Goal: Information Seeking & Learning: Learn about a topic

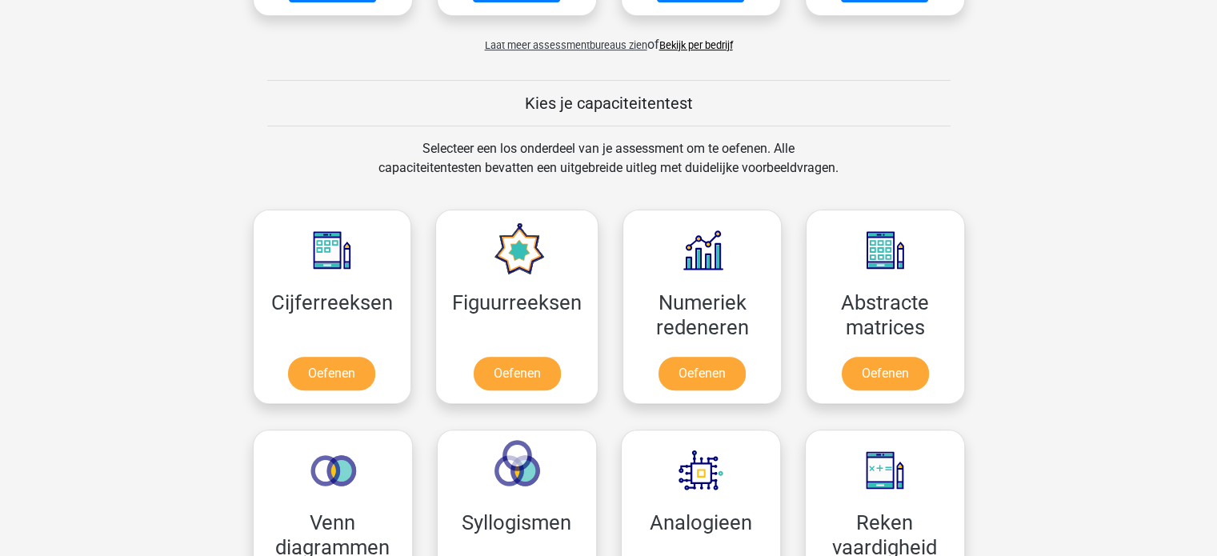
scroll to position [640, 0]
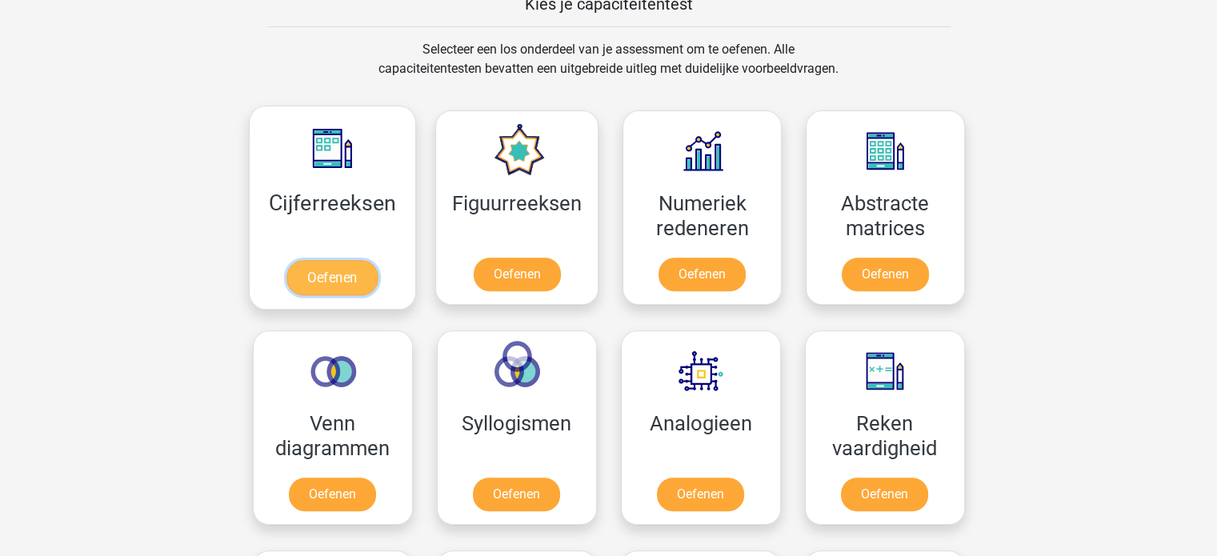
click at [317, 284] on link "Oefenen" at bounding box center [331, 277] width 91 height 35
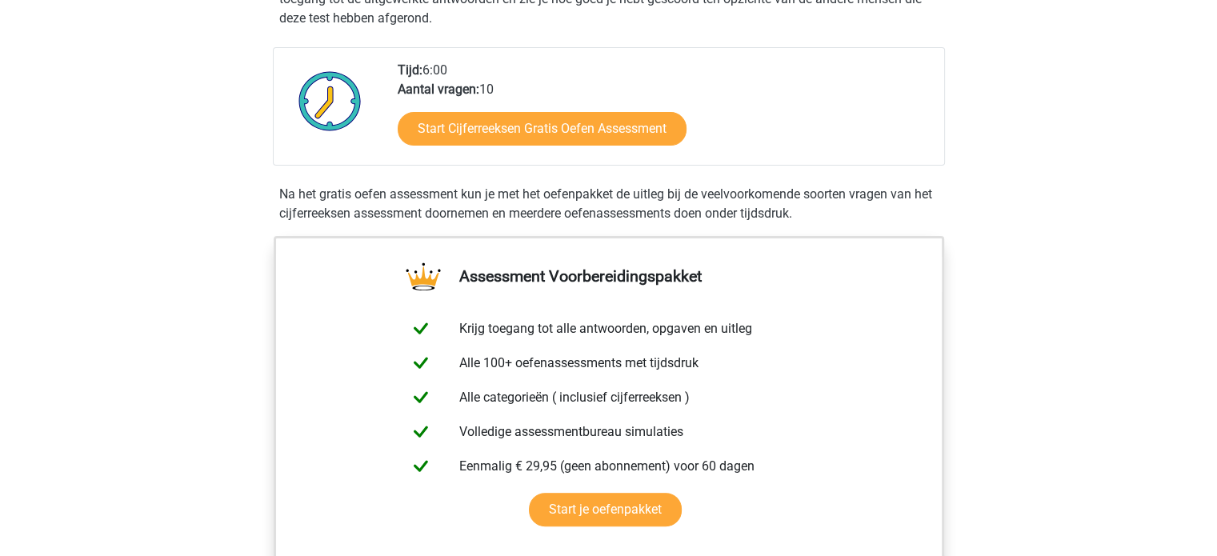
scroll to position [320, 0]
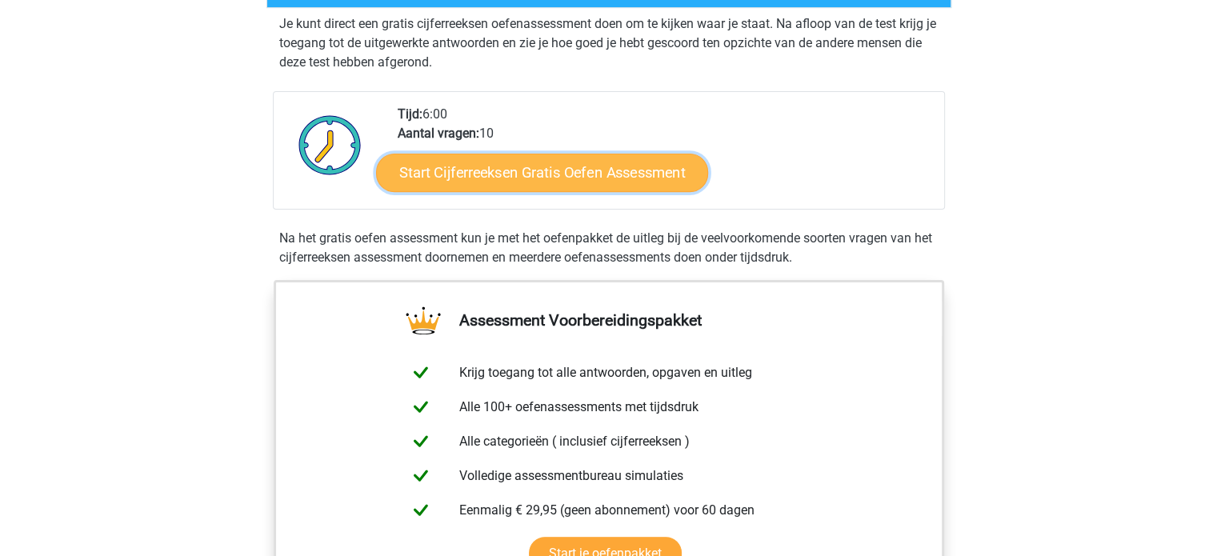
click at [508, 191] on link "Start Cijferreeksen Gratis Oefen Assessment" at bounding box center [542, 172] width 332 height 38
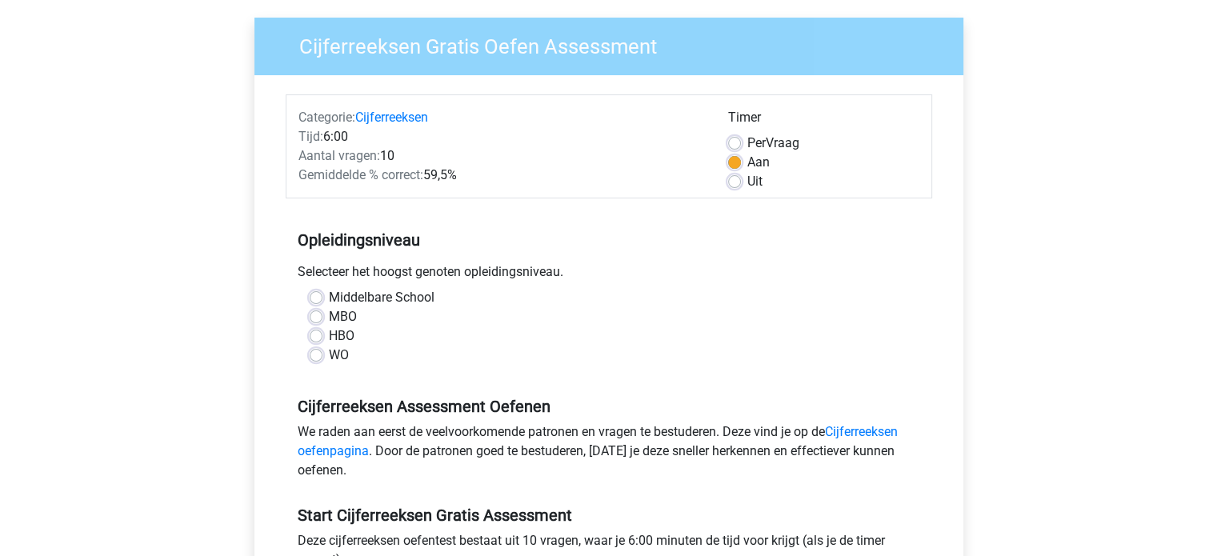
scroll to position [160, 0]
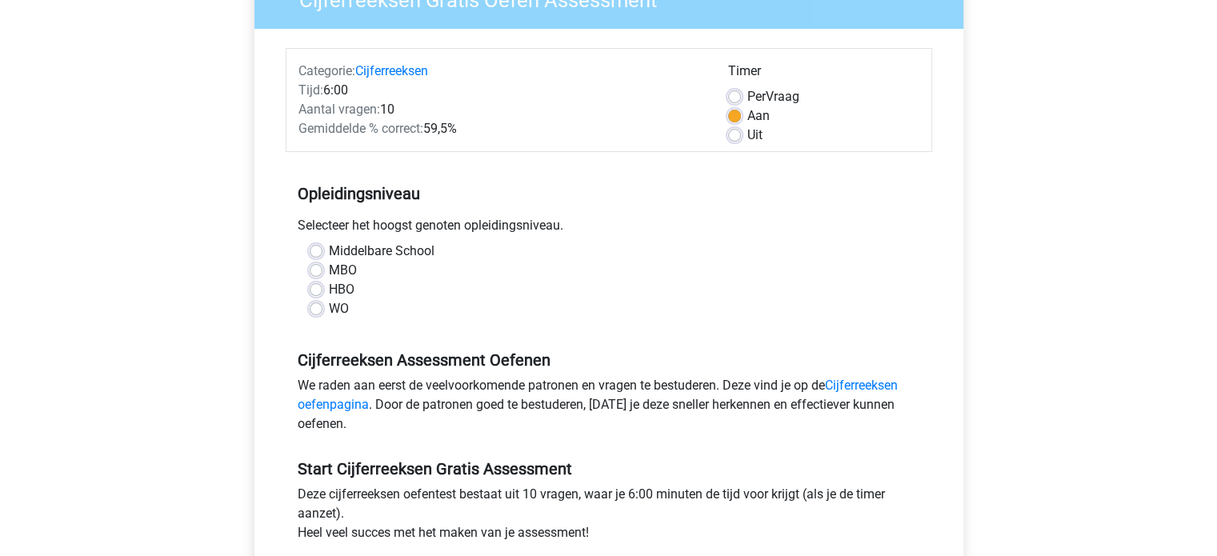
click at [329, 255] on label "Middelbare School" at bounding box center [382, 251] width 106 height 19
click at [317, 255] on input "Middelbare School" at bounding box center [316, 250] width 13 height 16
radio input "true"
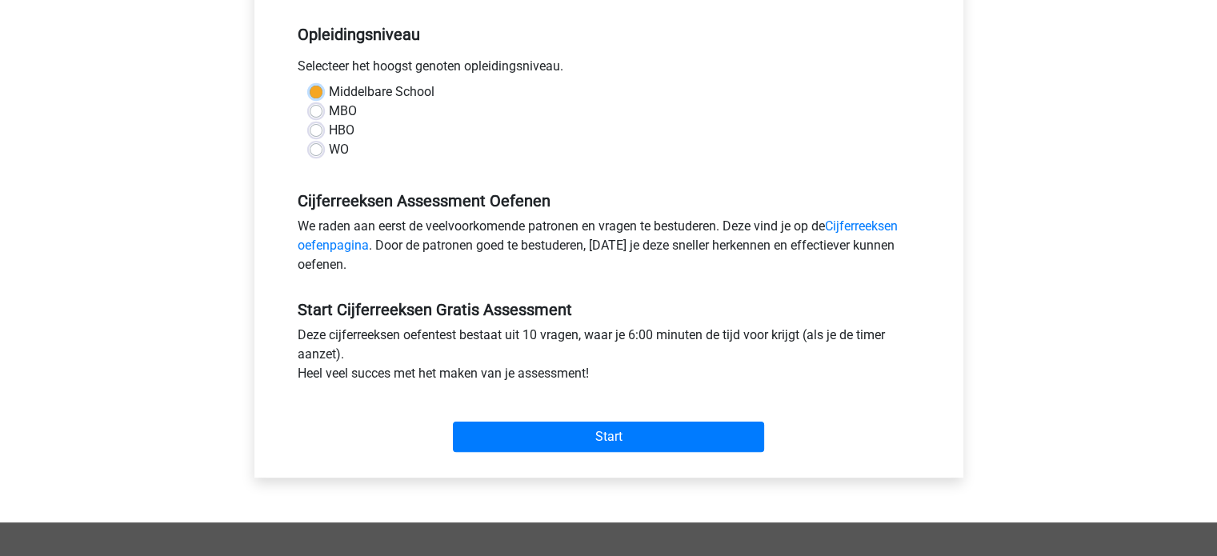
scroll to position [320, 0]
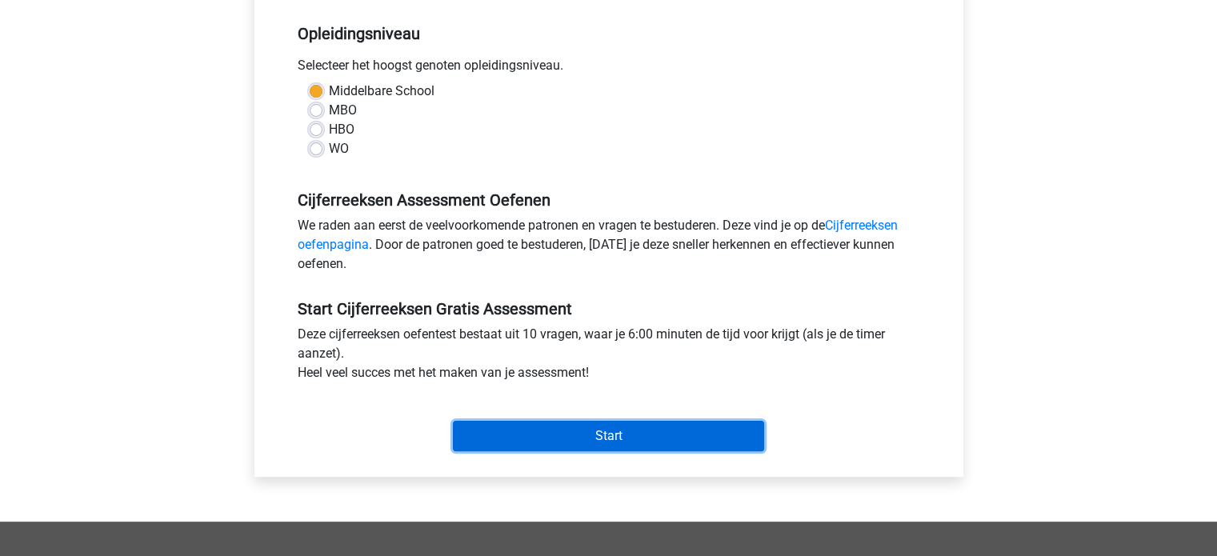
click at [579, 439] on input "Start" at bounding box center [608, 436] width 311 height 30
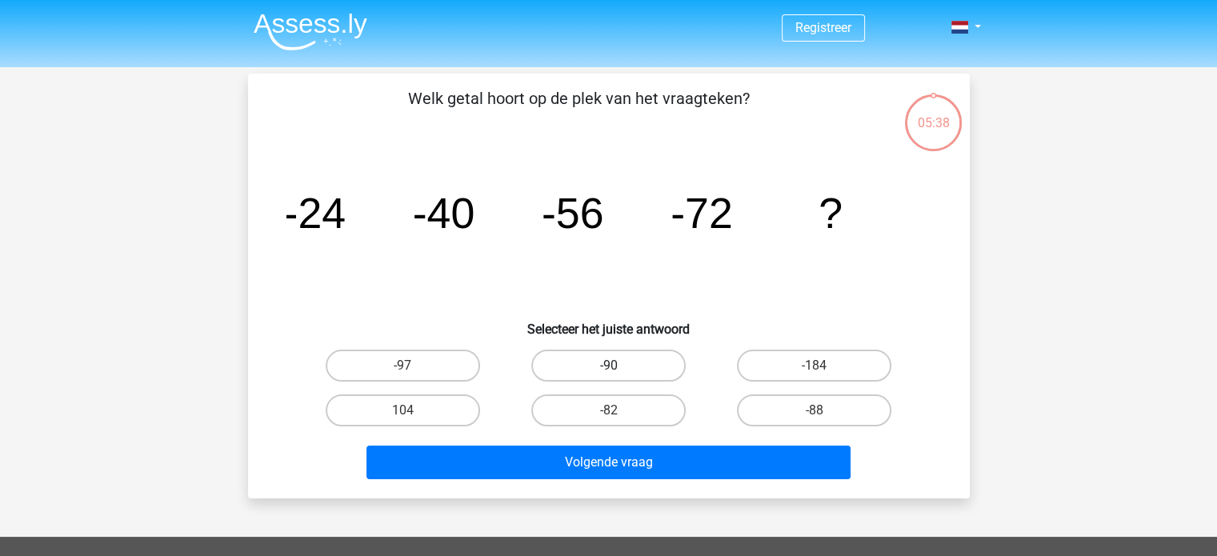
click at [654, 364] on label "-90" at bounding box center [608, 366] width 154 height 32
click at [619, 366] on input "-90" at bounding box center [613, 371] width 10 height 10
radio input "true"
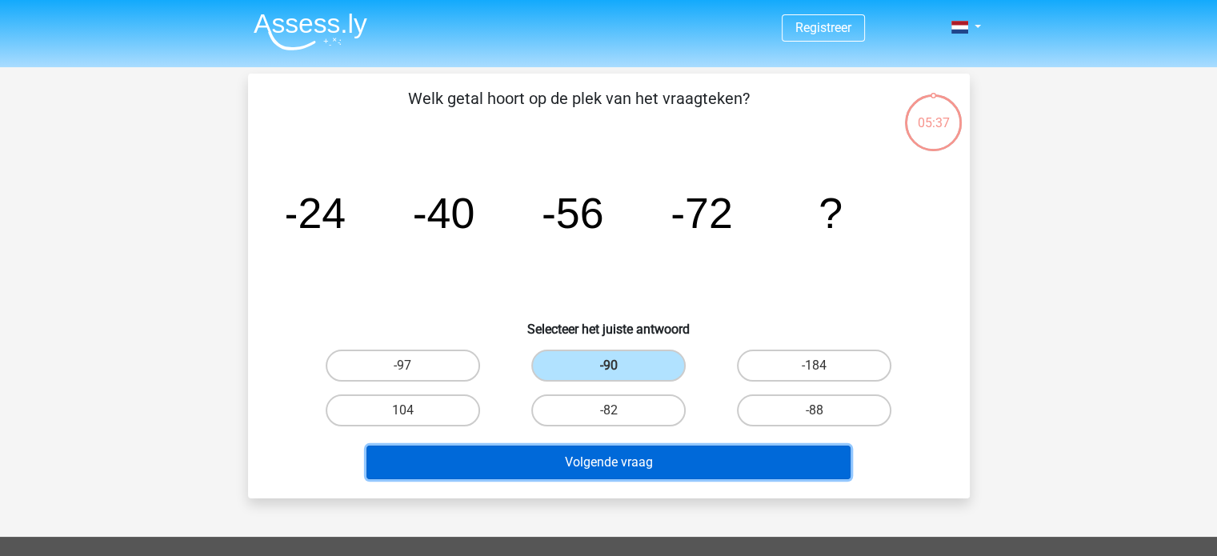
click at [682, 458] on button "Volgende vraag" at bounding box center [608, 463] width 484 height 34
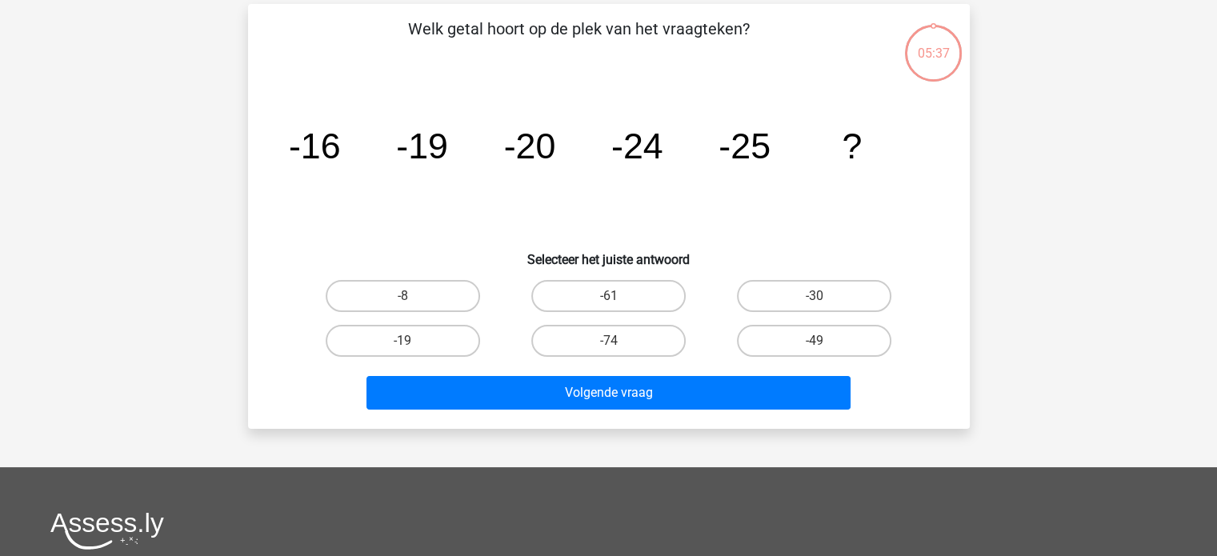
scroll to position [74, 0]
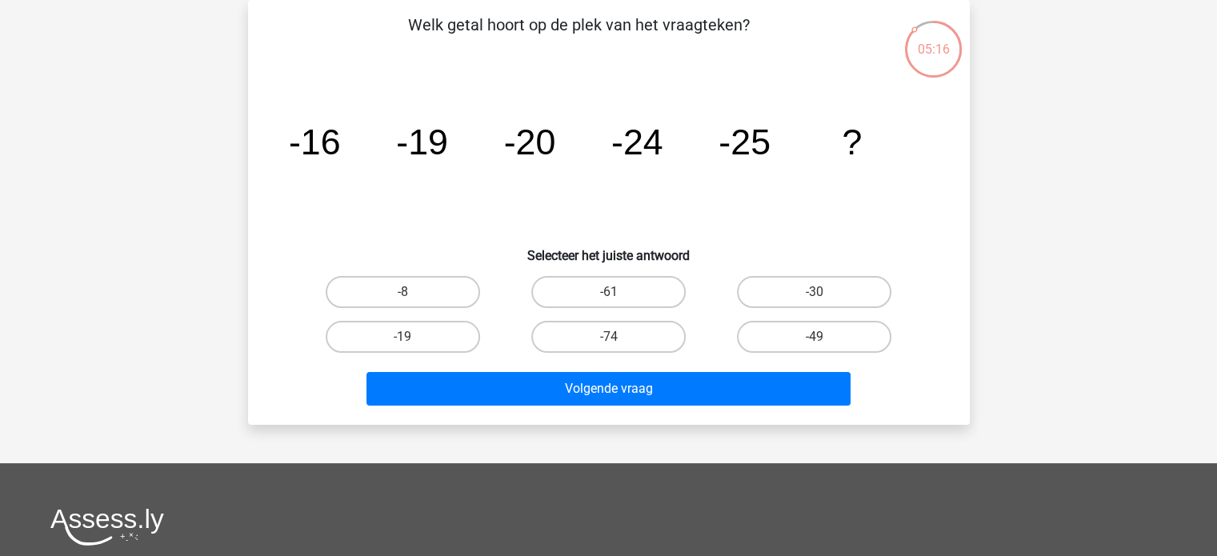
click at [815, 294] on input "-30" at bounding box center [820, 297] width 10 height 10
radio input "true"
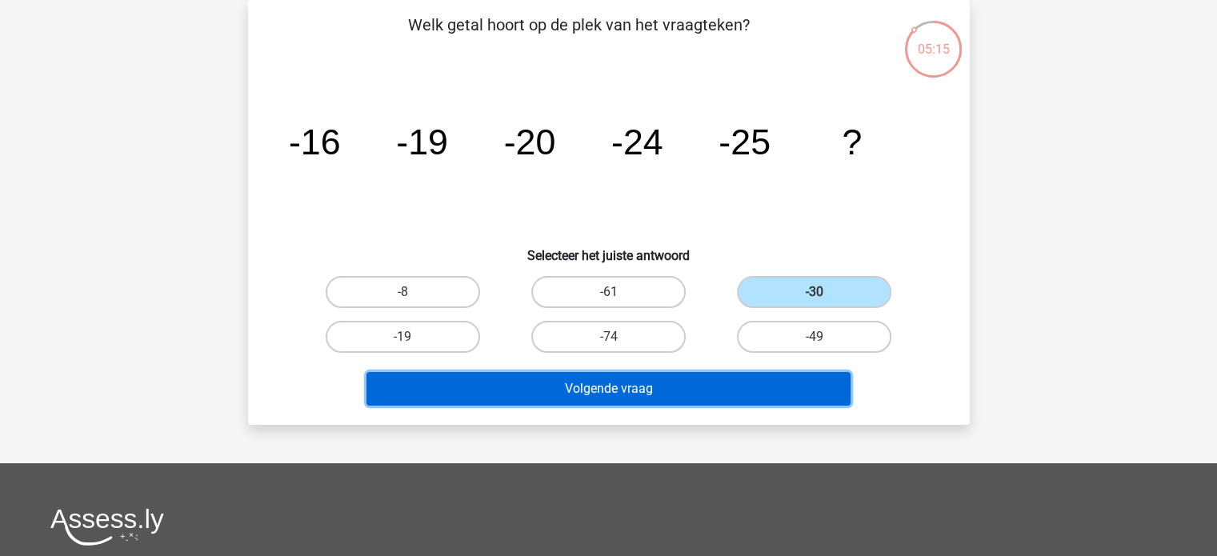
click at [716, 393] on button "Volgende vraag" at bounding box center [608, 389] width 484 height 34
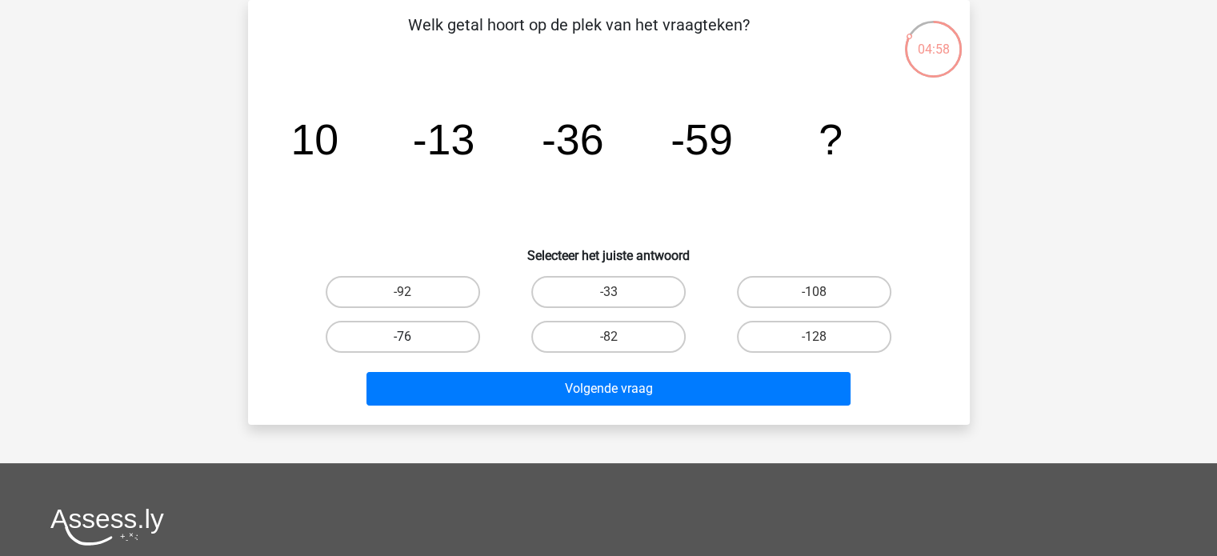
click at [457, 334] on label "-76" at bounding box center [403, 337] width 154 height 32
click at [413, 337] on input "-76" at bounding box center [408, 342] width 10 height 10
radio input "true"
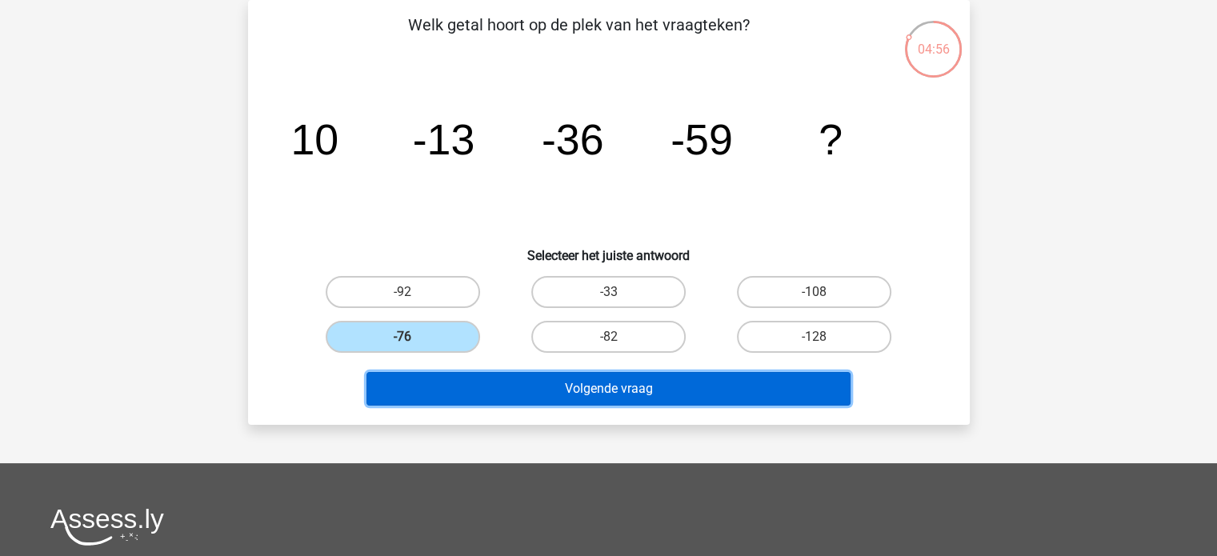
click at [644, 385] on button "Volgende vraag" at bounding box center [608, 389] width 484 height 34
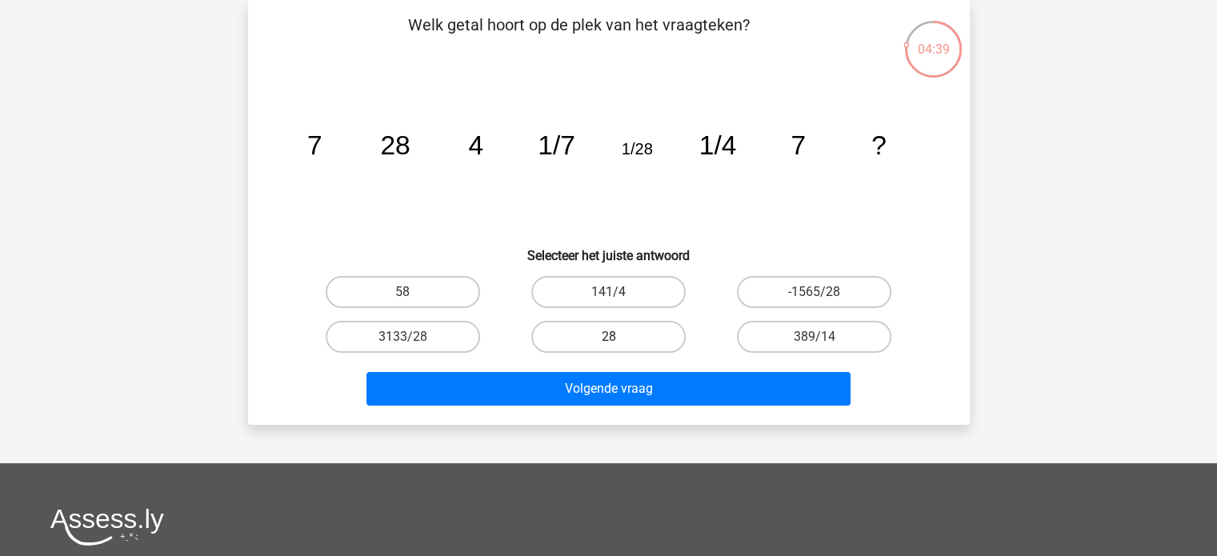
click at [615, 334] on label "28" at bounding box center [608, 337] width 154 height 32
click at [615, 337] on input "28" at bounding box center [613, 342] width 10 height 10
radio input "true"
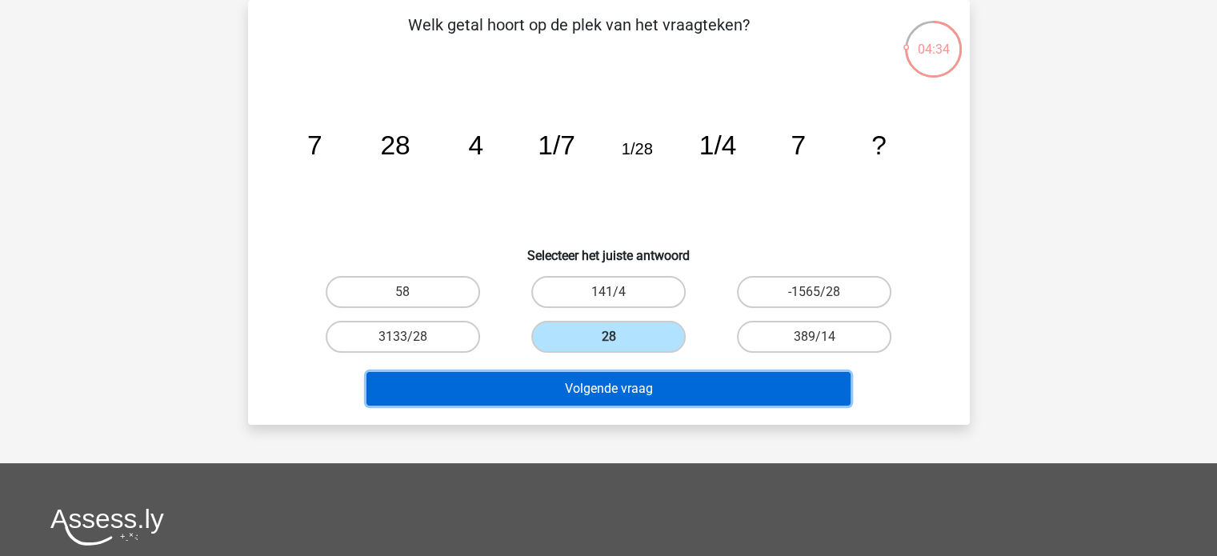
click at [638, 385] on button "Volgende vraag" at bounding box center [608, 389] width 484 height 34
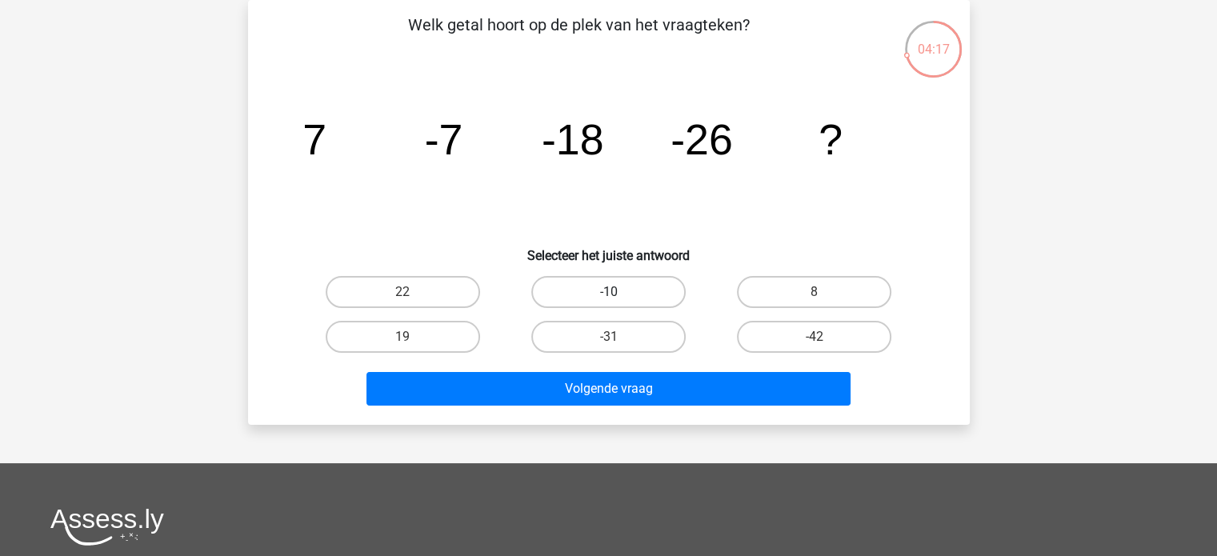
click at [631, 294] on label "-10" at bounding box center [608, 292] width 154 height 32
click at [619, 294] on input "-10" at bounding box center [613, 297] width 10 height 10
radio input "true"
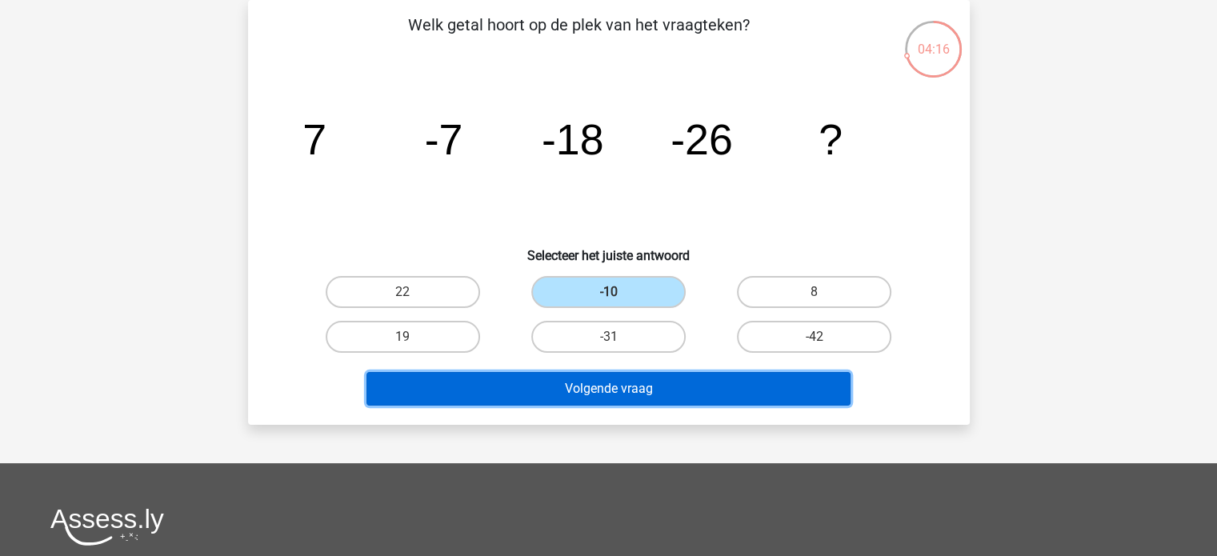
click at [667, 393] on button "Volgende vraag" at bounding box center [608, 389] width 484 height 34
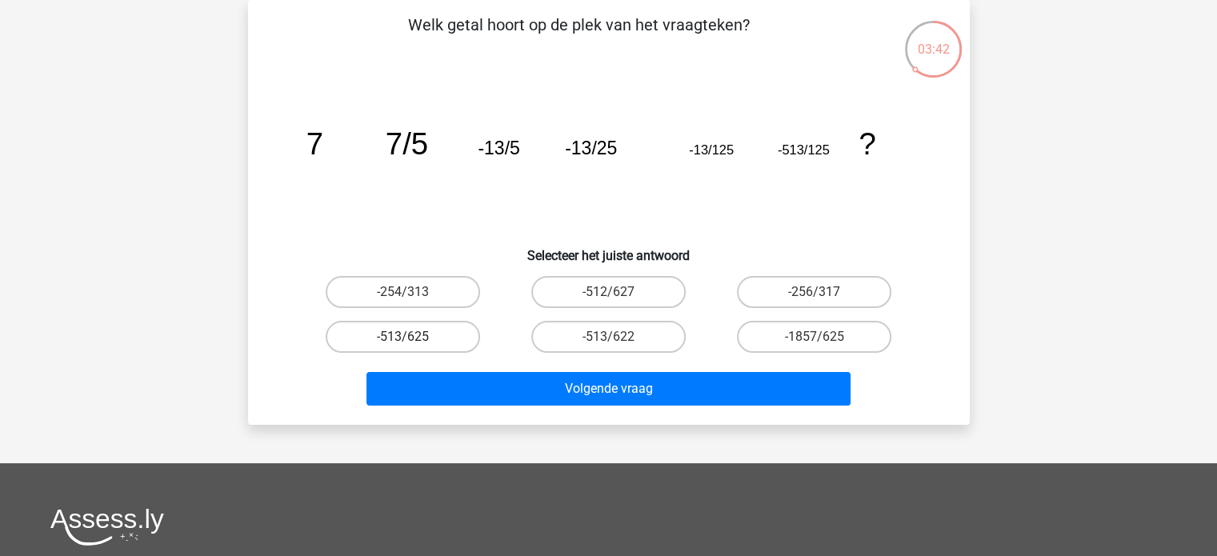
click at [434, 339] on label "-513/625" at bounding box center [403, 337] width 154 height 32
click at [413, 339] on input "-513/625" at bounding box center [408, 342] width 10 height 10
radio input "true"
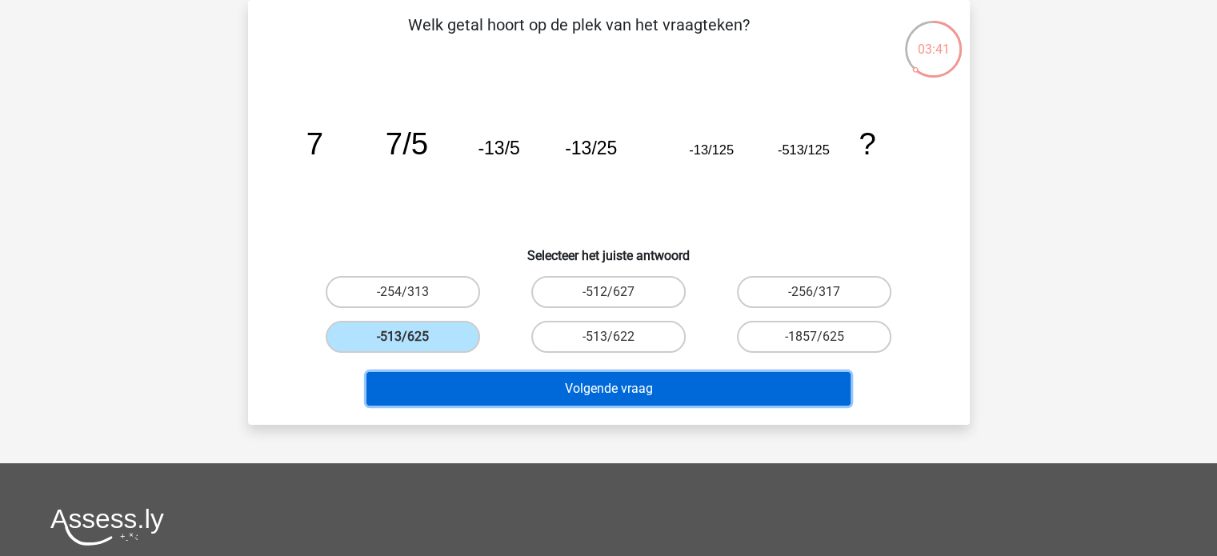
click at [559, 386] on button "Volgende vraag" at bounding box center [608, 389] width 484 height 34
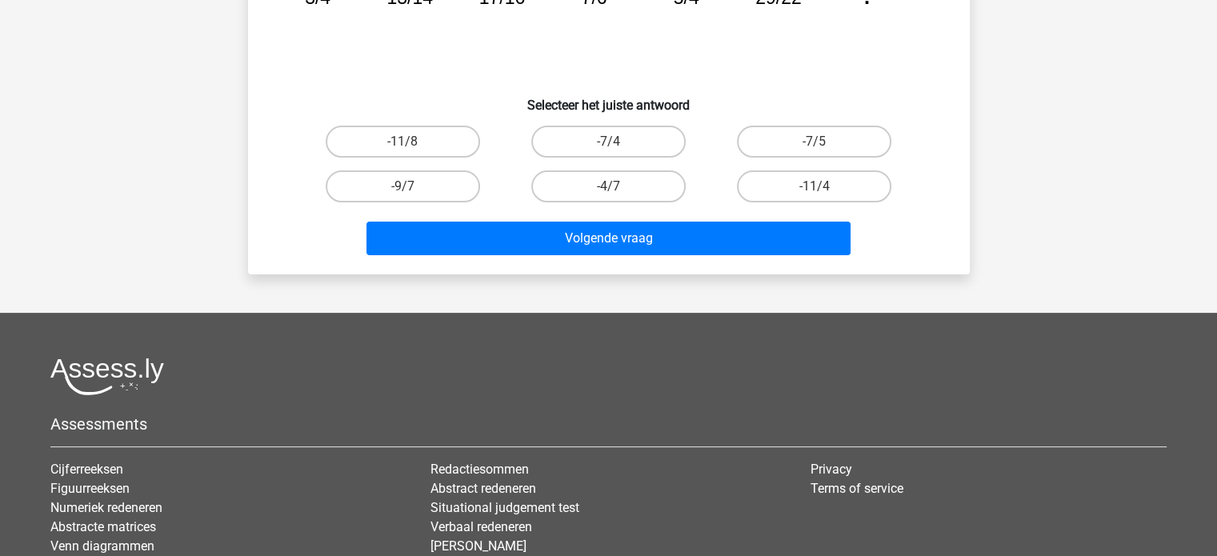
scroll to position [160, 0]
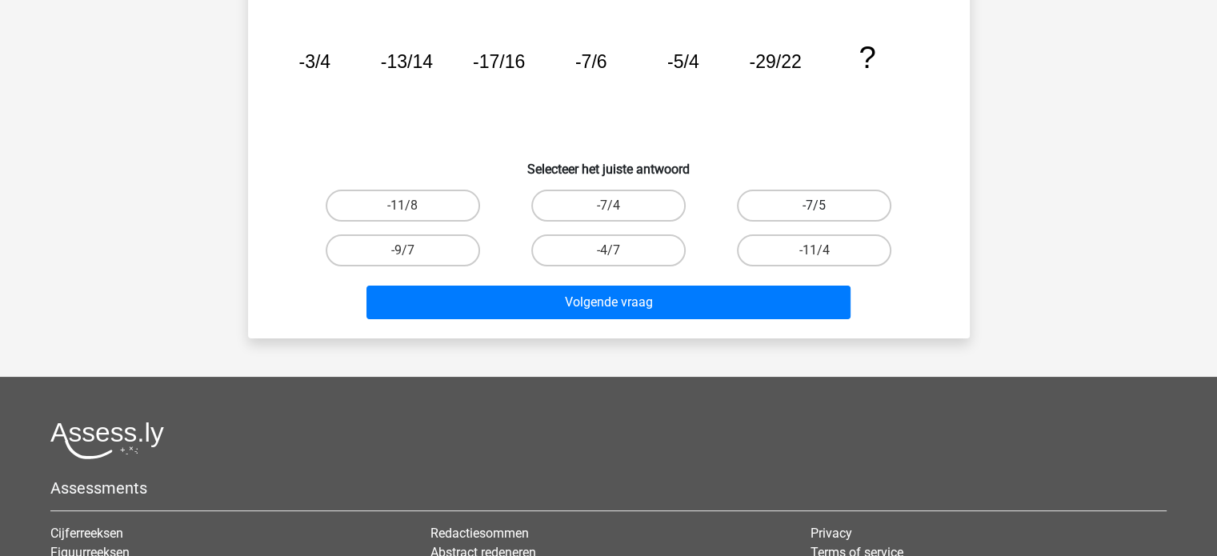
click at [810, 202] on label "-7/5" at bounding box center [814, 206] width 154 height 32
click at [815, 206] on input "-7/5" at bounding box center [820, 211] width 10 height 10
radio input "true"
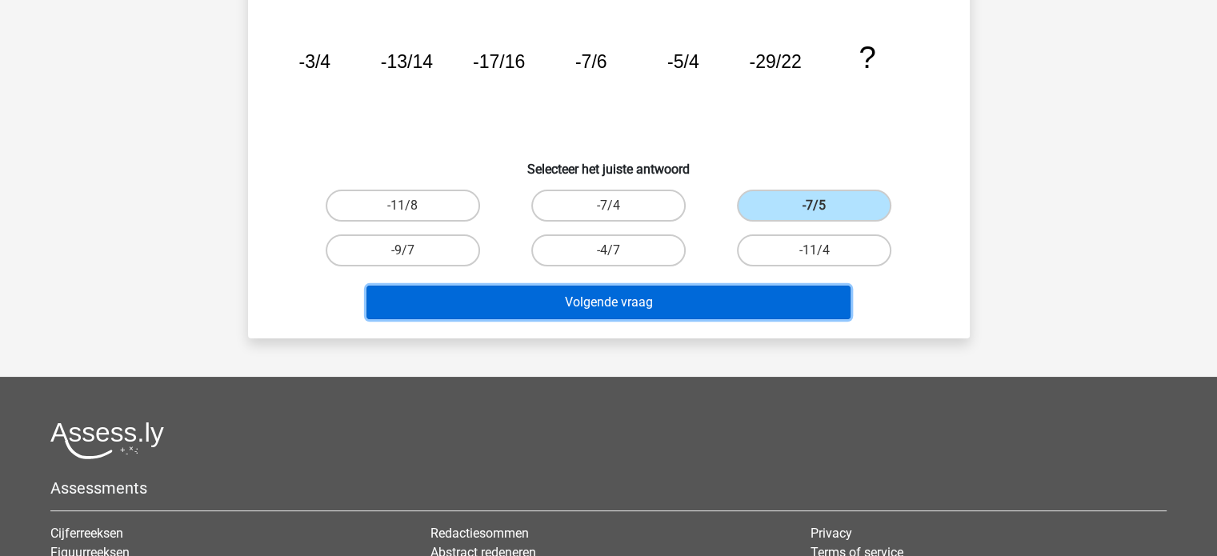
click at [647, 308] on button "Volgende vraag" at bounding box center [608, 303] width 484 height 34
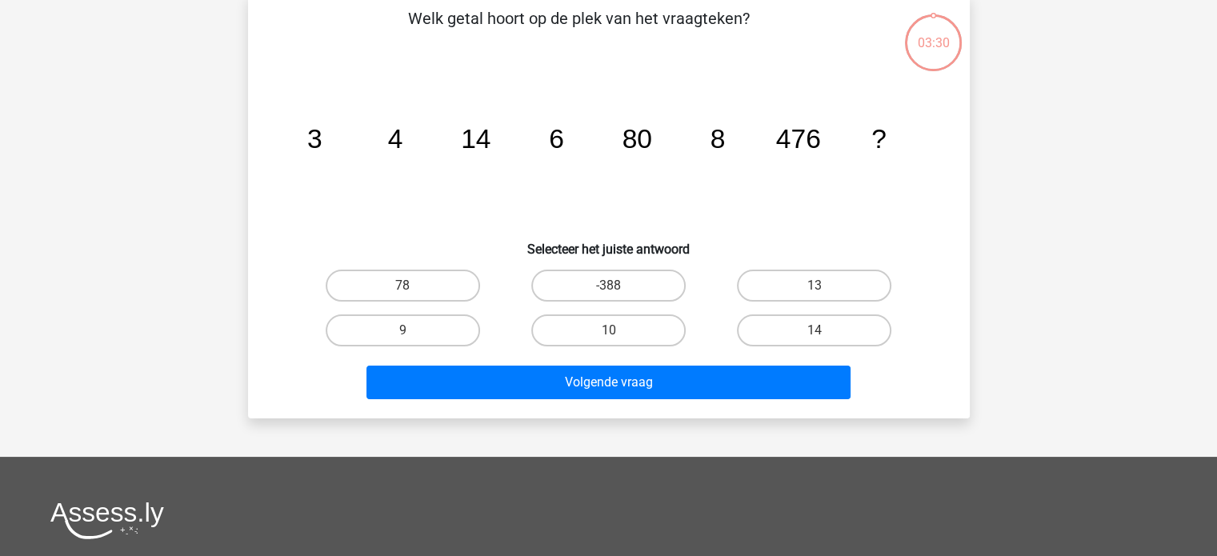
scroll to position [74, 0]
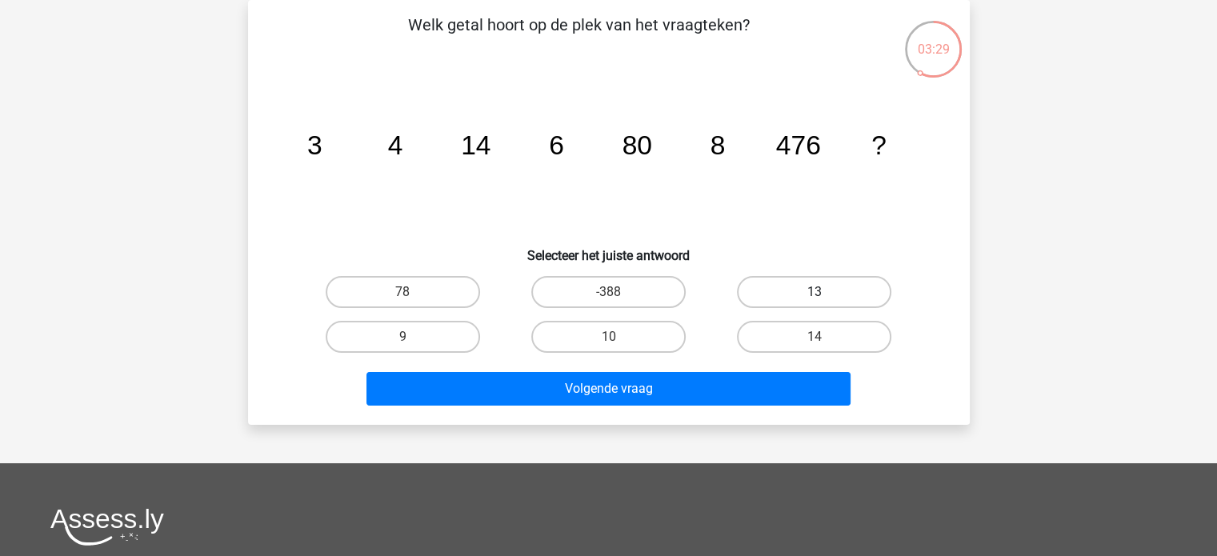
click at [828, 278] on label "13" at bounding box center [814, 292] width 154 height 32
click at [825, 292] on input "13" at bounding box center [820, 297] width 10 height 10
radio input "true"
click at [602, 296] on label "-388" at bounding box center [608, 292] width 154 height 32
click at [608, 296] on input "-388" at bounding box center [613, 297] width 10 height 10
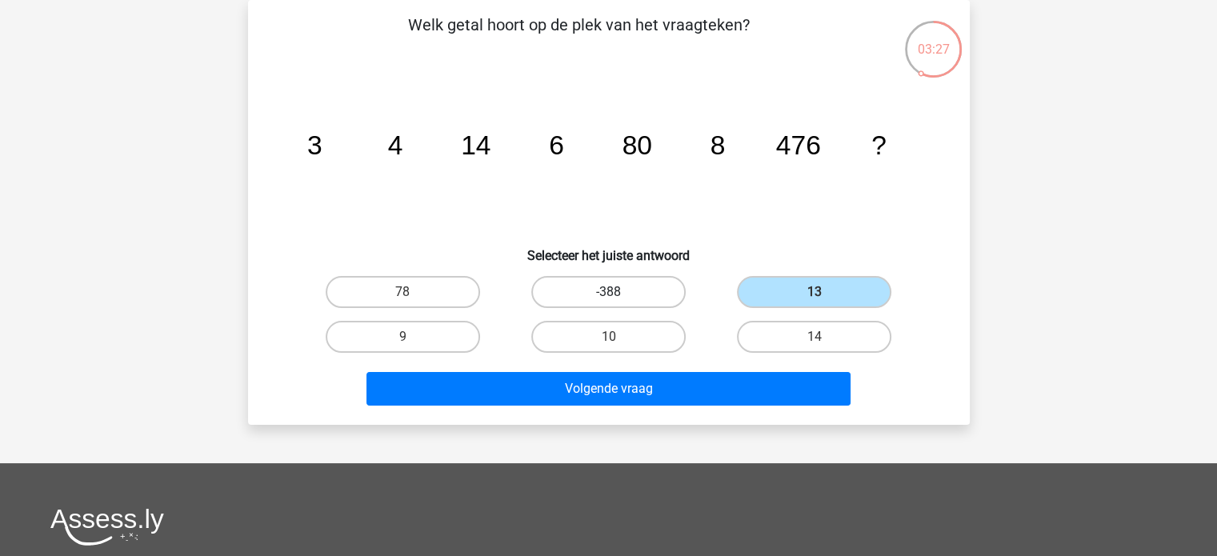
radio input "true"
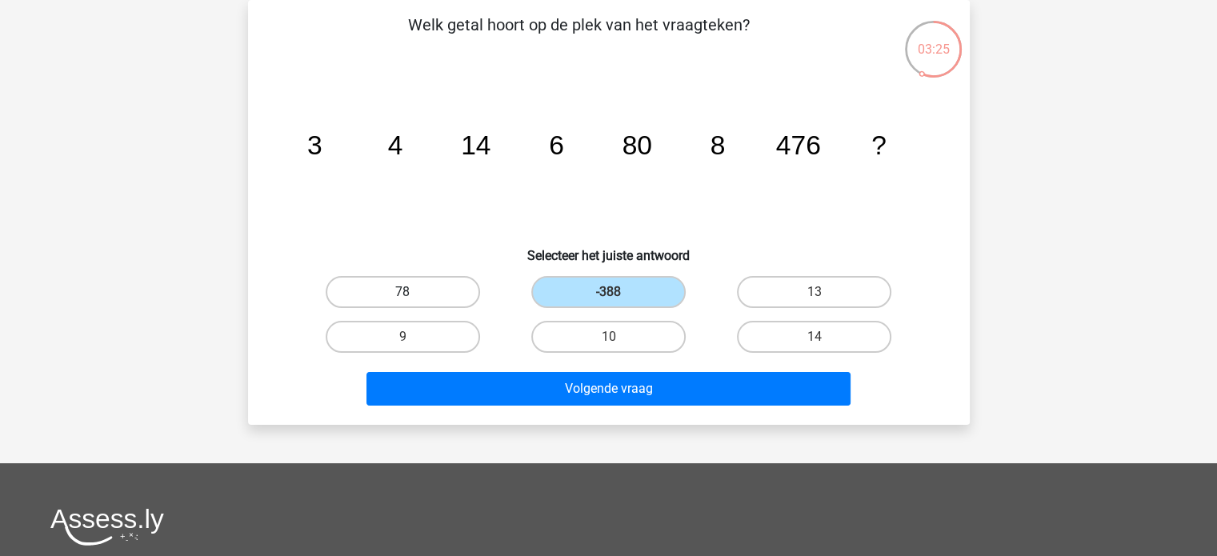
click at [422, 292] on label "78" at bounding box center [403, 292] width 154 height 32
click at [413, 292] on input "78" at bounding box center [408, 297] width 10 height 10
radio input "true"
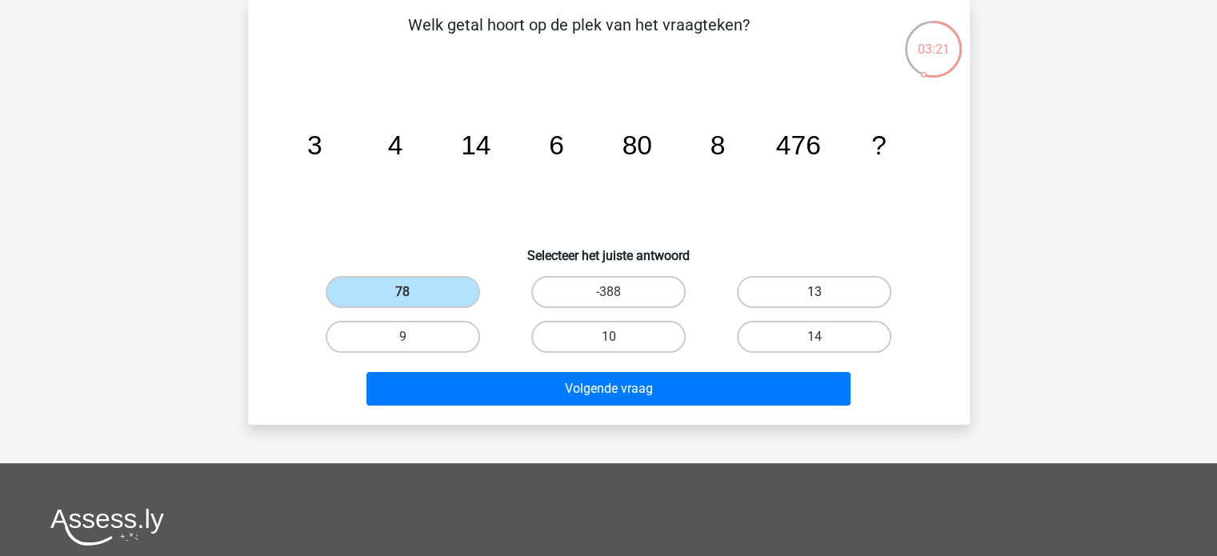
click at [799, 294] on label "13" at bounding box center [814, 292] width 154 height 32
click at [815, 294] on input "13" at bounding box center [820, 297] width 10 height 10
radio input "true"
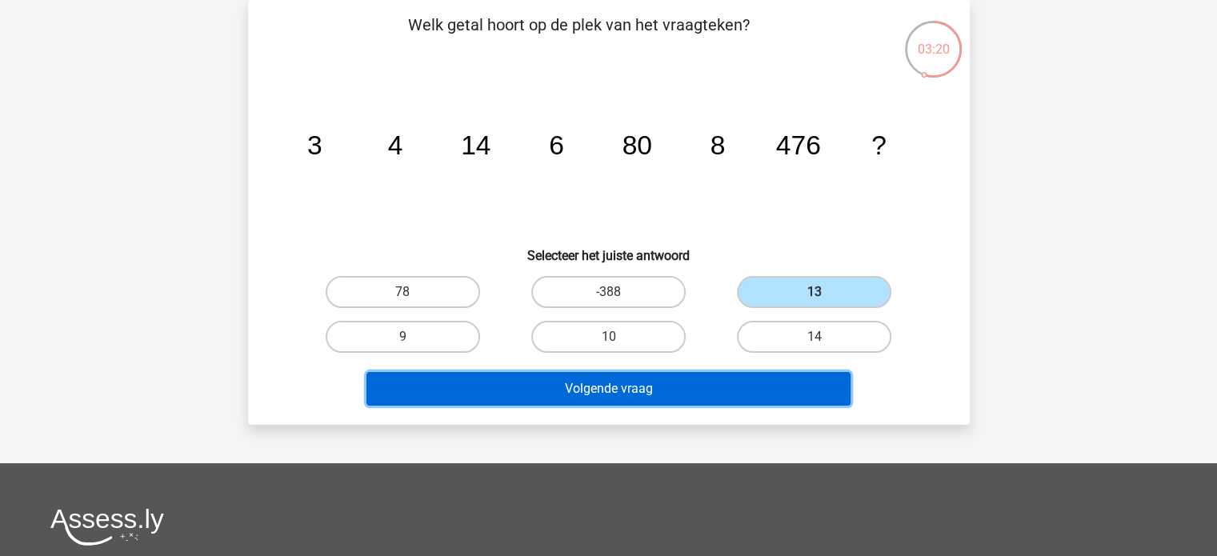
click at [700, 393] on button "Volgende vraag" at bounding box center [608, 389] width 484 height 34
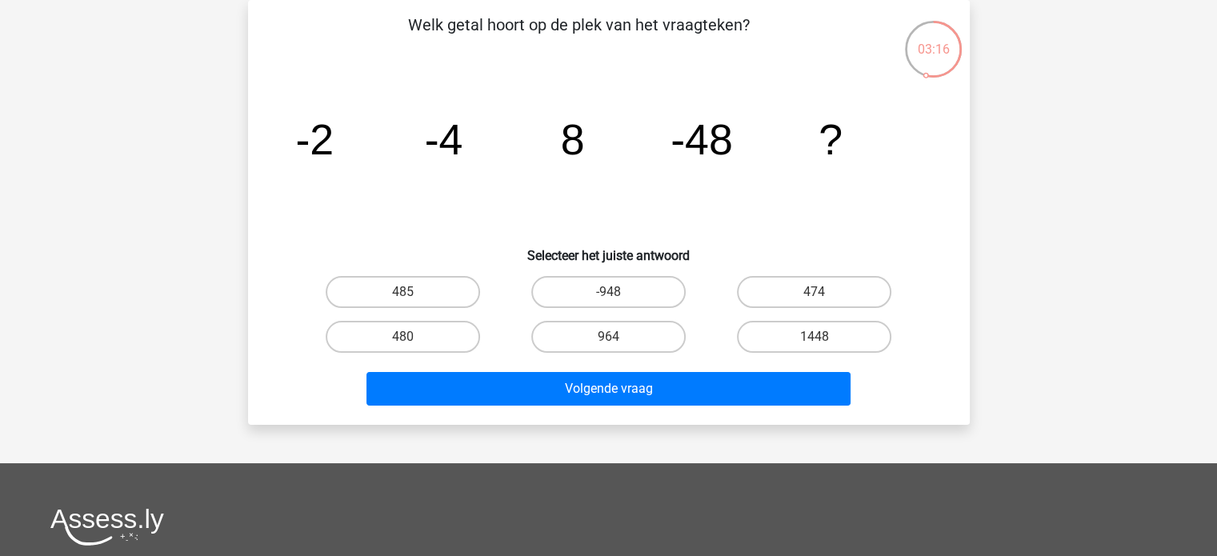
scroll to position [0, 0]
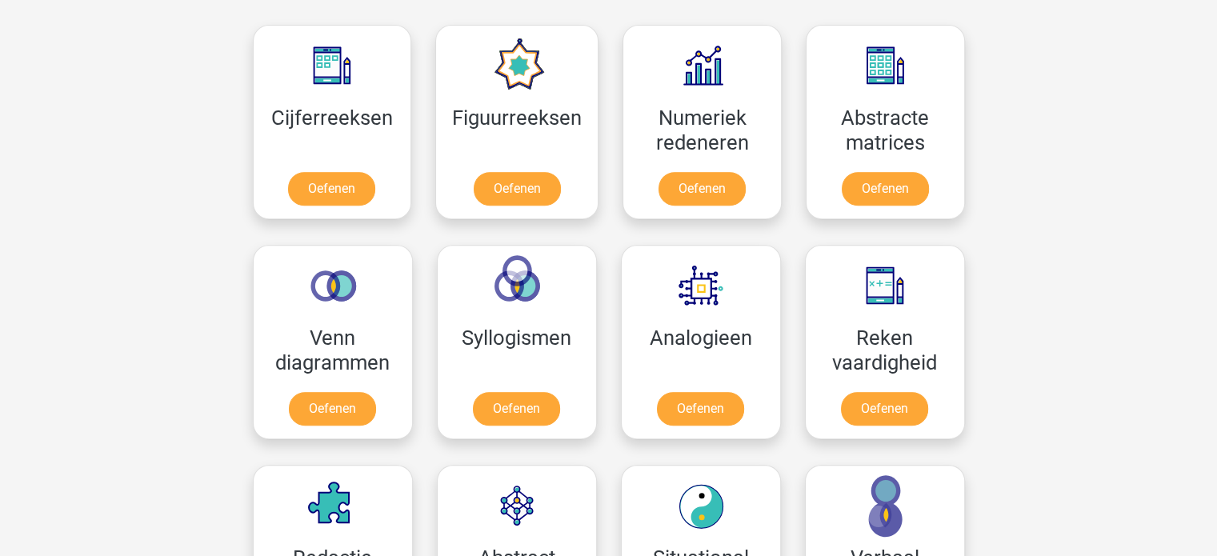
scroll to position [720, 0]
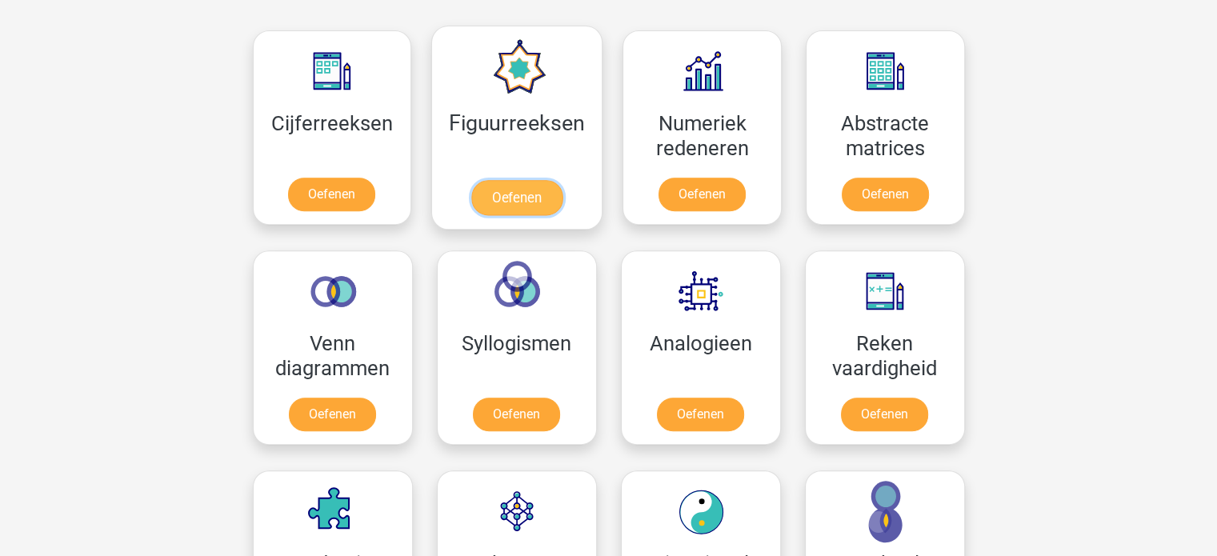
click at [519, 180] on link "Oefenen" at bounding box center [516, 197] width 91 height 35
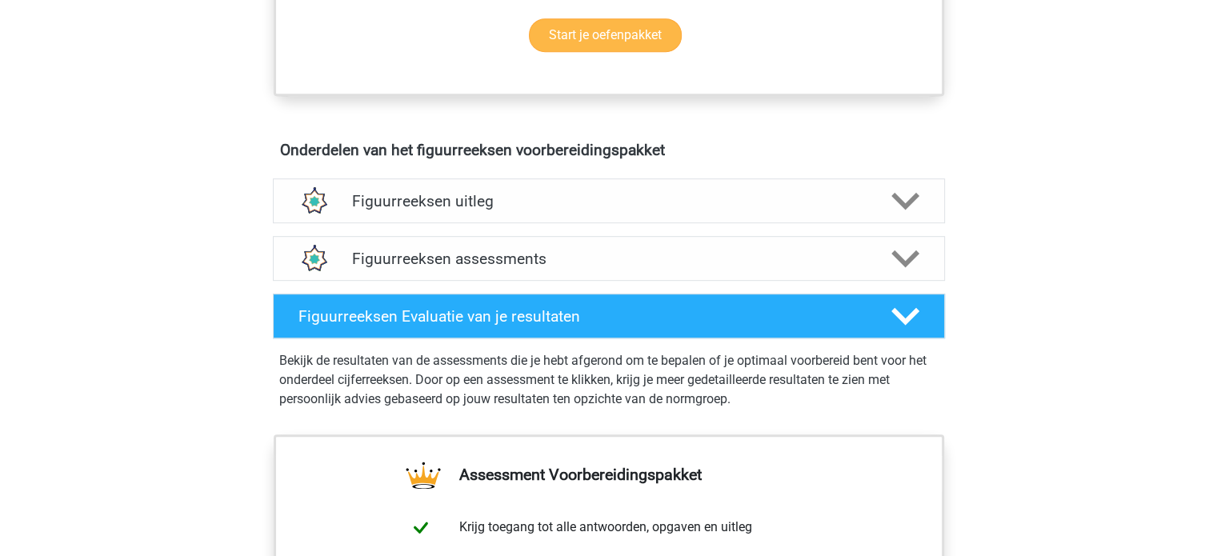
scroll to position [800, 0]
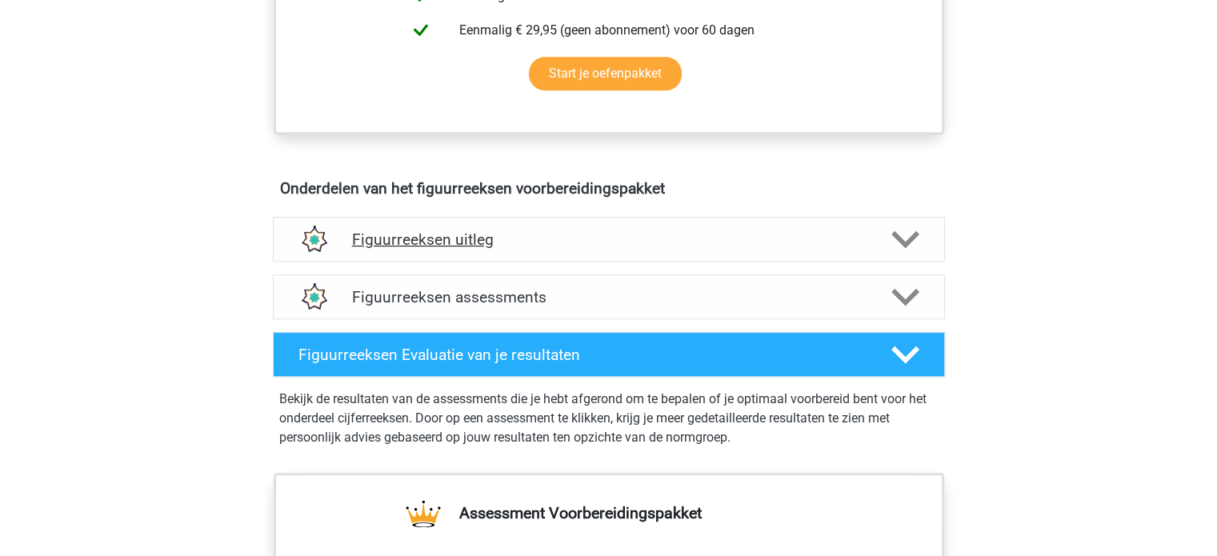
click at [910, 238] on polygon at bounding box center [905, 239] width 28 height 18
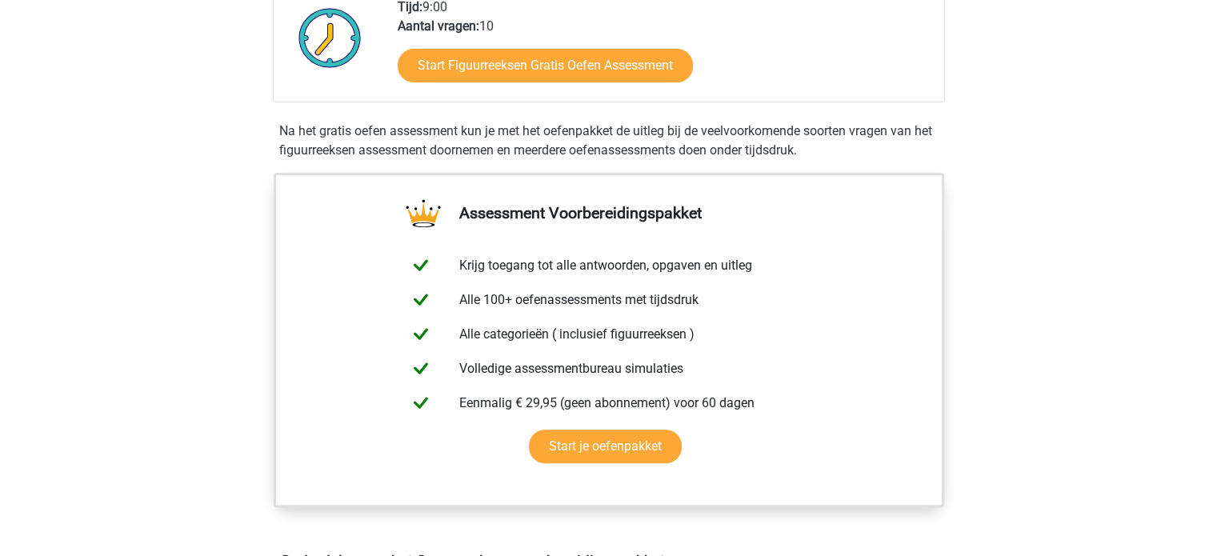
scroll to position [400, 0]
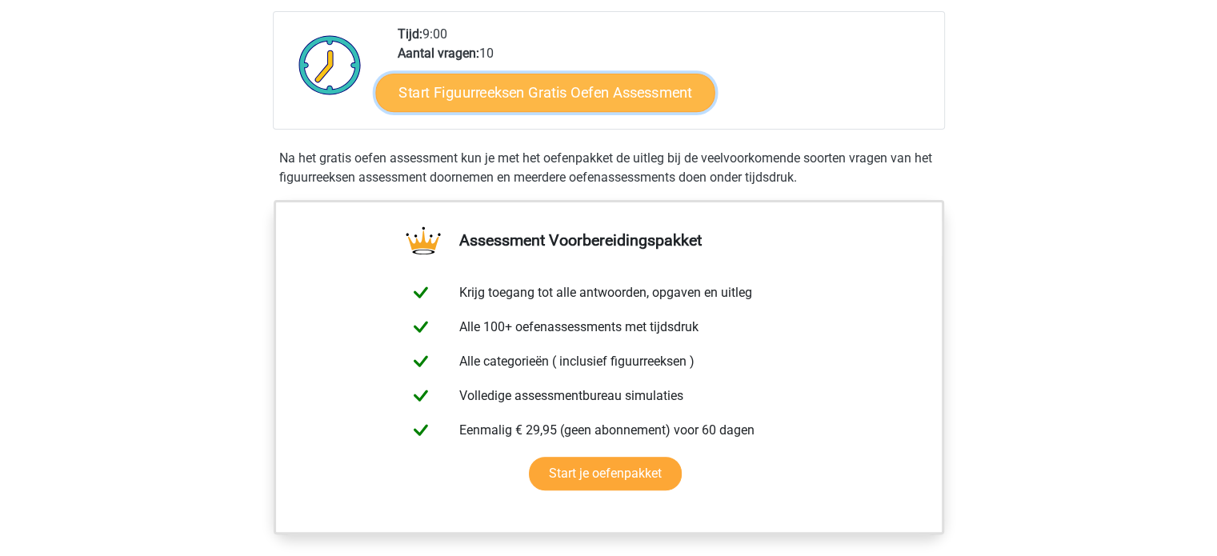
click at [554, 106] on link "Start Figuurreeksen Gratis Oefen Assessment" at bounding box center [544, 92] width 339 height 38
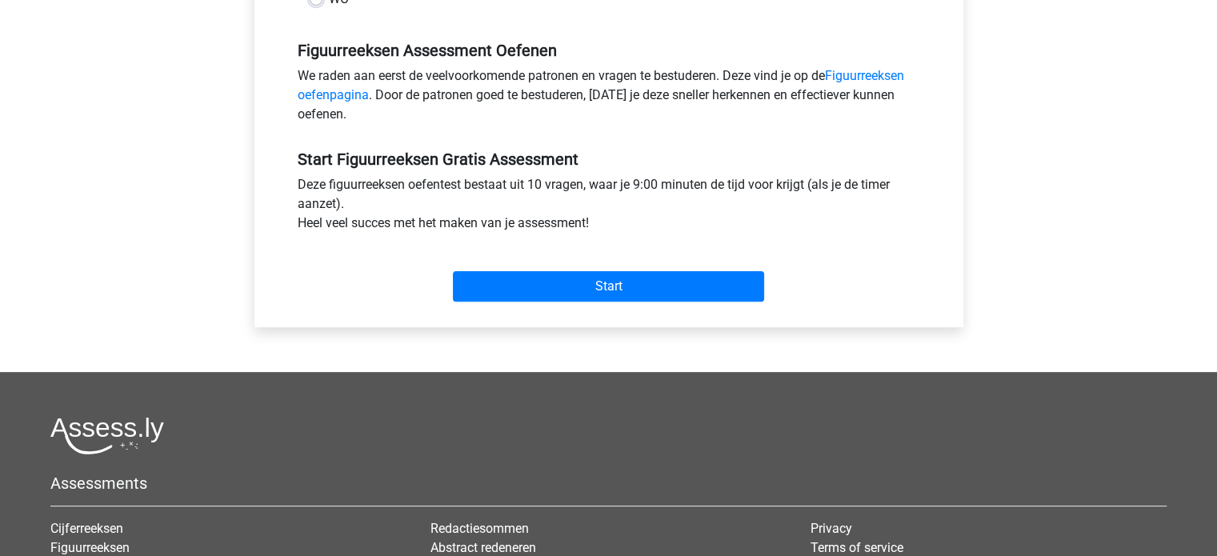
scroll to position [480, 0]
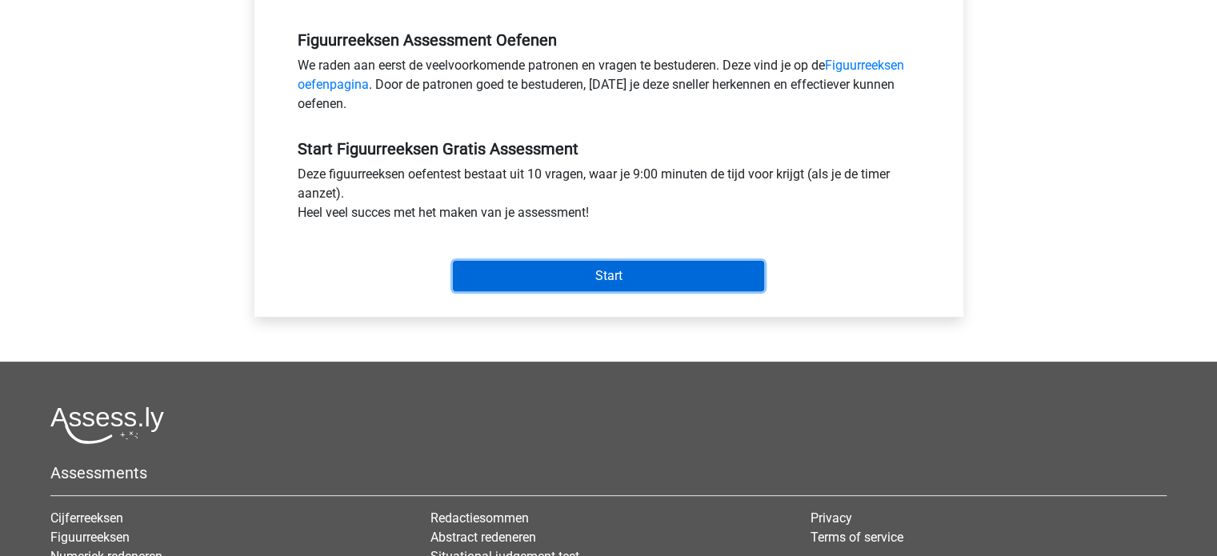
click at [627, 271] on input "Start" at bounding box center [608, 276] width 311 height 30
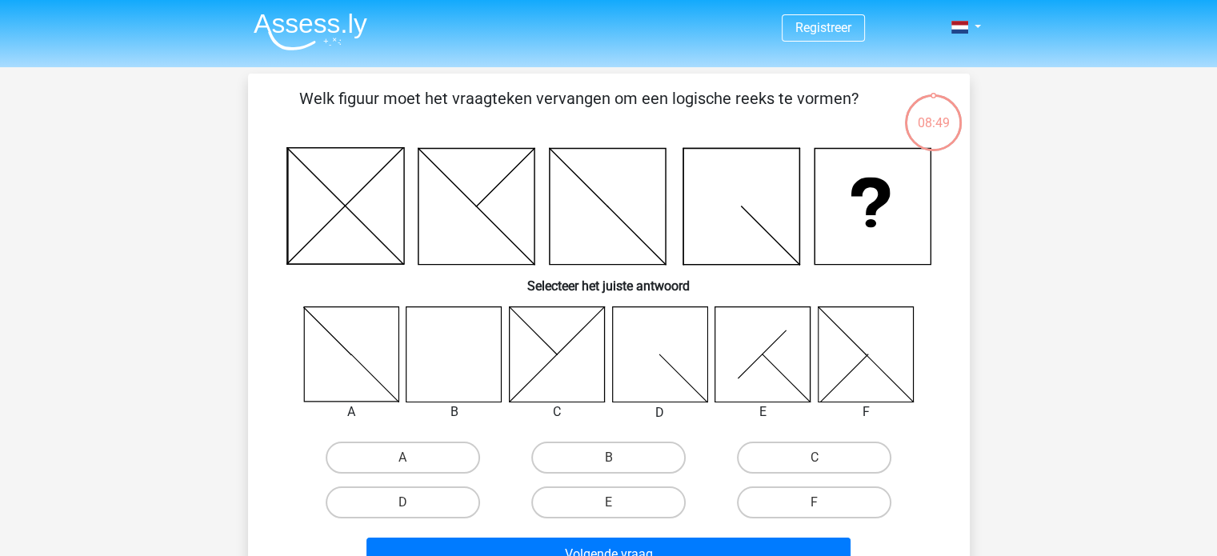
click at [459, 351] on icon at bounding box center [454, 353] width 95 height 95
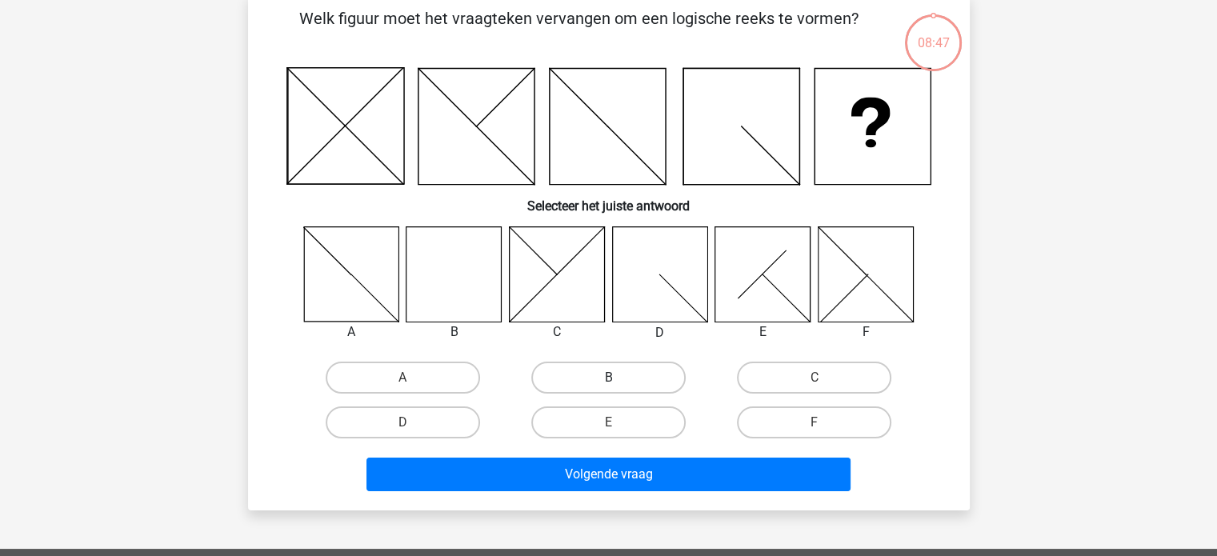
click at [631, 362] on label "B" at bounding box center [608, 378] width 154 height 32
click at [619, 378] on input "B" at bounding box center [613, 383] width 10 height 10
radio input "true"
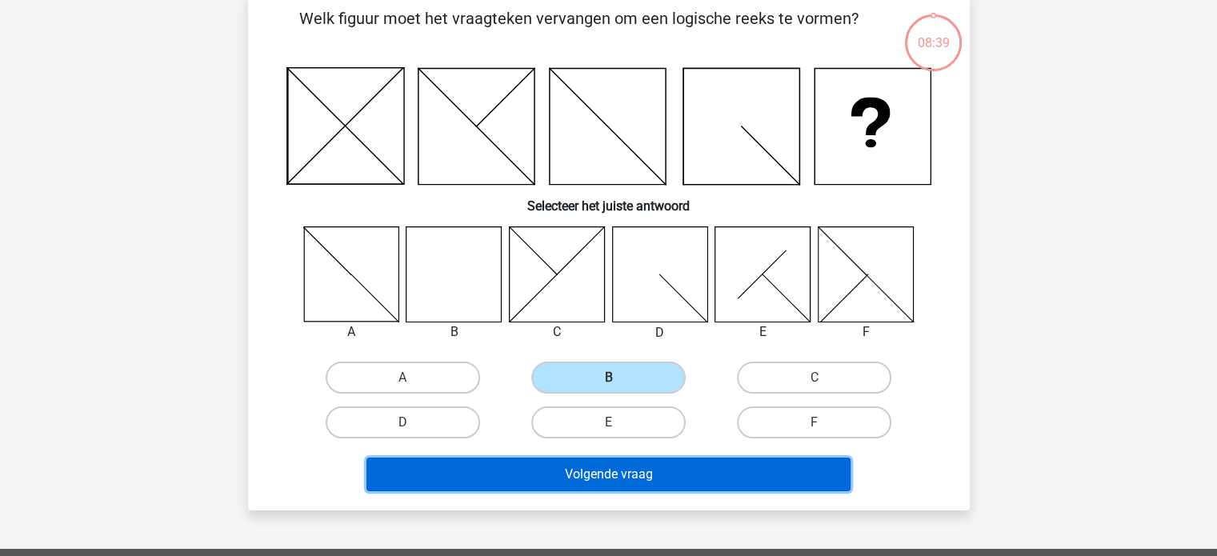
click at [655, 476] on button "Volgende vraag" at bounding box center [608, 475] width 484 height 34
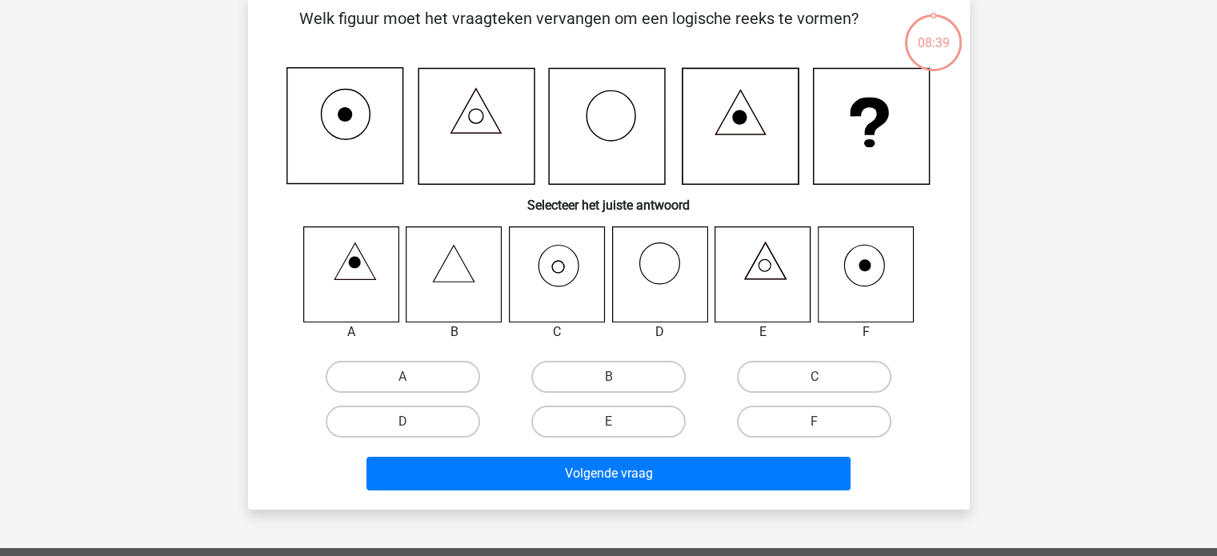
scroll to position [74, 0]
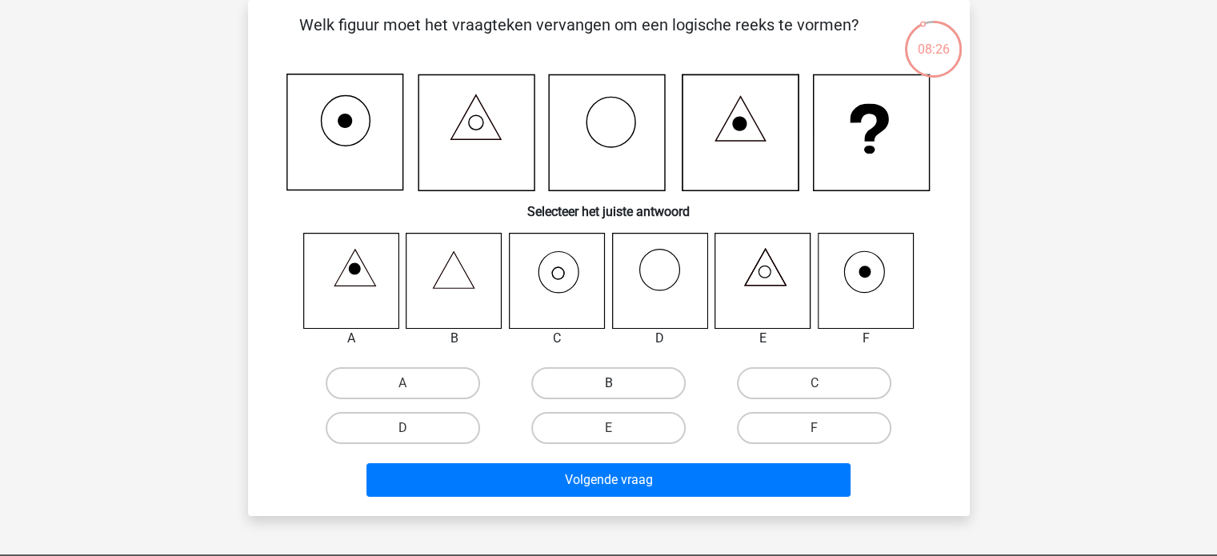
click at [602, 387] on label "B" at bounding box center [608, 383] width 154 height 32
click at [608, 387] on input "B" at bounding box center [613, 388] width 10 height 10
radio input "true"
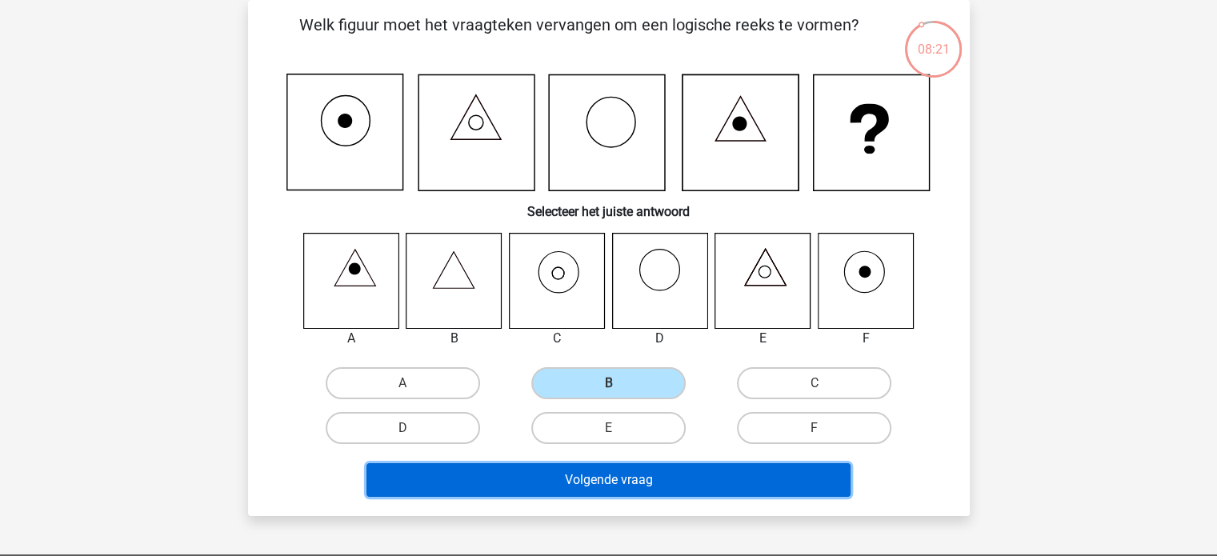
click at [671, 471] on button "Volgende vraag" at bounding box center [608, 480] width 484 height 34
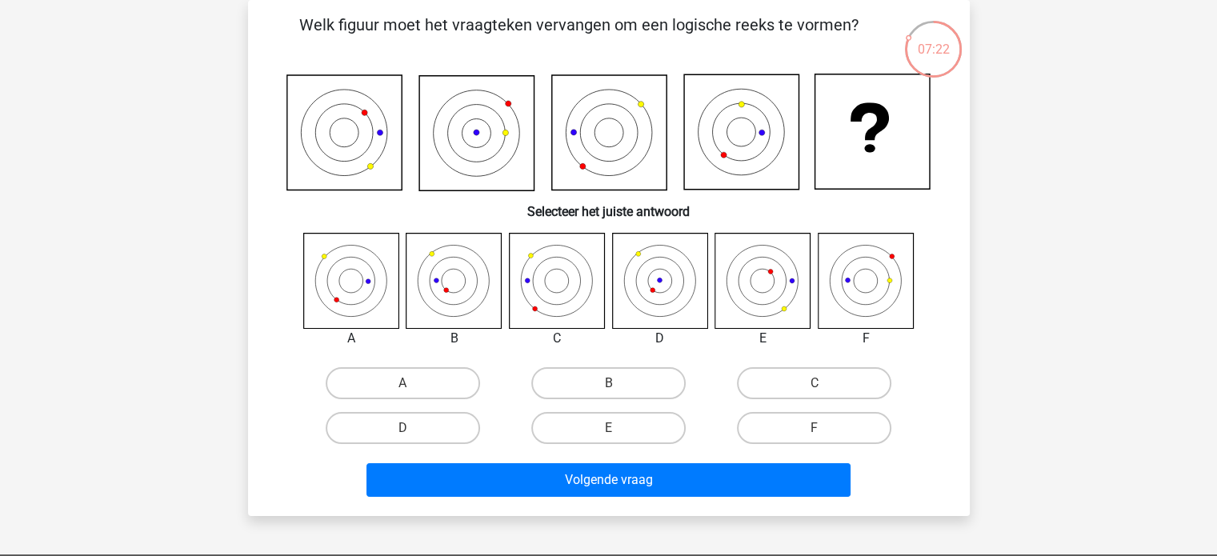
click at [850, 287] on icon at bounding box center [865, 280] width 95 height 95
click at [826, 438] on label "F" at bounding box center [814, 428] width 154 height 32
click at [825, 438] on input "F" at bounding box center [820, 433] width 10 height 10
radio input "true"
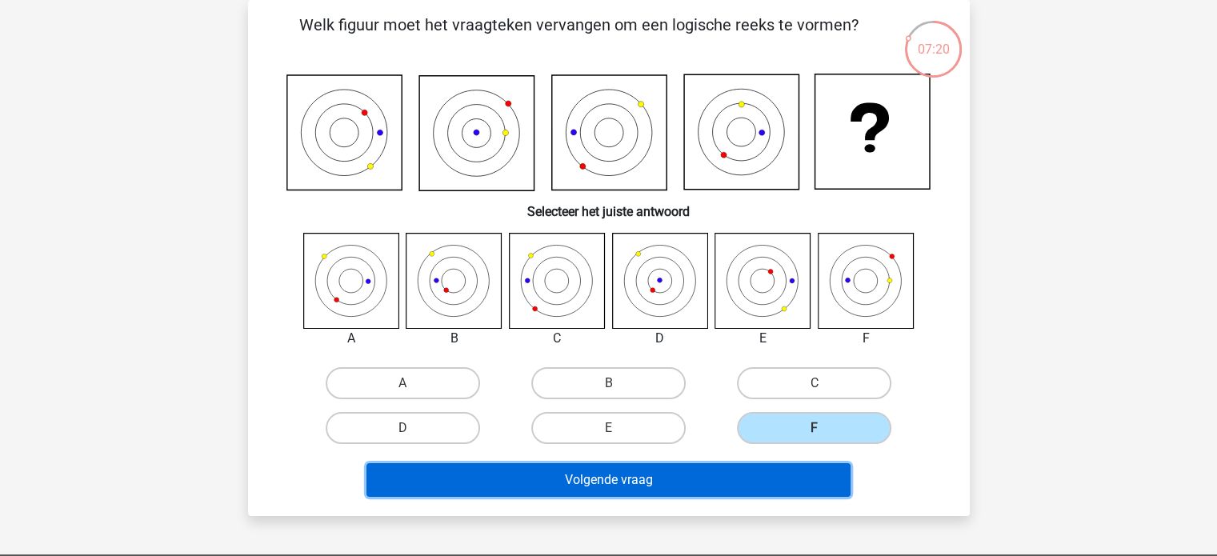
click at [667, 472] on button "Volgende vraag" at bounding box center [608, 480] width 484 height 34
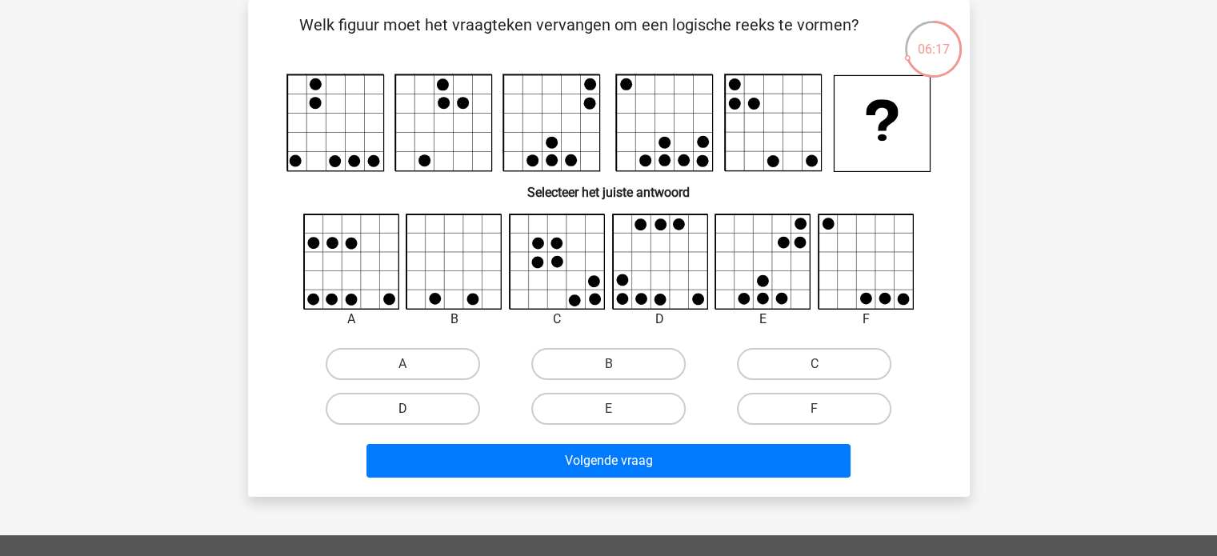
drag, startPoint x: 400, startPoint y: 411, endPoint x: 414, endPoint y: 412, distance: 13.6
click at [401, 411] on label "D" at bounding box center [403, 409] width 154 height 32
click at [403, 411] on input "D" at bounding box center [408, 414] width 10 height 10
radio input "true"
click at [560, 486] on div "Welk figuur moet het vraagteken vervangen om een logische reeks te vormen?" at bounding box center [609, 248] width 722 height 497
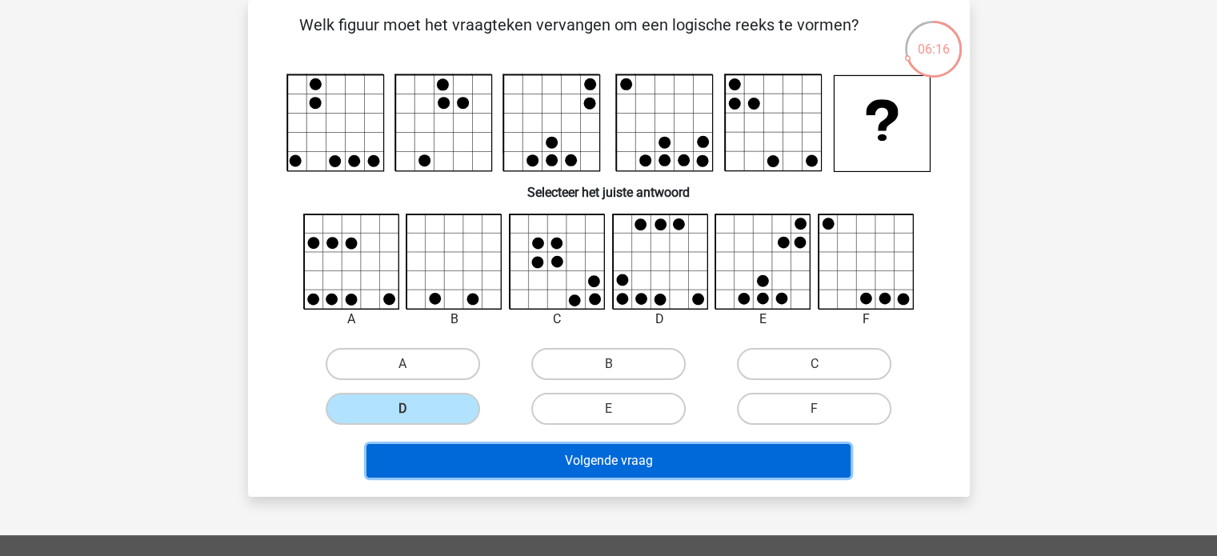
click at [567, 471] on button "Volgende vraag" at bounding box center [608, 461] width 484 height 34
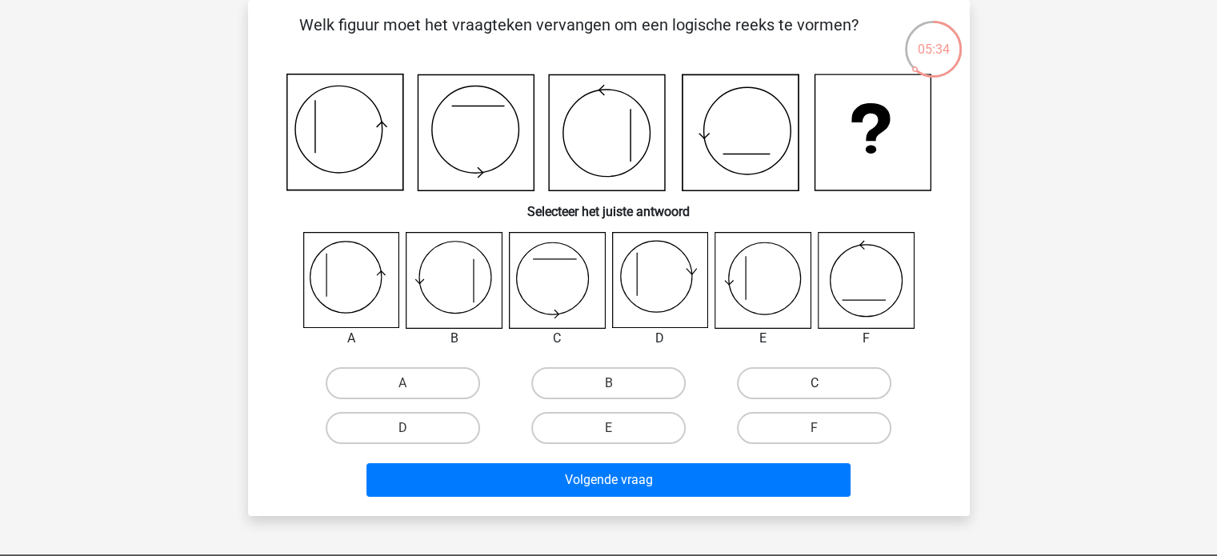
click at [755, 380] on label "C" at bounding box center [814, 383] width 154 height 32
click at [815, 383] on input "C" at bounding box center [820, 388] width 10 height 10
radio input "true"
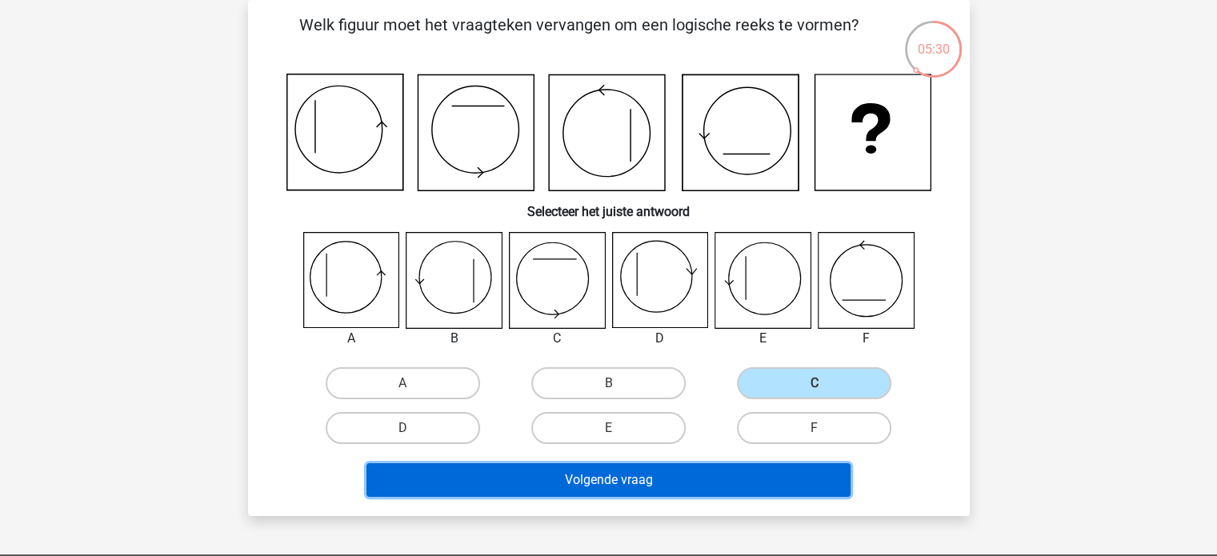
click at [623, 473] on button "Volgende vraag" at bounding box center [608, 480] width 484 height 34
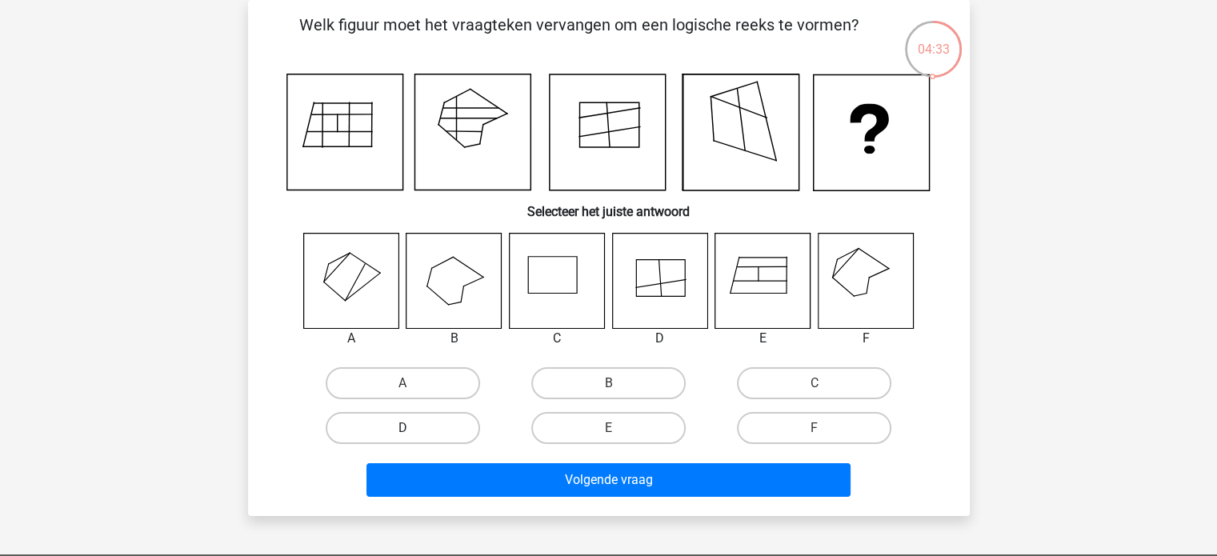
click at [444, 421] on label "D" at bounding box center [403, 428] width 154 height 32
click at [413, 428] on input "D" at bounding box center [408, 433] width 10 height 10
radio input "true"
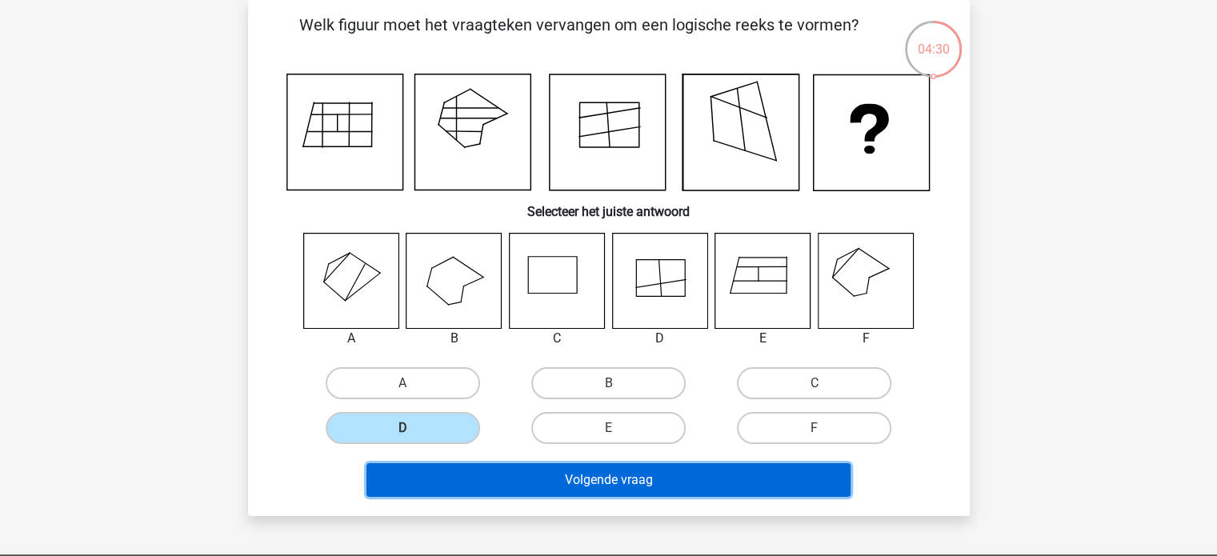
click at [670, 474] on button "Volgende vraag" at bounding box center [608, 480] width 484 height 34
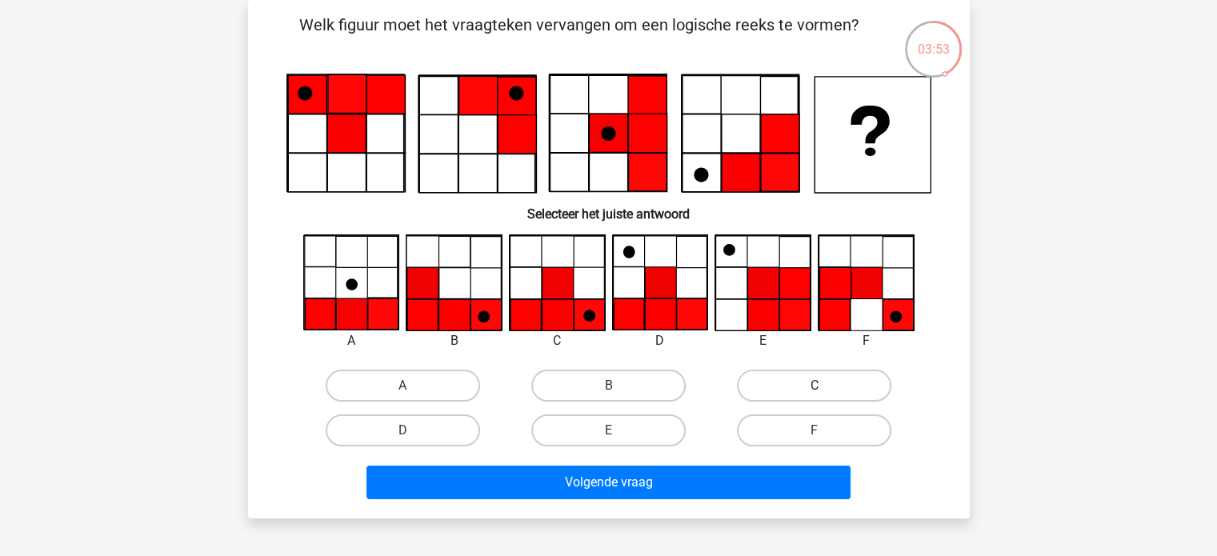
click at [791, 394] on label "C" at bounding box center [814, 386] width 154 height 32
click at [815, 394] on input "C" at bounding box center [820, 391] width 10 height 10
radio input "true"
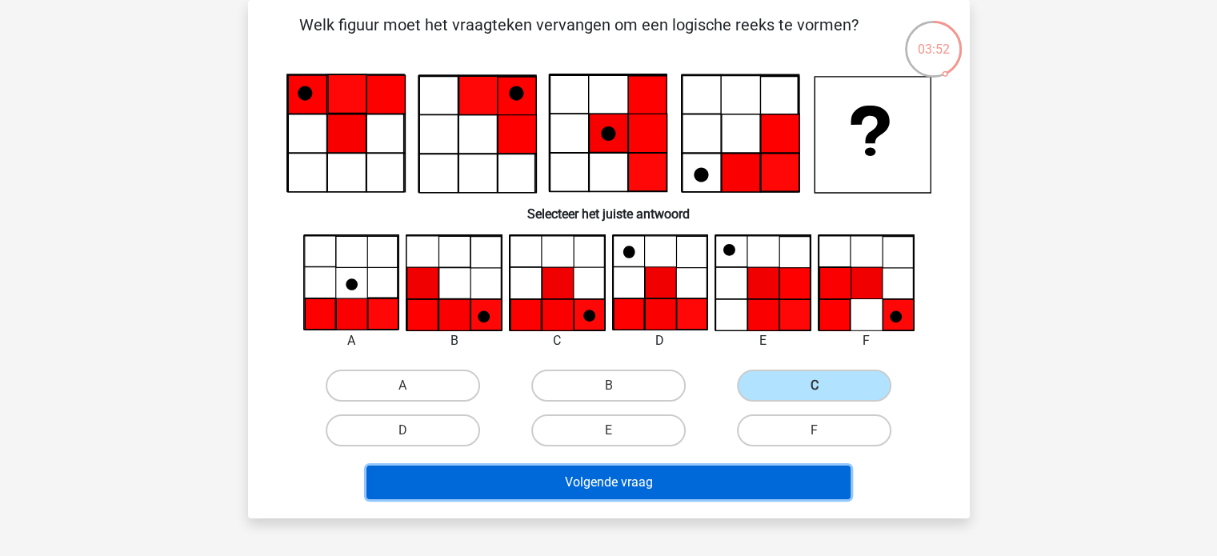
click at [749, 467] on button "Volgende vraag" at bounding box center [608, 483] width 484 height 34
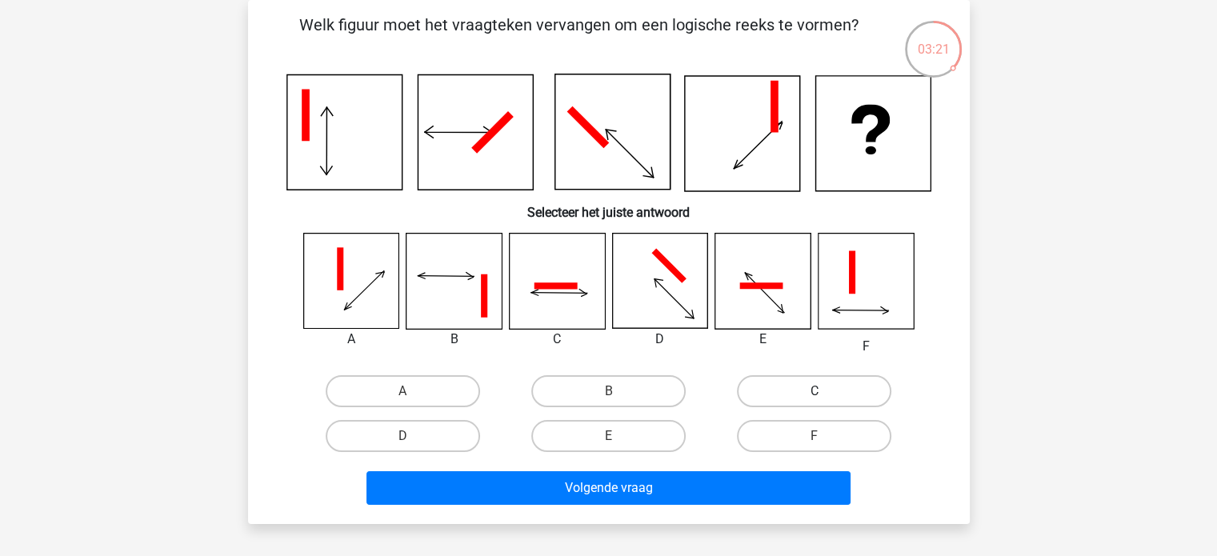
click at [772, 390] on label "C" at bounding box center [814, 391] width 154 height 32
click at [815, 391] on input "C" at bounding box center [820, 396] width 10 height 10
radio input "true"
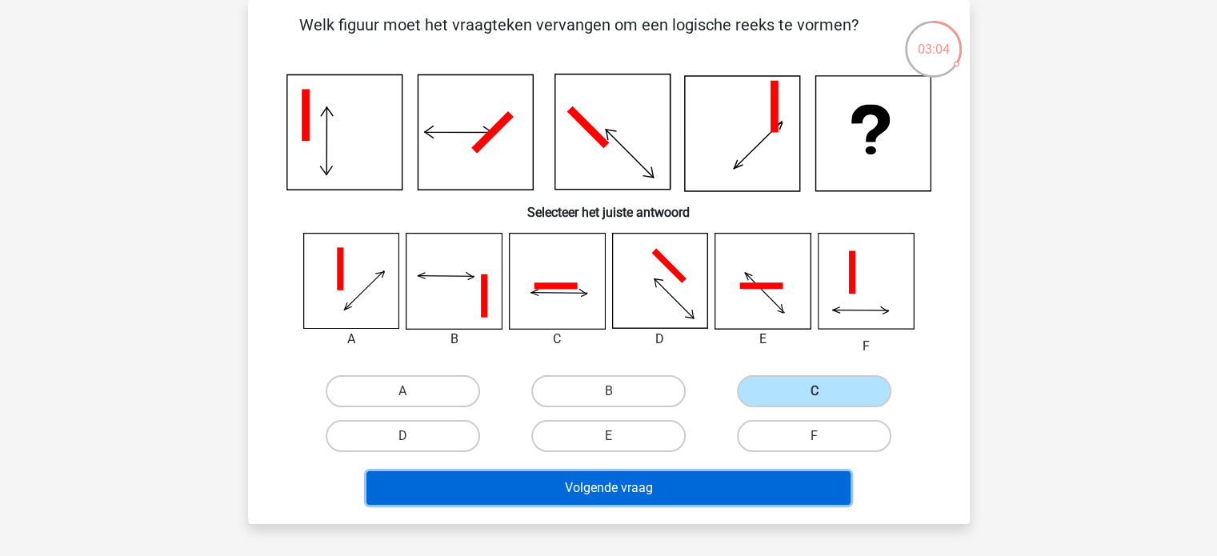
click at [602, 474] on button "Volgende vraag" at bounding box center [608, 488] width 484 height 34
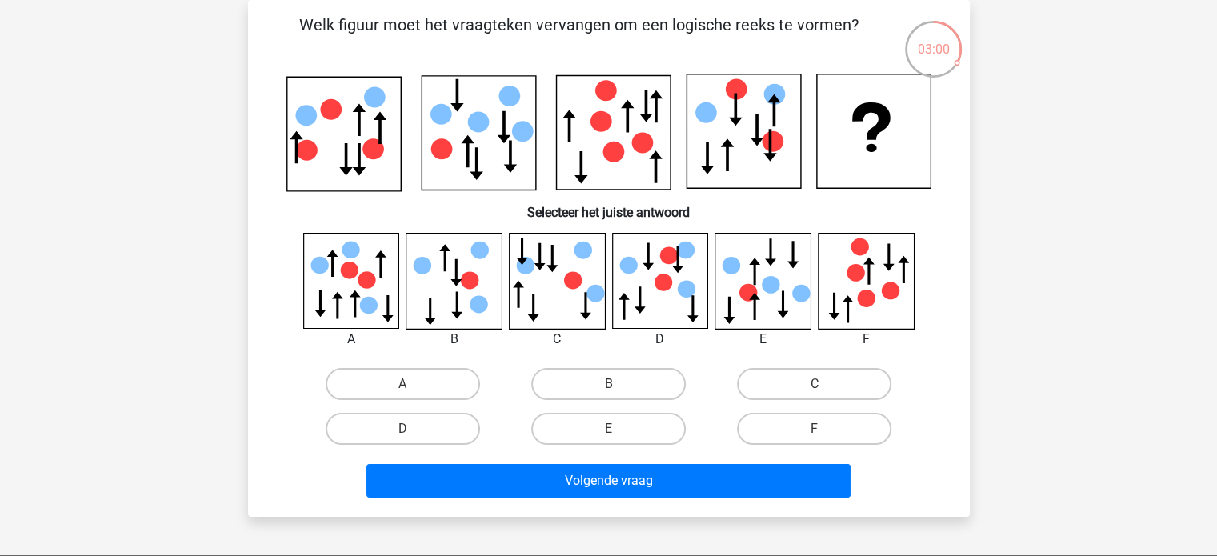
scroll to position [0, 0]
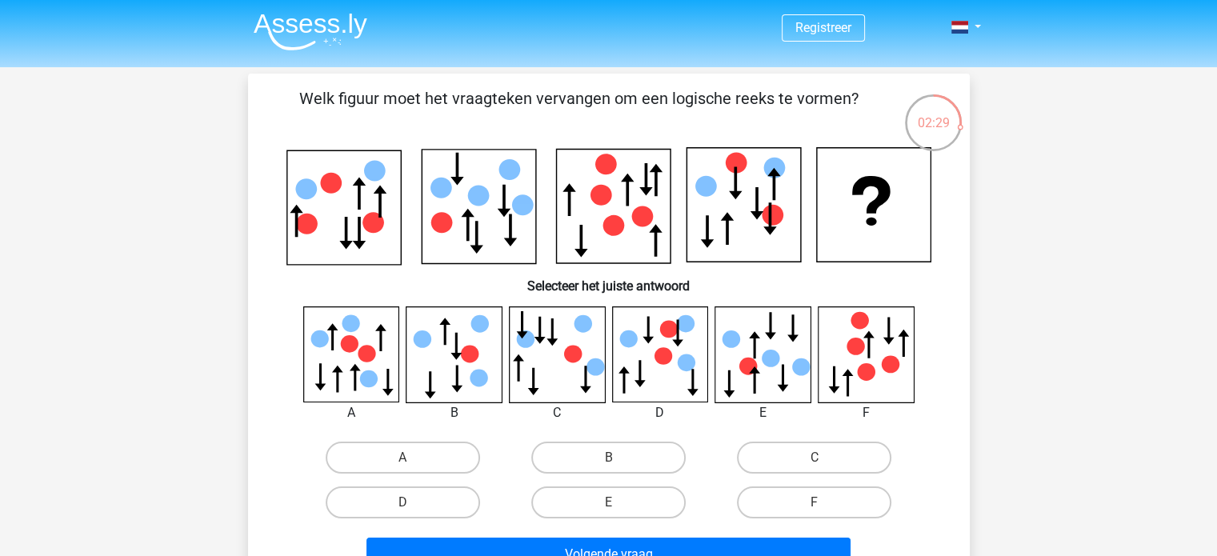
click at [341, 361] on icon at bounding box center [350, 353] width 95 height 95
click at [423, 463] on label "A" at bounding box center [403, 458] width 154 height 32
click at [413, 463] on input "A" at bounding box center [408, 463] width 10 height 10
radio input "true"
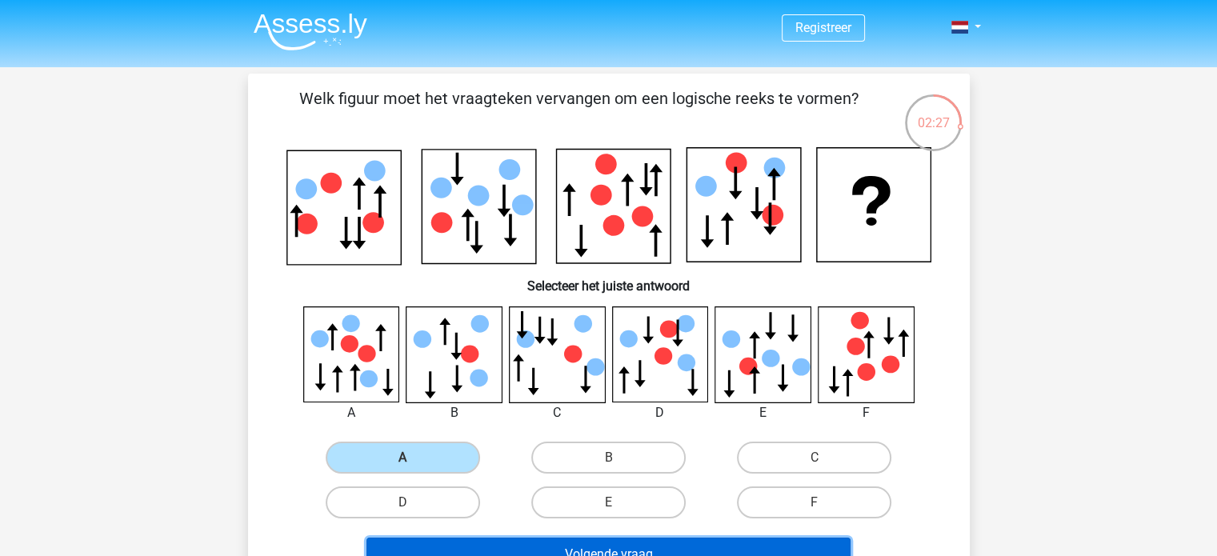
click at [555, 539] on button "Volgende vraag" at bounding box center [608, 555] width 484 height 34
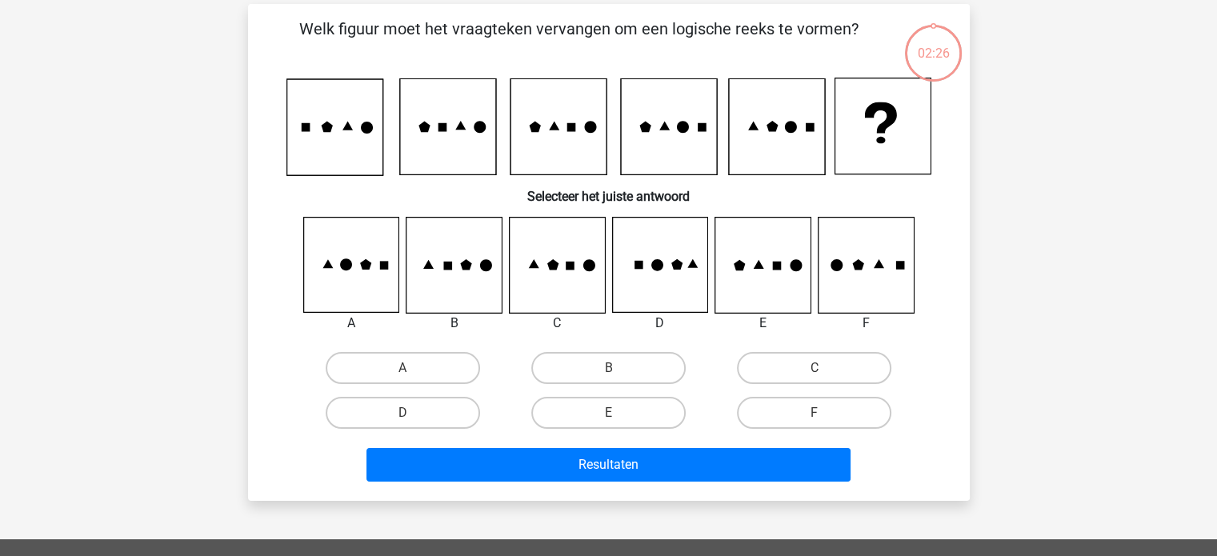
scroll to position [74, 0]
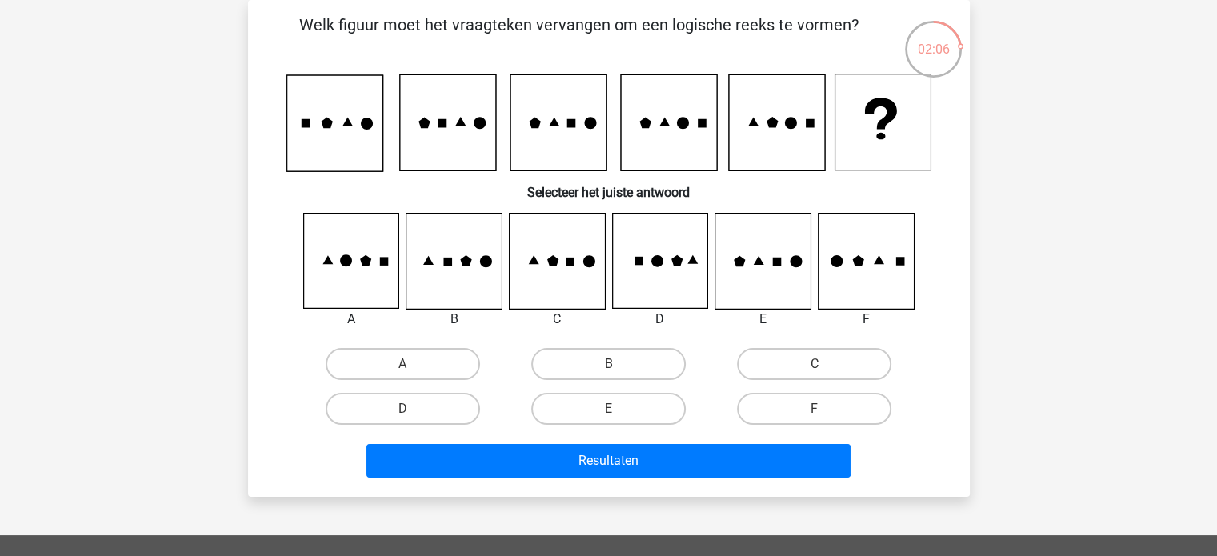
drag, startPoint x: 756, startPoint y: 398, endPoint x: 747, endPoint y: 425, distance: 28.9
click at [756, 405] on label "F" at bounding box center [814, 409] width 154 height 32
click at [815, 409] on input "F" at bounding box center [820, 414] width 10 height 10
radio input "true"
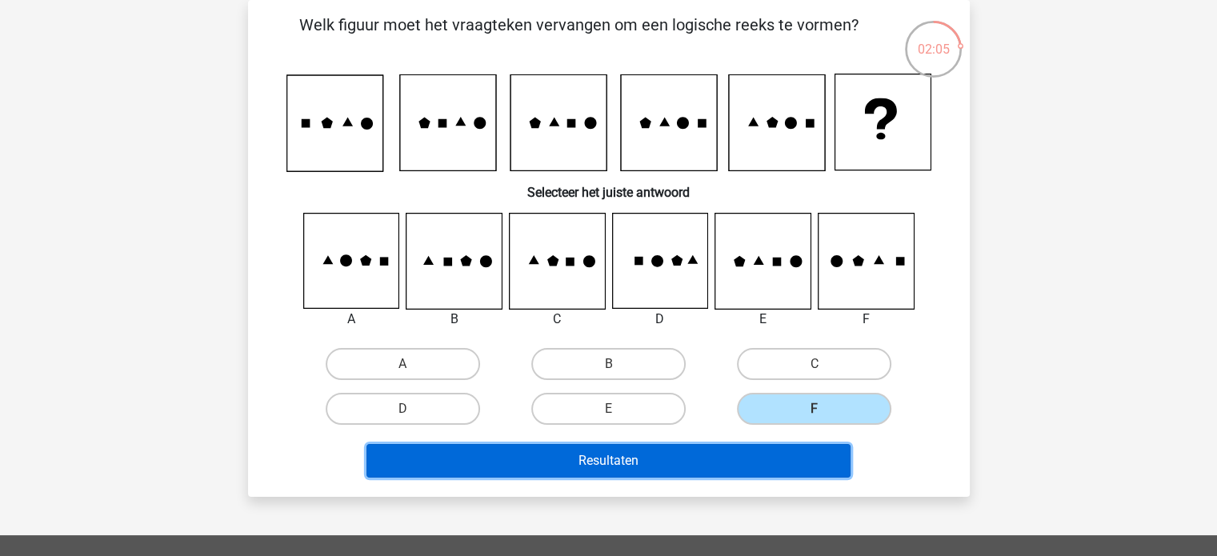
click at [711, 462] on button "Resultaten" at bounding box center [608, 461] width 484 height 34
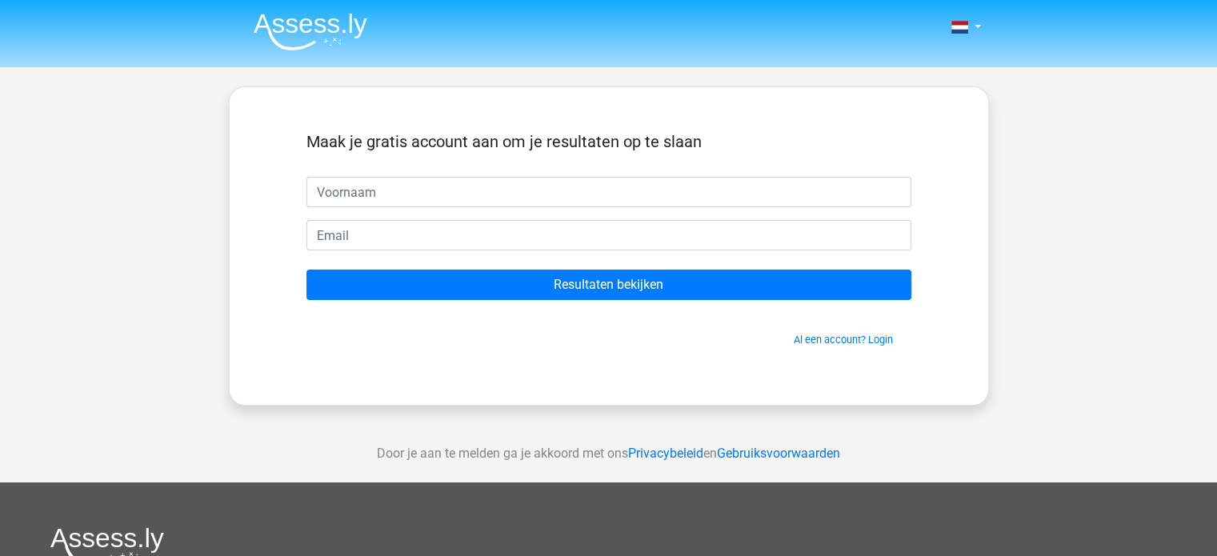
click at [416, 182] on input "text" at bounding box center [608, 192] width 605 height 30
type input "andrea"
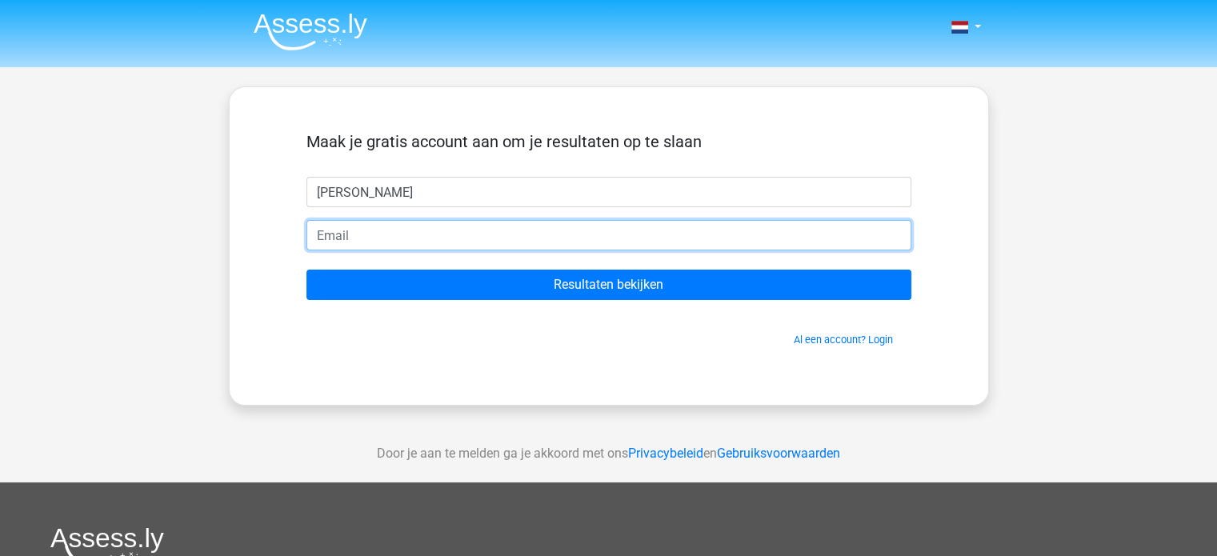
click at [382, 248] on input "email" at bounding box center [608, 235] width 605 height 30
type input "andreapinzonmarin@gmail.com"
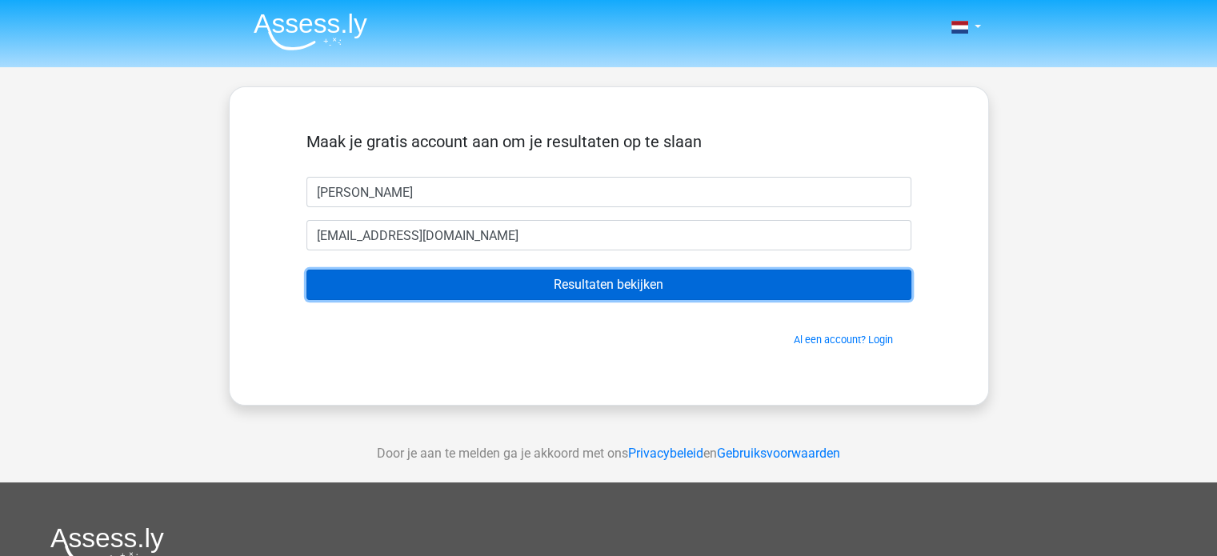
click at [688, 290] on input "Resultaten bekijken" at bounding box center [608, 285] width 605 height 30
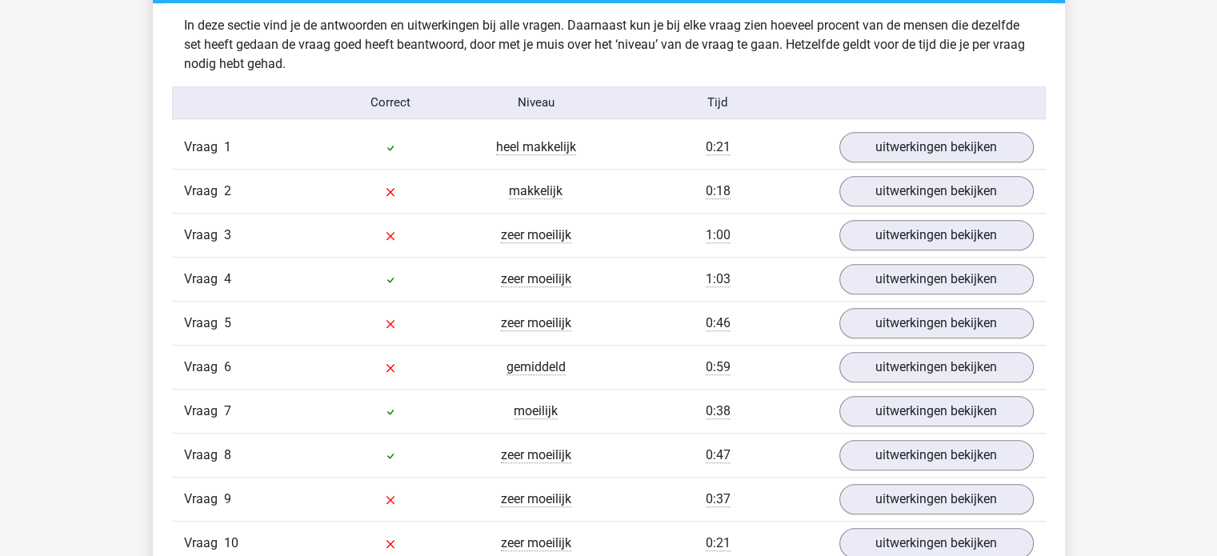
scroll to position [1280, 0]
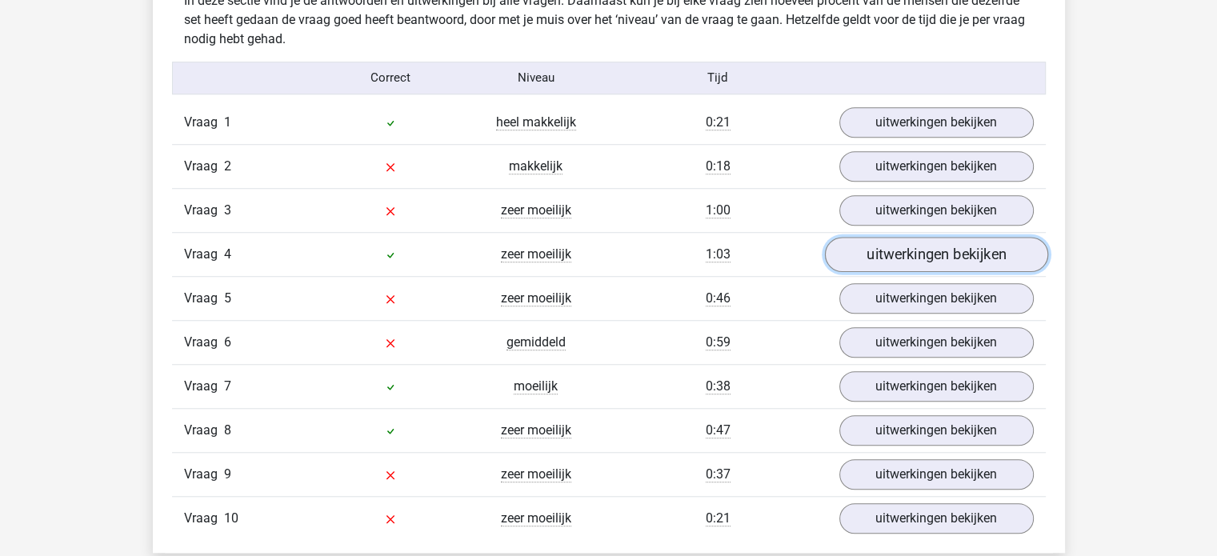
click at [910, 259] on link "uitwerkingen bekijken" at bounding box center [935, 254] width 223 height 35
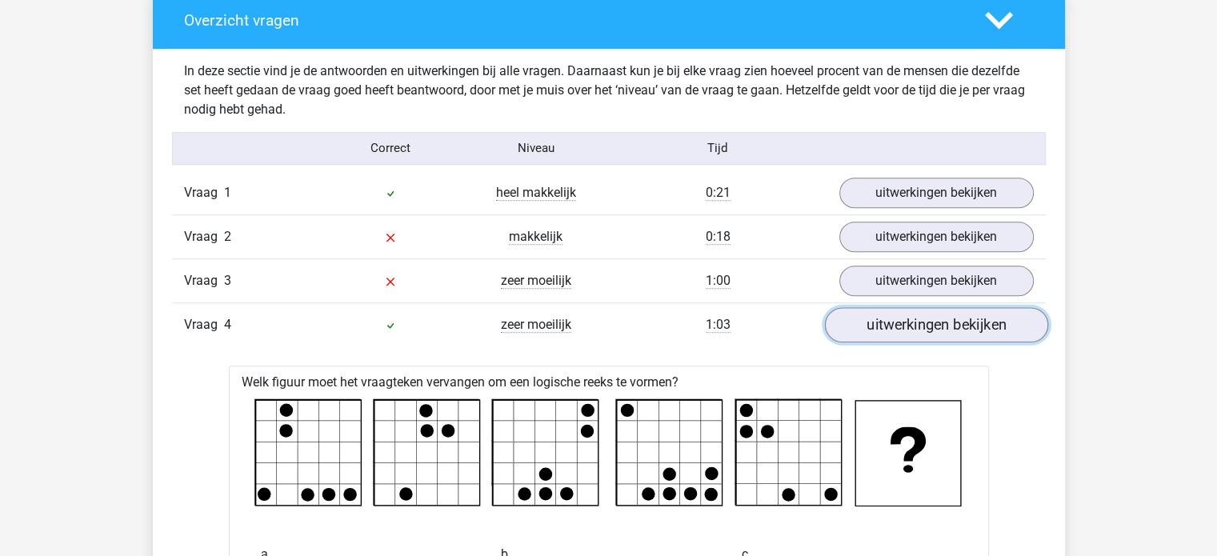
scroll to position [1200, 0]
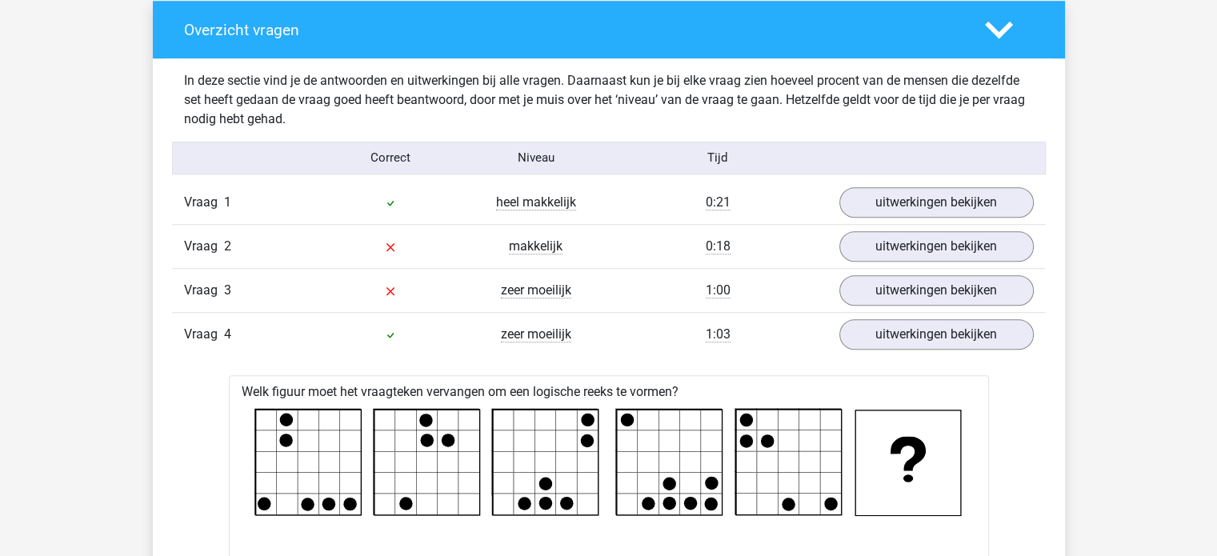
click at [995, 34] on polygon at bounding box center [999, 30] width 28 height 18
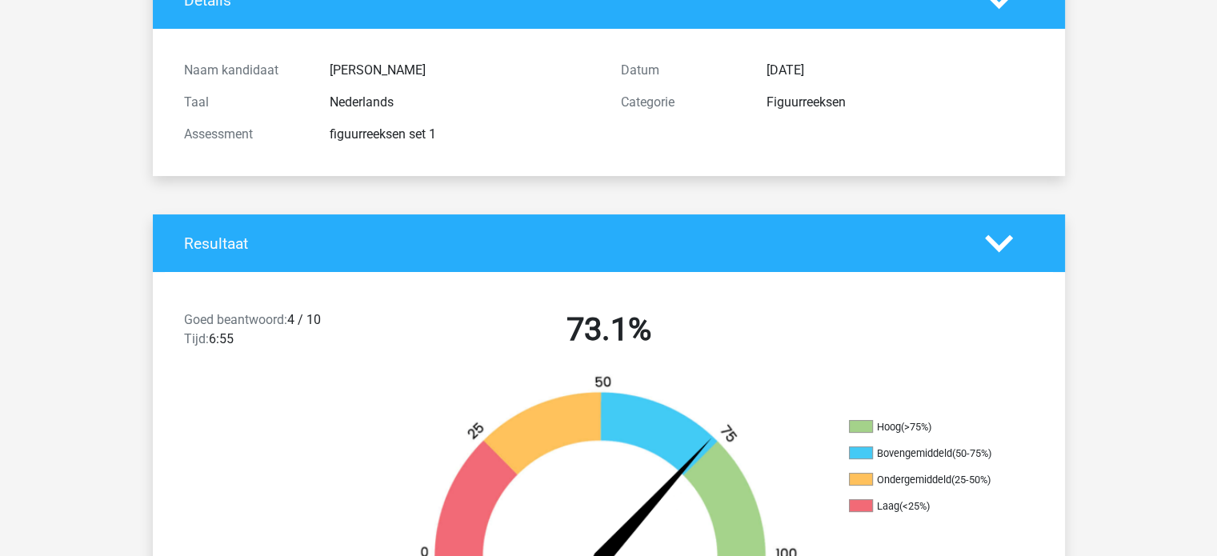
scroll to position [0, 0]
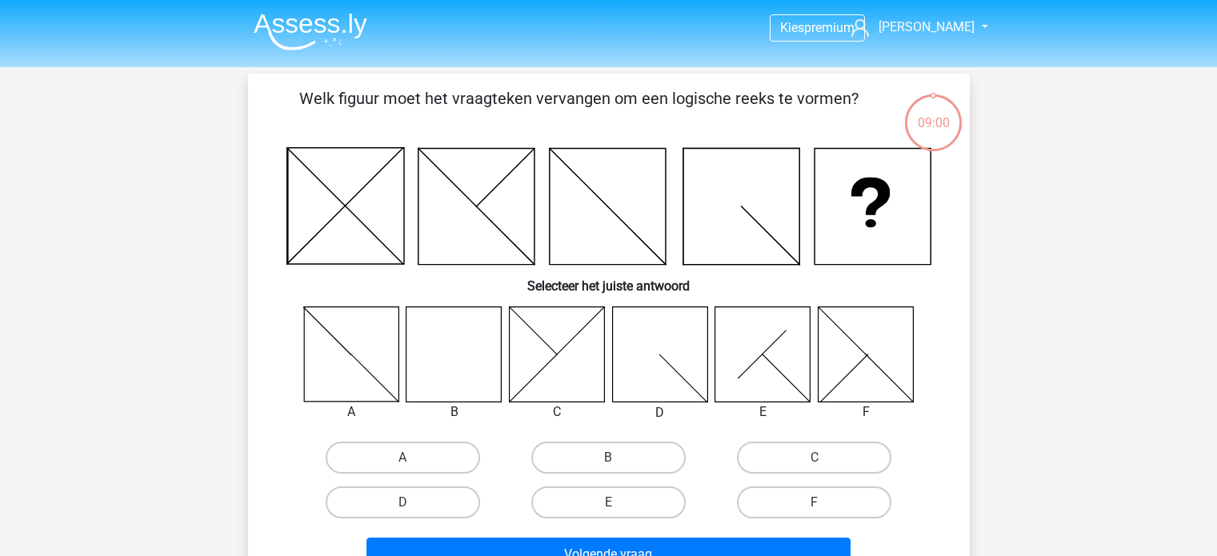
scroll to position [74, 0]
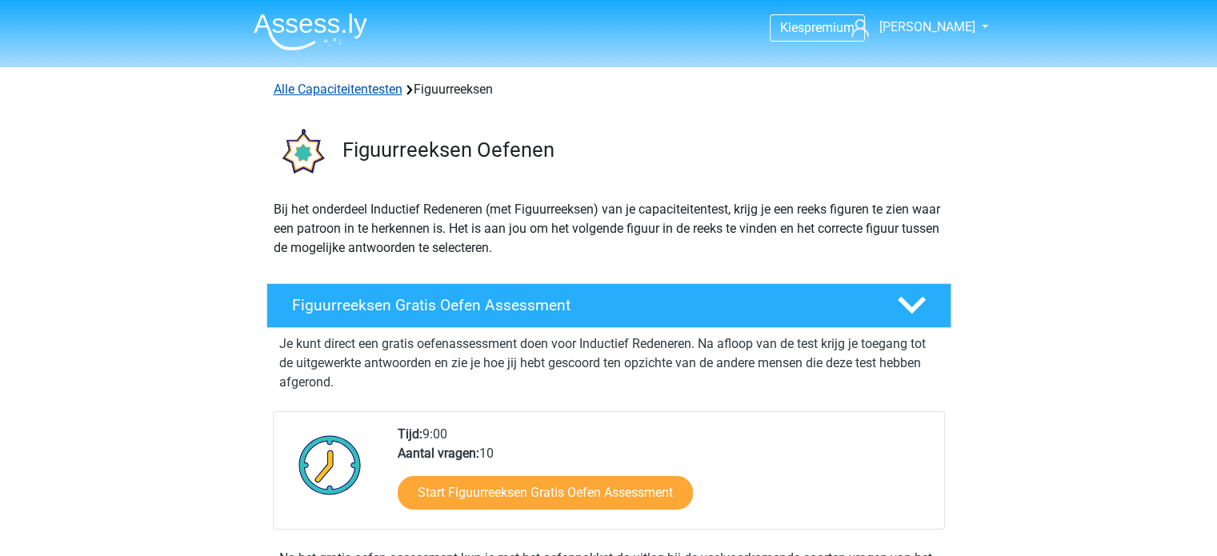
click at [353, 94] on link "Alle Capaciteitentesten" at bounding box center [338, 89] width 129 height 15
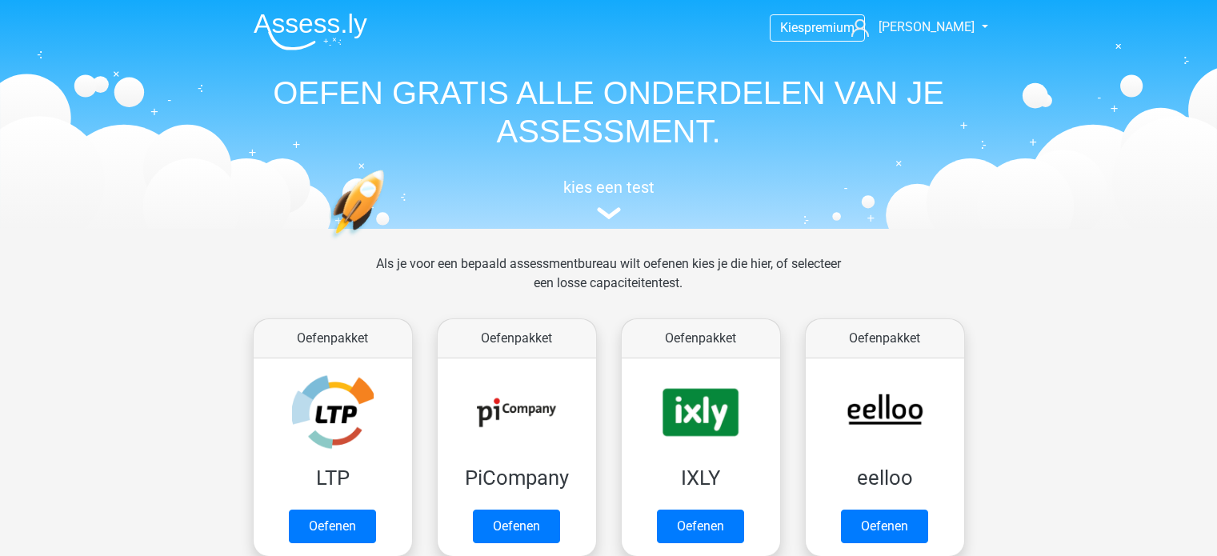
scroll to position [679, 0]
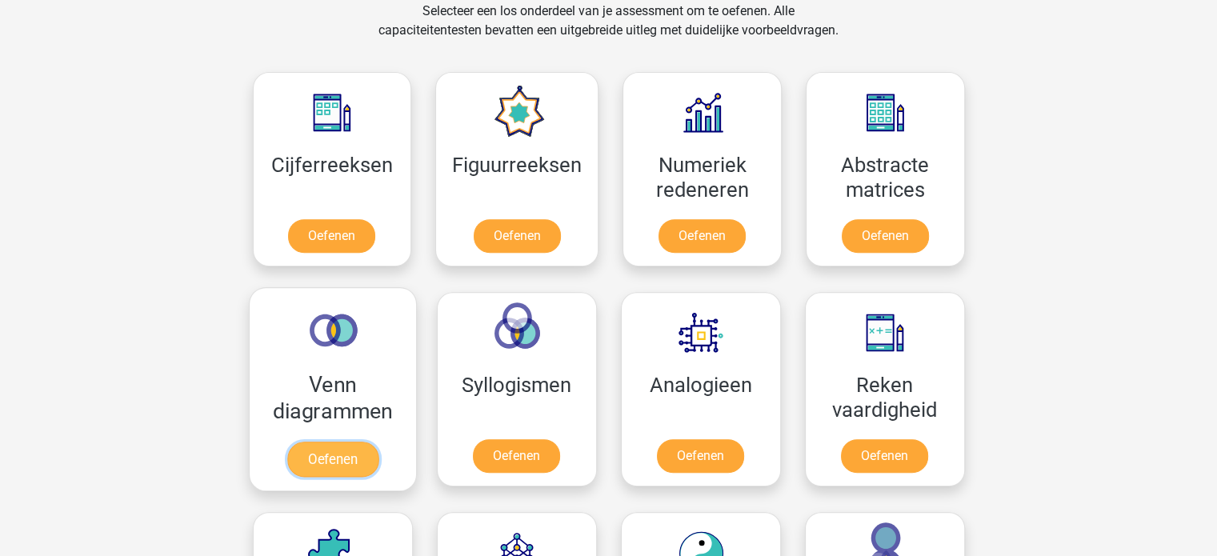
click at [317, 442] on link "Oefenen" at bounding box center [331, 459] width 91 height 35
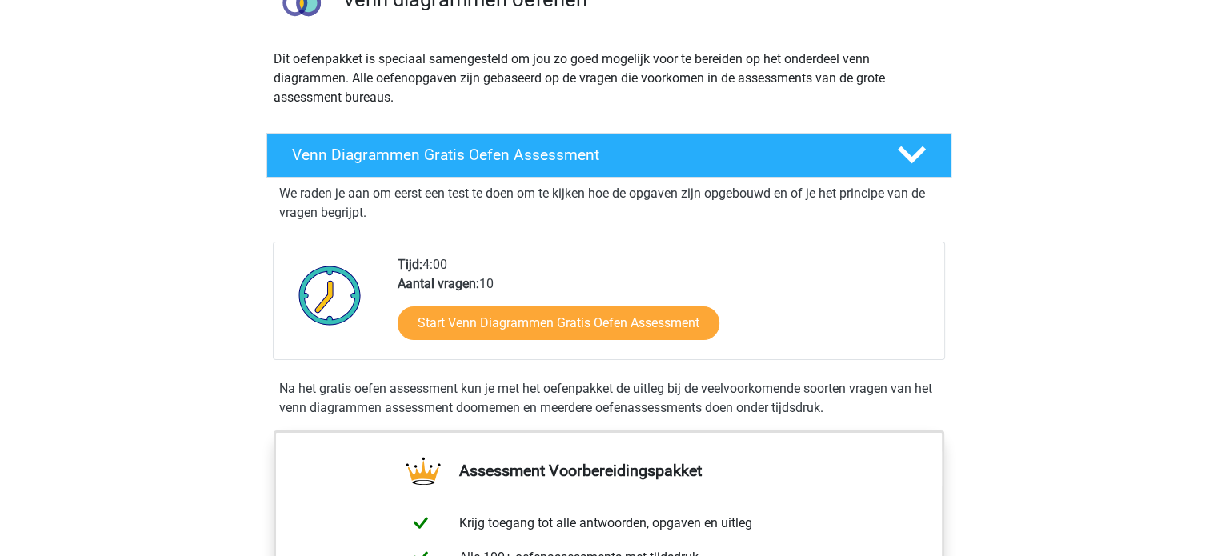
scroll to position [160, 0]
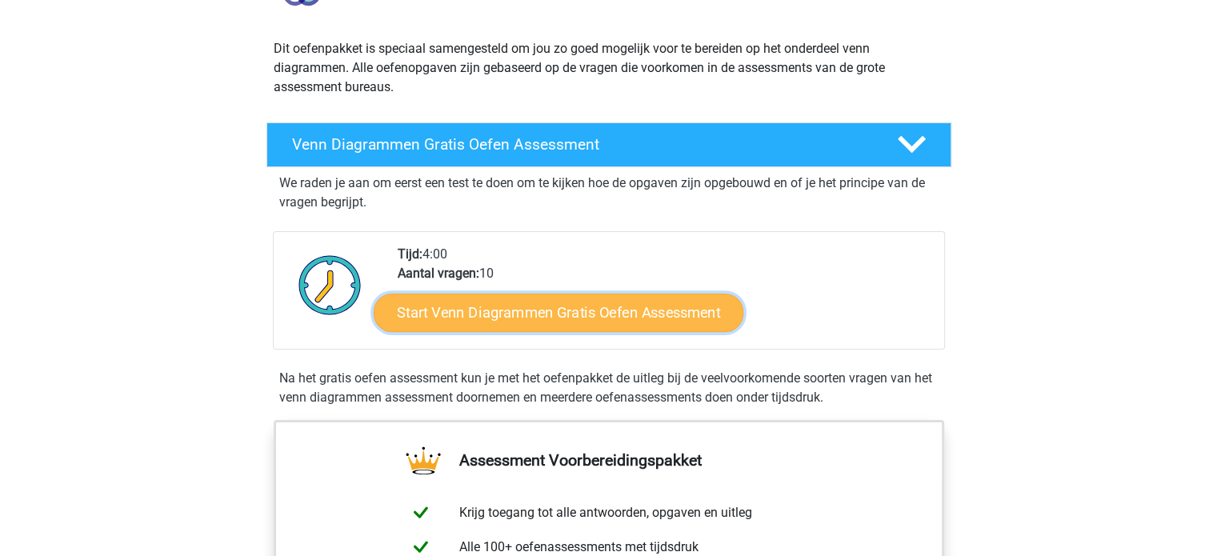
click at [578, 318] on link "Start Venn Diagrammen Gratis Oefen Assessment" at bounding box center [559, 313] width 370 height 38
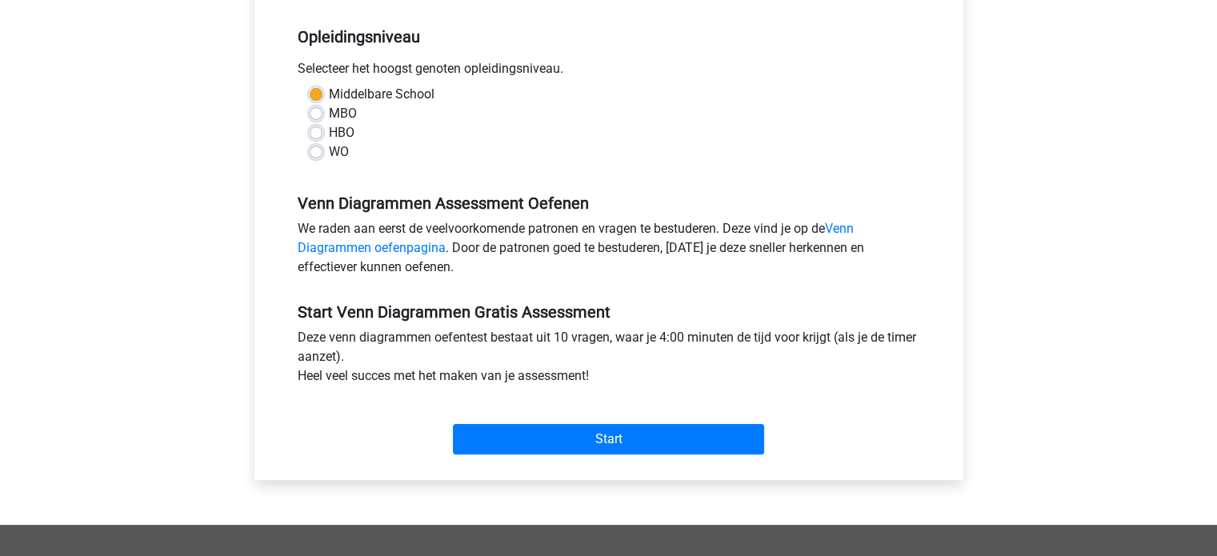
scroll to position [320, 0]
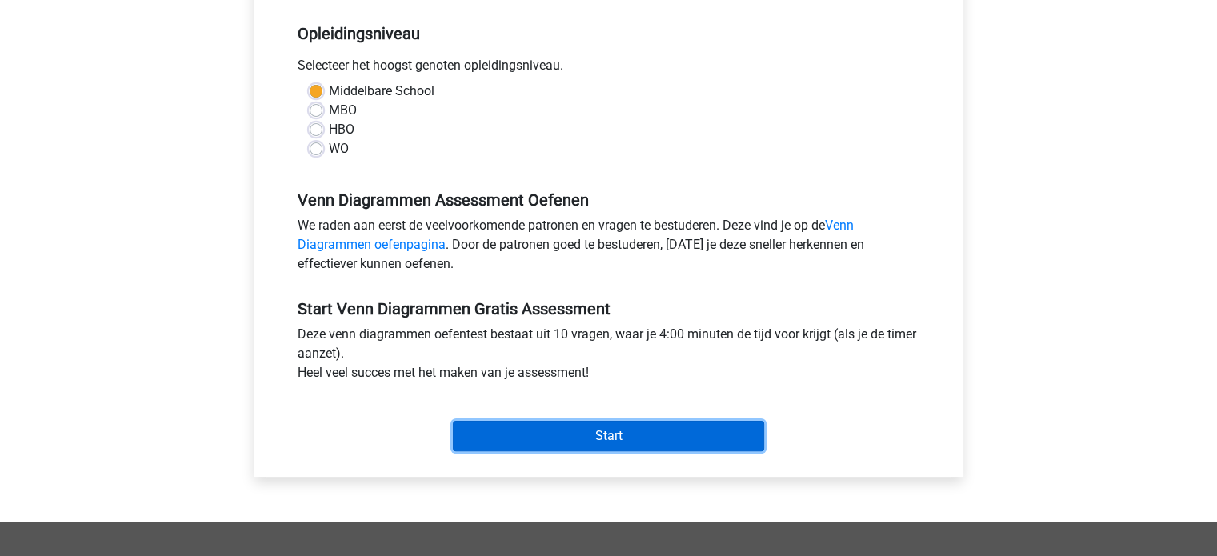
click at [617, 431] on input "Start" at bounding box center [608, 436] width 311 height 30
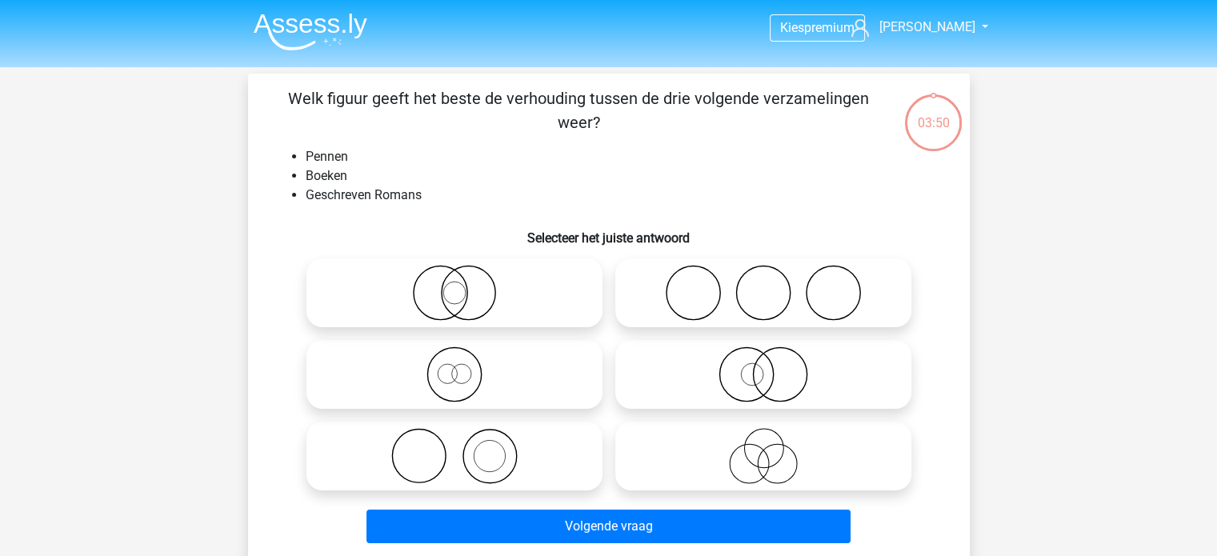
drag, startPoint x: 623, startPoint y: 119, endPoint x: 285, endPoint y: 93, distance: 338.7
click at [285, 93] on p "Welk figuur geeft het beste de verhouding tussen de drie volgende verzamelingen…" at bounding box center [579, 110] width 611 height 48
copy p "Welk figuur geeft het beste de verhouding tussen de drie volgende verzamelingen…"
click at [769, 194] on li "Geschreven Romans" at bounding box center [625, 195] width 639 height 19
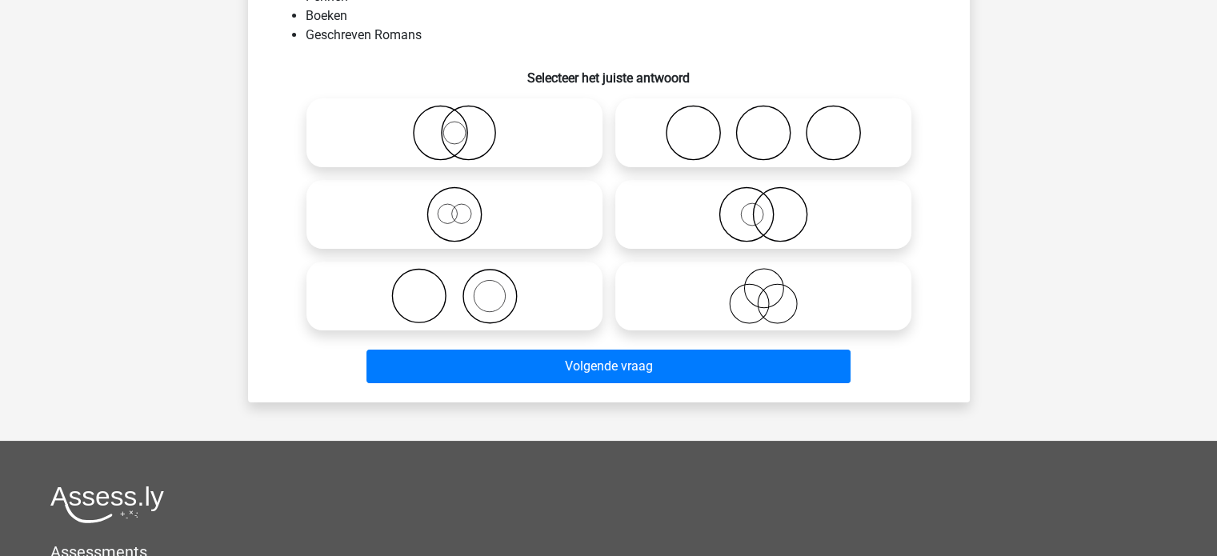
scroll to position [80, 0]
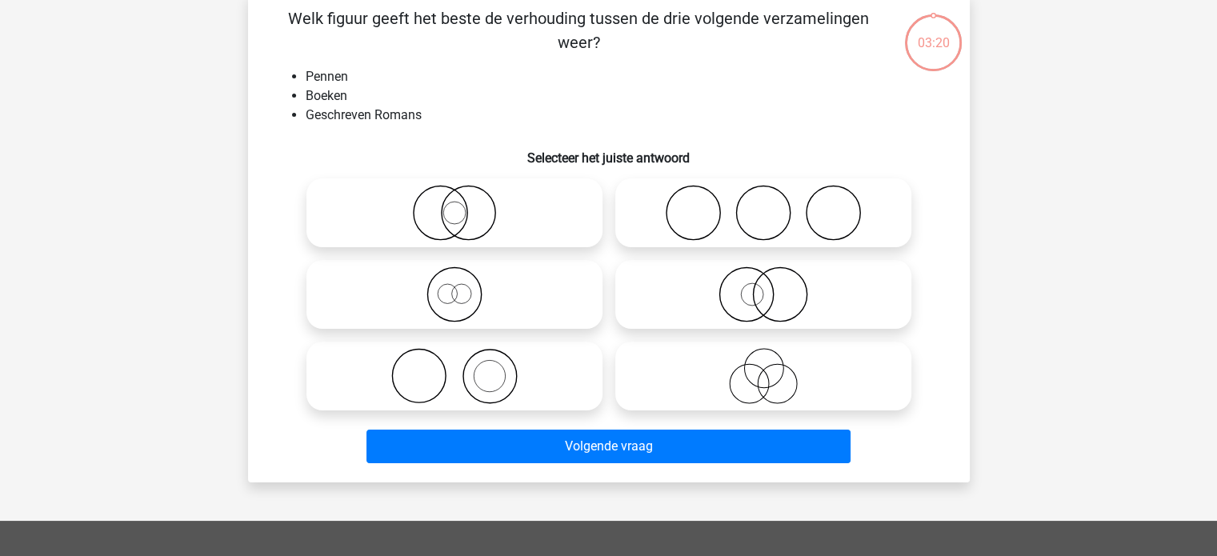
click at [448, 225] on icon at bounding box center [454, 213] width 283 height 56
click at [455, 205] on input "radio" at bounding box center [460, 199] width 10 height 10
radio input "true"
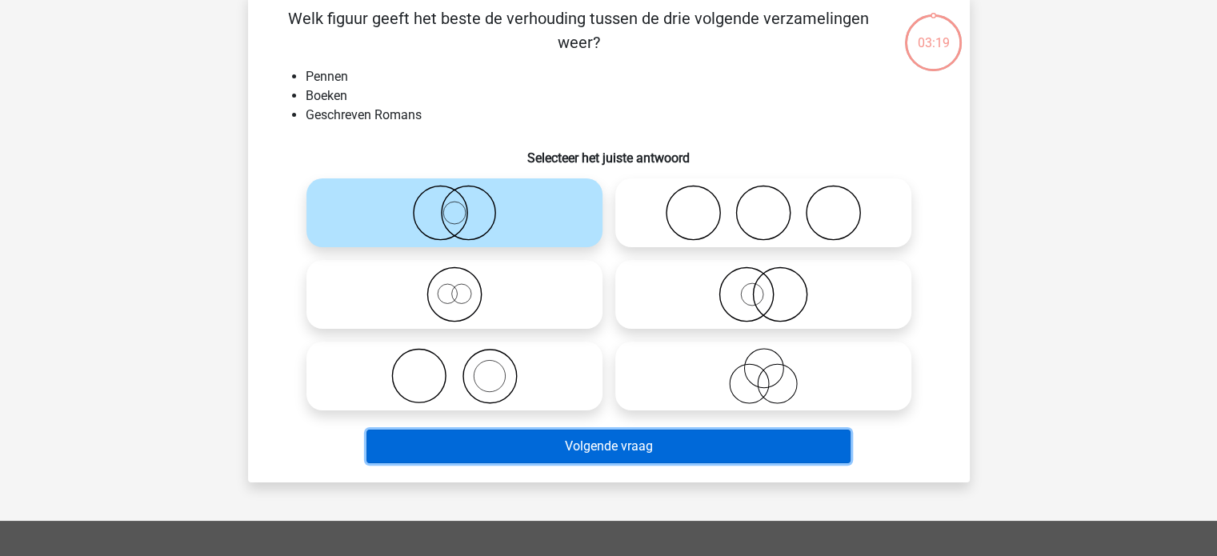
click at [612, 462] on button "Volgende vraag" at bounding box center [608, 447] width 484 height 34
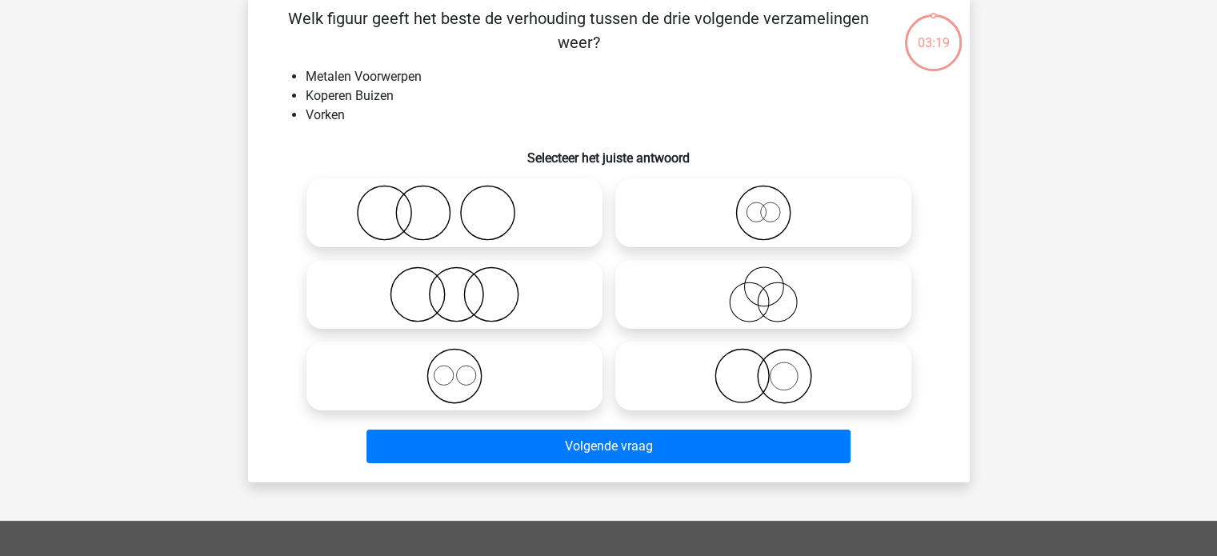
scroll to position [74, 0]
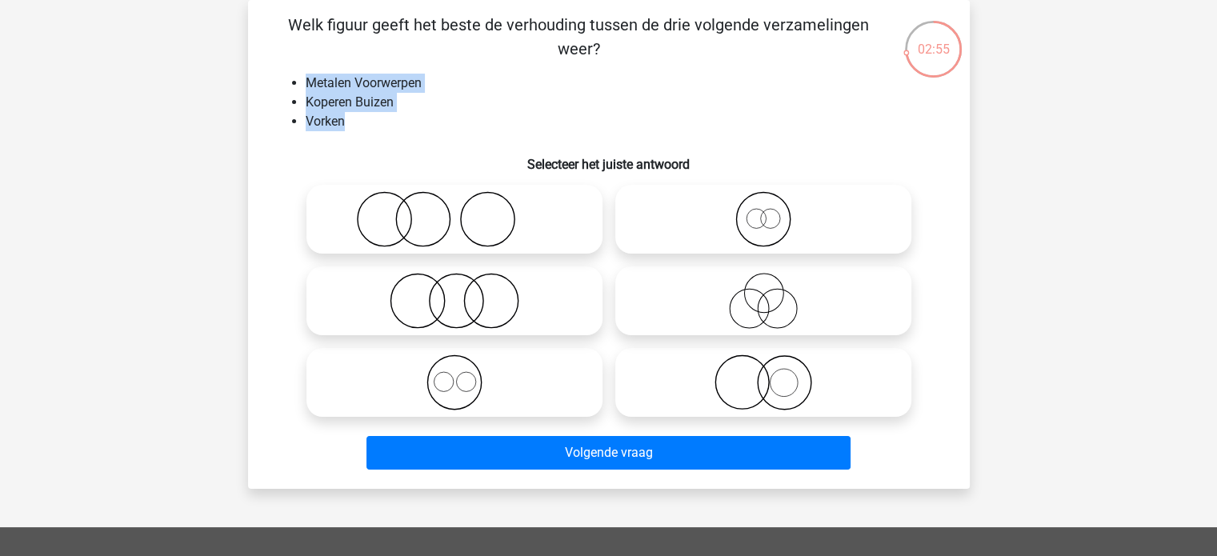
drag, startPoint x: 341, startPoint y: 117, endPoint x: 277, endPoint y: 74, distance: 76.8
click at [277, 74] on ul "Metalen Voorwerpen Koperen Buizen Vorken" at bounding box center [609, 103] width 671 height 58
copy ul "Metalen Voorwerpen Koperen Buizen Vorken"
click at [784, 300] on icon at bounding box center [763, 301] width 283 height 56
click at [774, 293] on input "radio" at bounding box center [768, 287] width 10 height 10
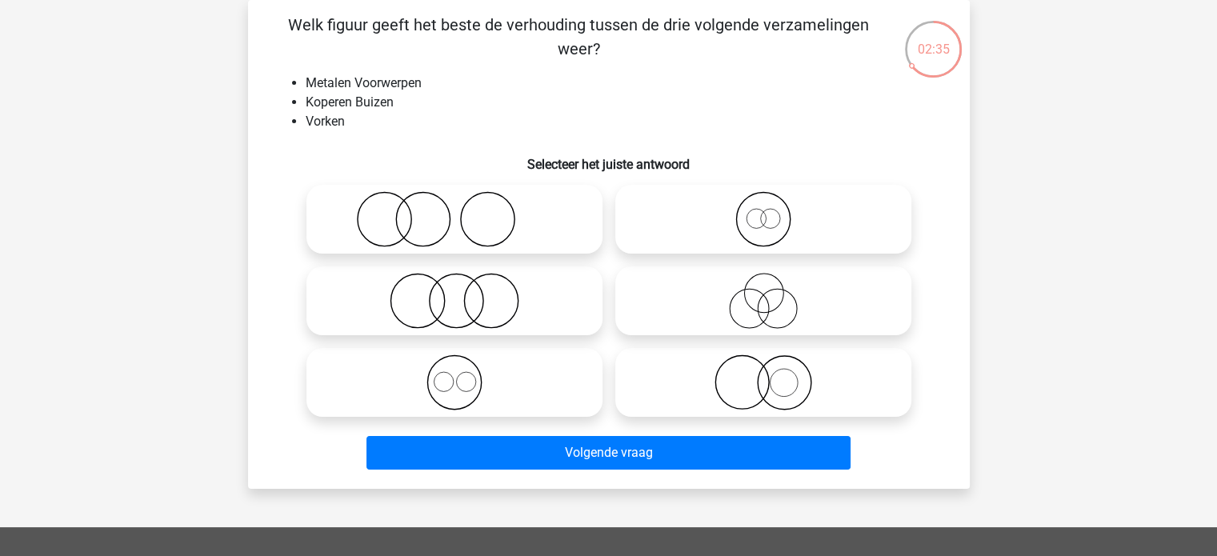
radio input "true"
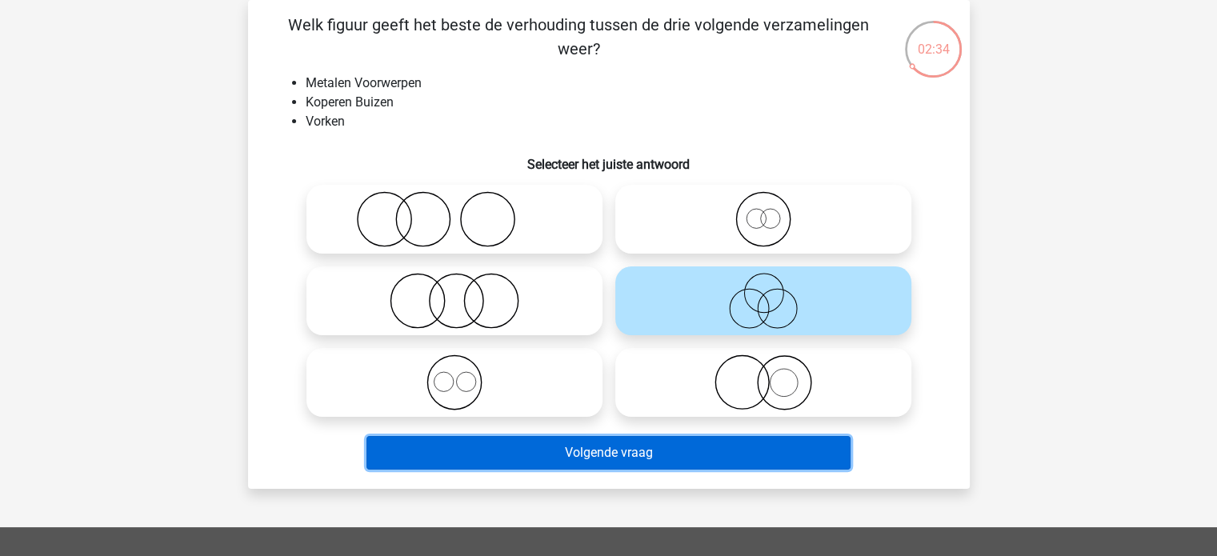
click at [686, 454] on button "Volgende vraag" at bounding box center [608, 453] width 484 height 34
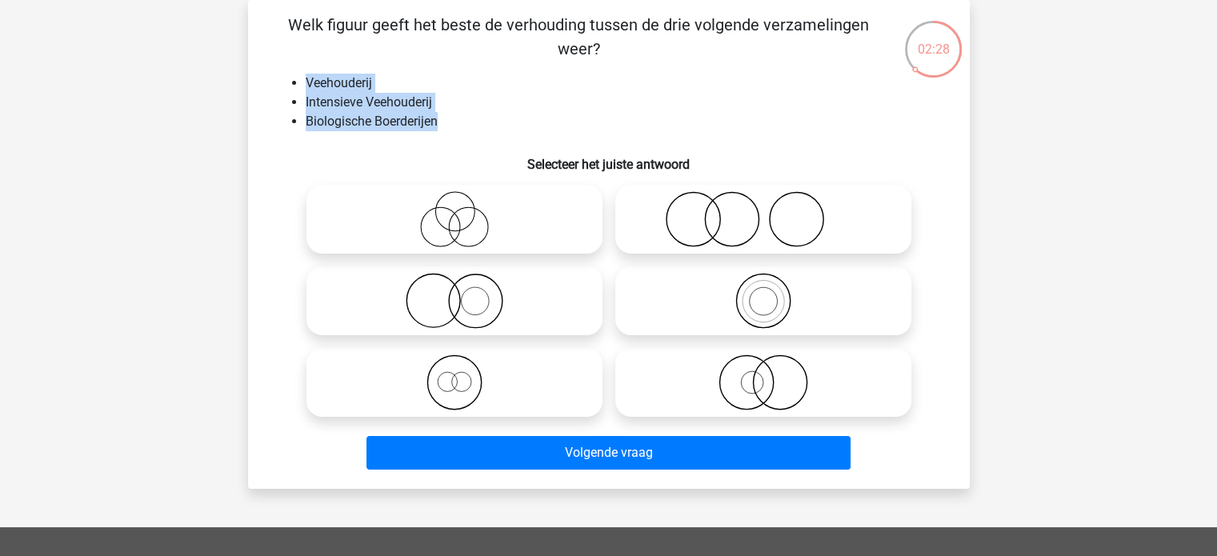
drag, startPoint x: 448, startPoint y: 122, endPoint x: 301, endPoint y: 85, distance: 151.8
click at [301, 85] on ul "Veehouderij Intensieve Veehouderij Biologische Boerderijen" at bounding box center [609, 103] width 671 height 58
copy ul "Veehouderij Intensieve Veehouderij Biologische Boerderijen"
click at [768, 305] on icon at bounding box center [763, 301] width 283 height 56
click at [768, 293] on input "radio" at bounding box center [768, 287] width 10 height 10
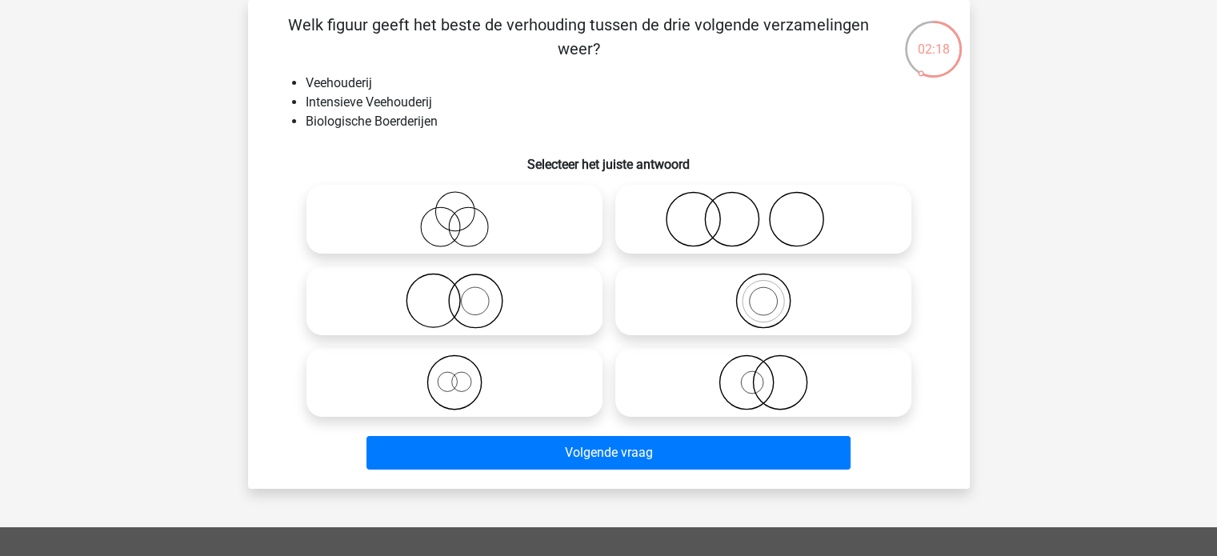
radio input "true"
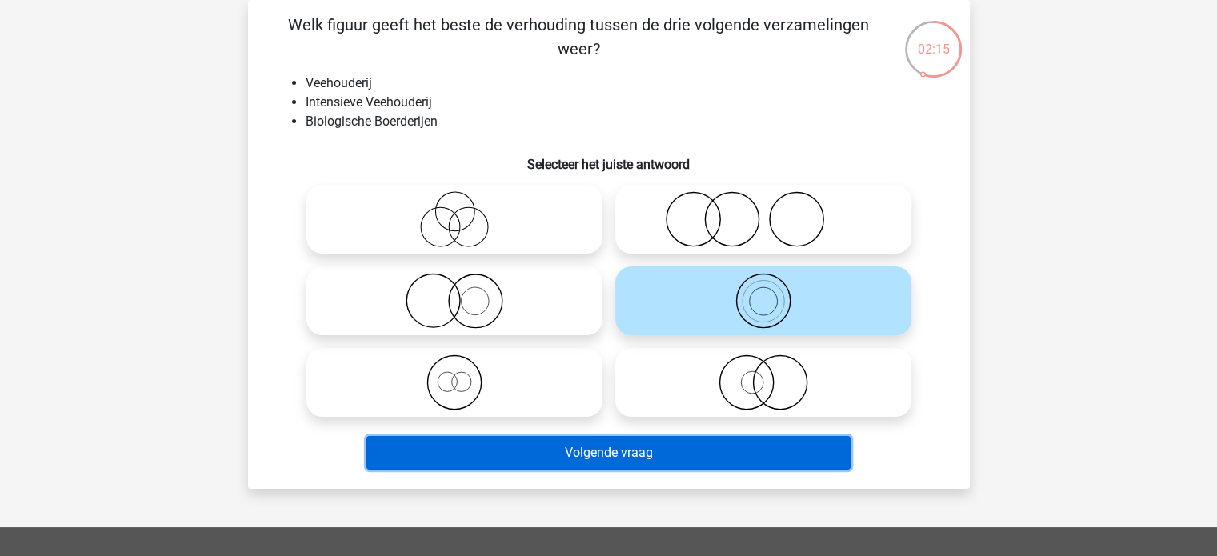
click at [669, 446] on button "Volgende vraag" at bounding box center [608, 453] width 484 height 34
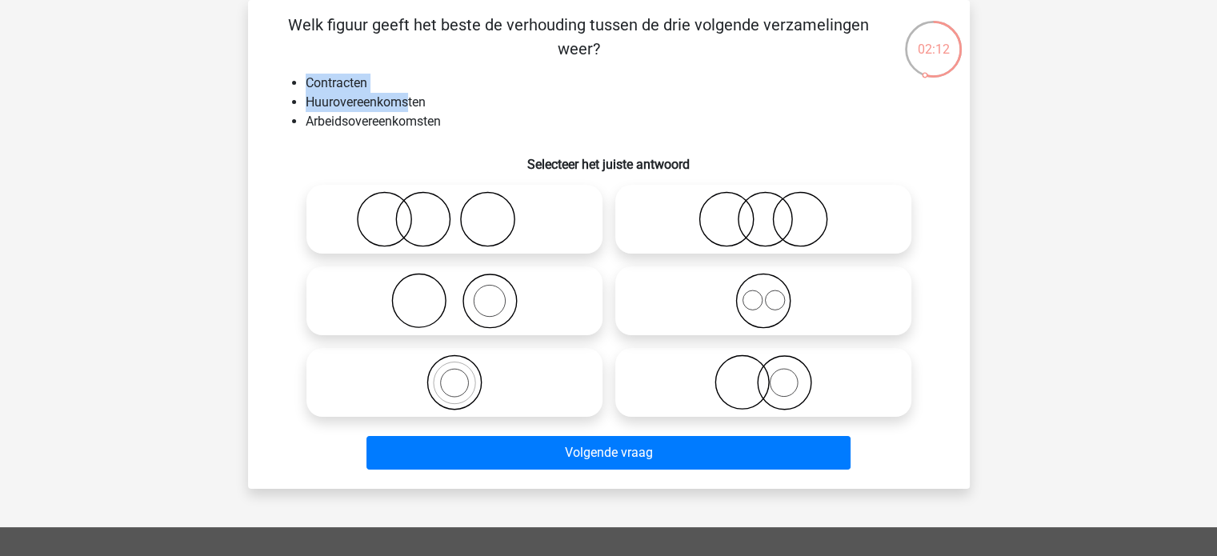
drag, startPoint x: 307, startPoint y: 82, endPoint x: 421, endPoint y: 94, distance: 114.3
click at [411, 94] on ul "Contracten Huurovereenkomsten Arbeidsovereenkomsten" at bounding box center [609, 103] width 671 height 58
click at [468, 98] on li "Huurovereenkomsten" at bounding box center [625, 102] width 639 height 19
click at [759, 298] on icon at bounding box center [763, 301] width 283 height 56
click at [763, 293] on input "radio" at bounding box center [768, 287] width 10 height 10
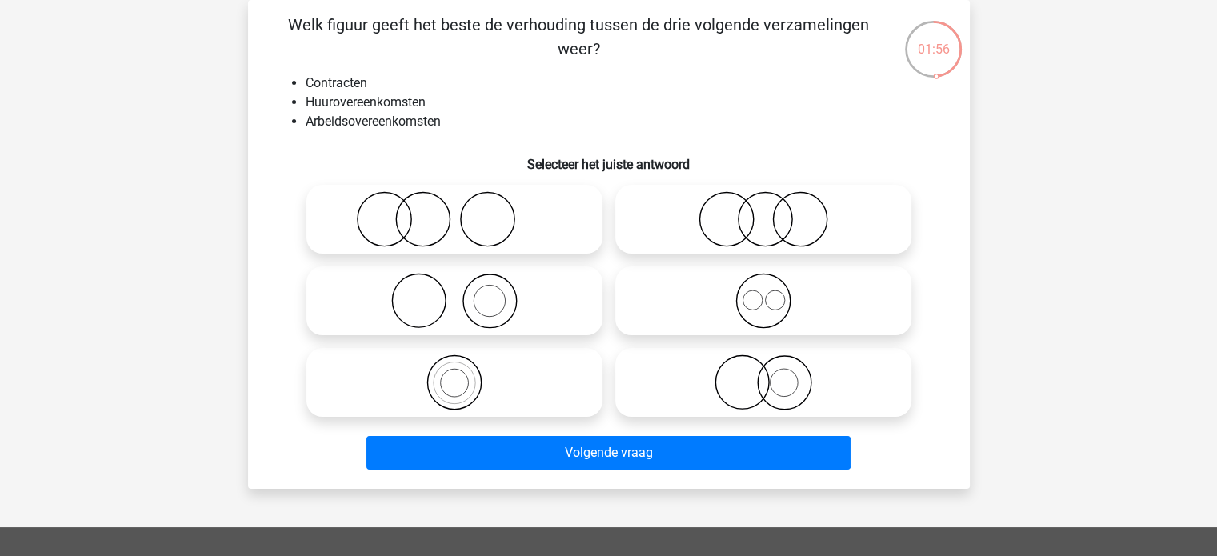
radio input "true"
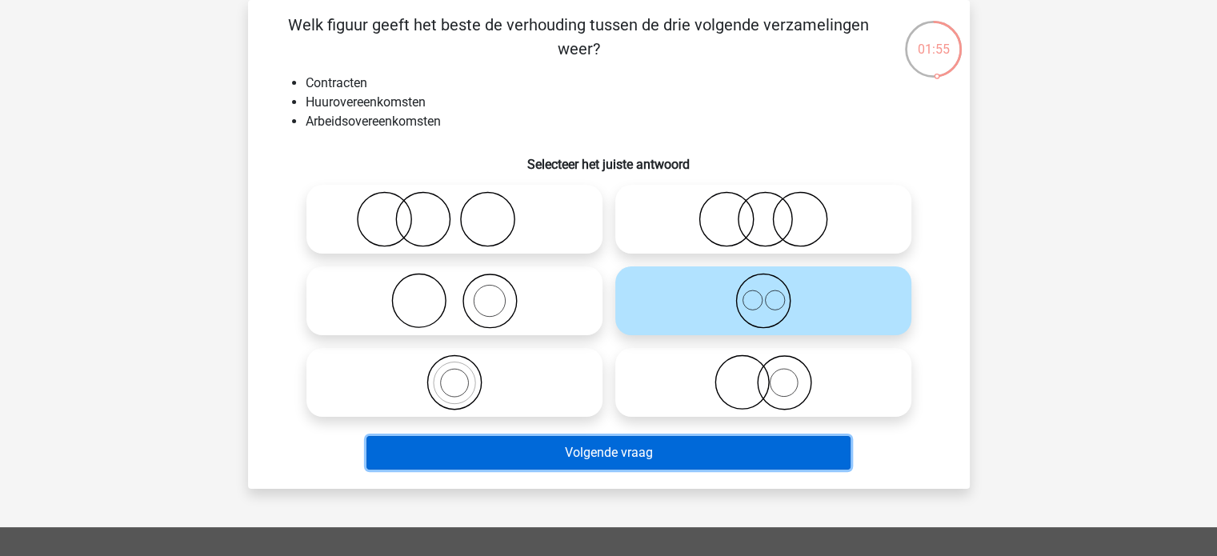
click at [753, 438] on button "Volgende vraag" at bounding box center [608, 453] width 484 height 34
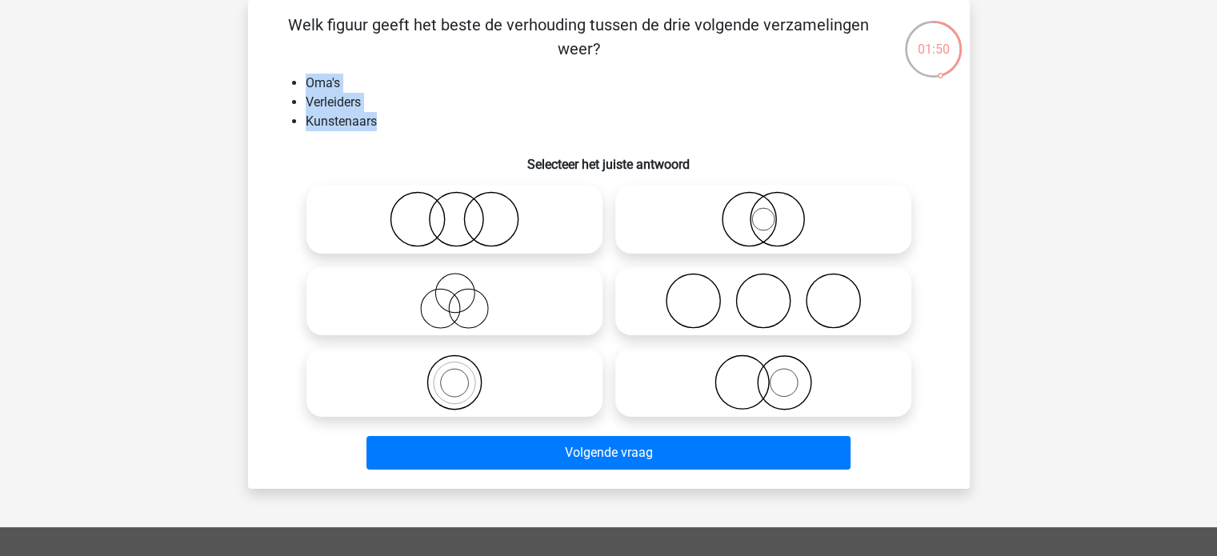
drag, startPoint x: 378, startPoint y: 121, endPoint x: 294, endPoint y: 74, distance: 96.7
click at [294, 74] on ul "Oma's Verleiders Kunstenaars" at bounding box center [609, 103] width 671 height 58
copy ul "Oma's Verleiders Kunstenaars"
click at [708, 311] on icon at bounding box center [763, 301] width 283 height 56
click at [763, 293] on input "radio" at bounding box center [768, 287] width 10 height 10
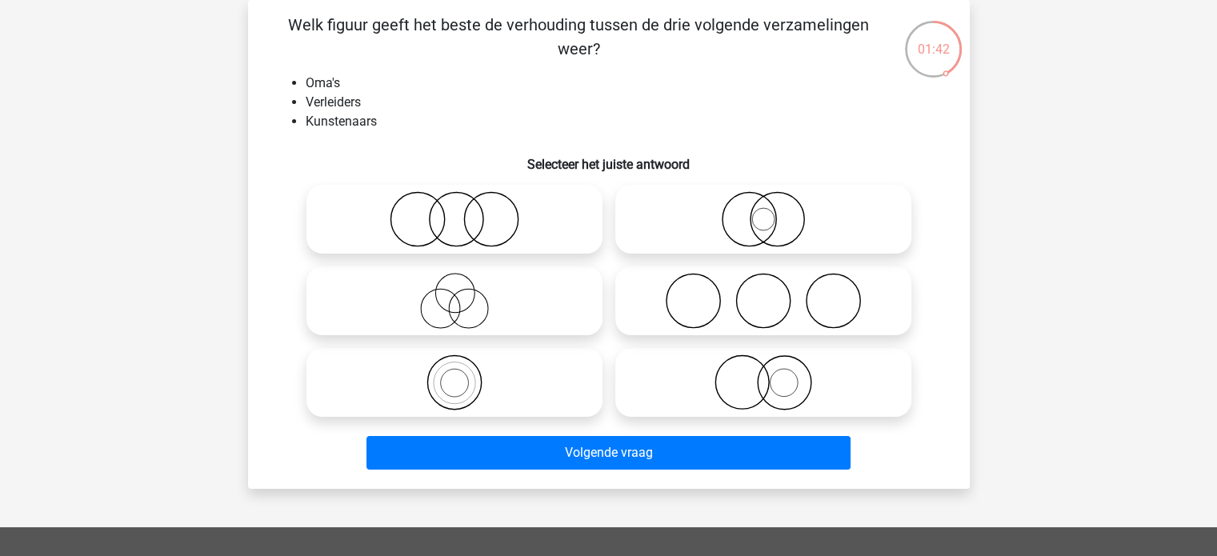
radio input "true"
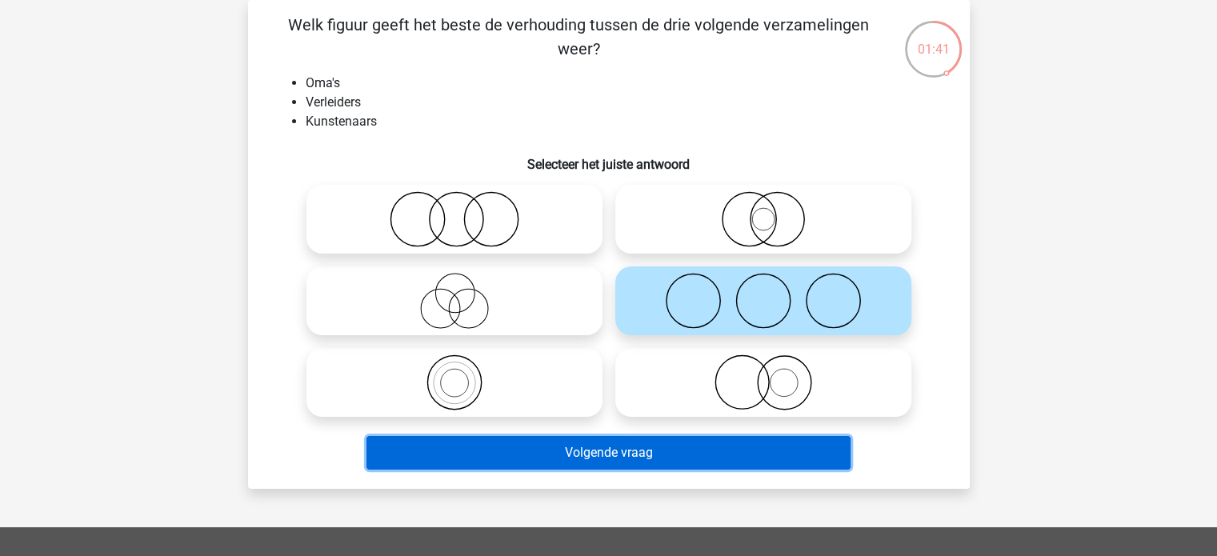
click at [729, 446] on button "Volgende vraag" at bounding box center [608, 453] width 484 height 34
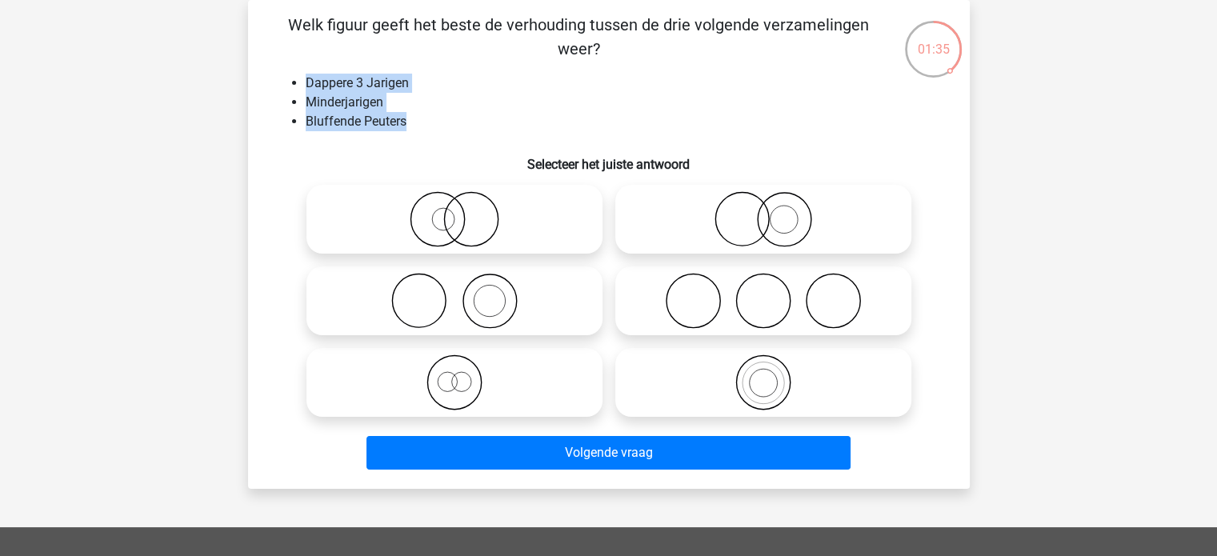
drag, startPoint x: 407, startPoint y: 126, endPoint x: 291, endPoint y: 82, distance: 124.1
click at [291, 82] on ul "Dappere 3 Jarigen Minderjarigen Bluffende Peuters" at bounding box center [609, 103] width 671 height 58
copy ul "Dappere 3 Jarigen Minderjarigen Bluffende Peuters"
click at [774, 214] on icon at bounding box center [763, 219] width 283 height 56
click at [774, 211] on input "radio" at bounding box center [768, 206] width 10 height 10
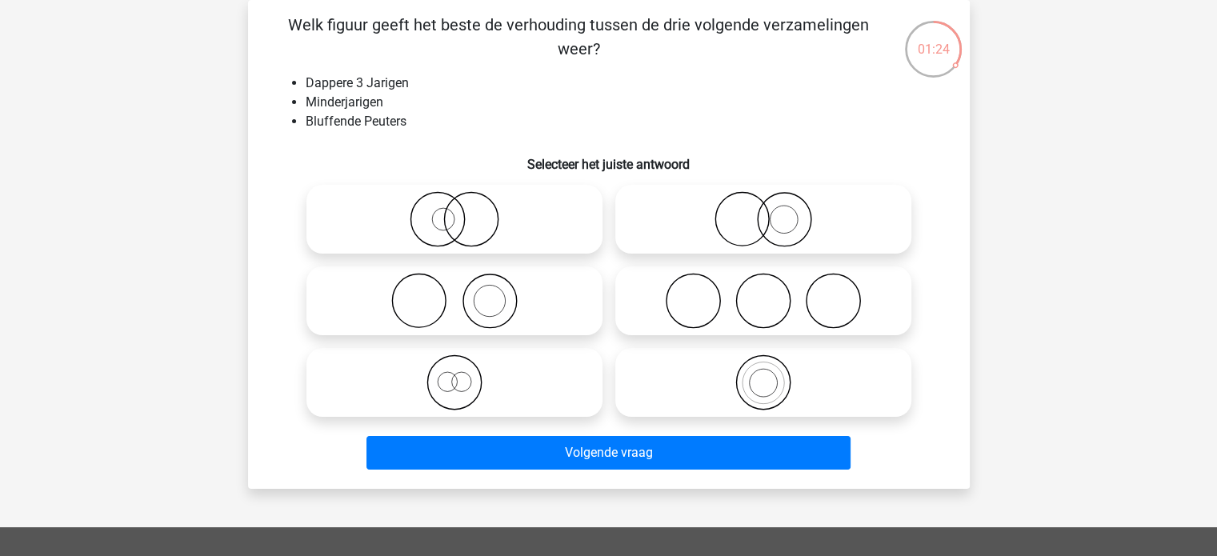
radio input "true"
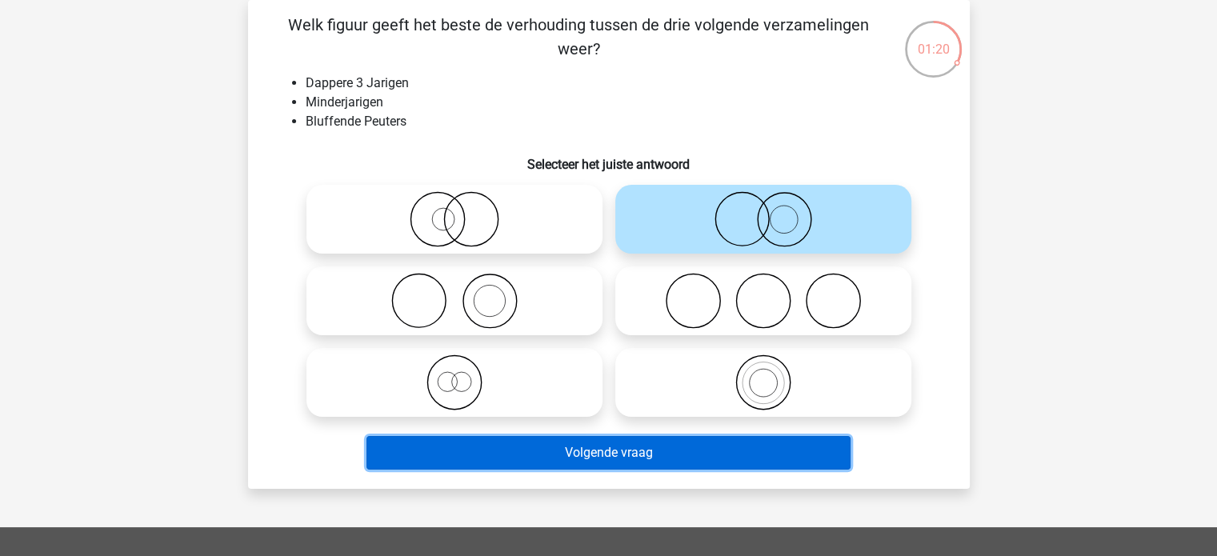
click at [688, 455] on button "Volgende vraag" at bounding box center [608, 453] width 484 height 34
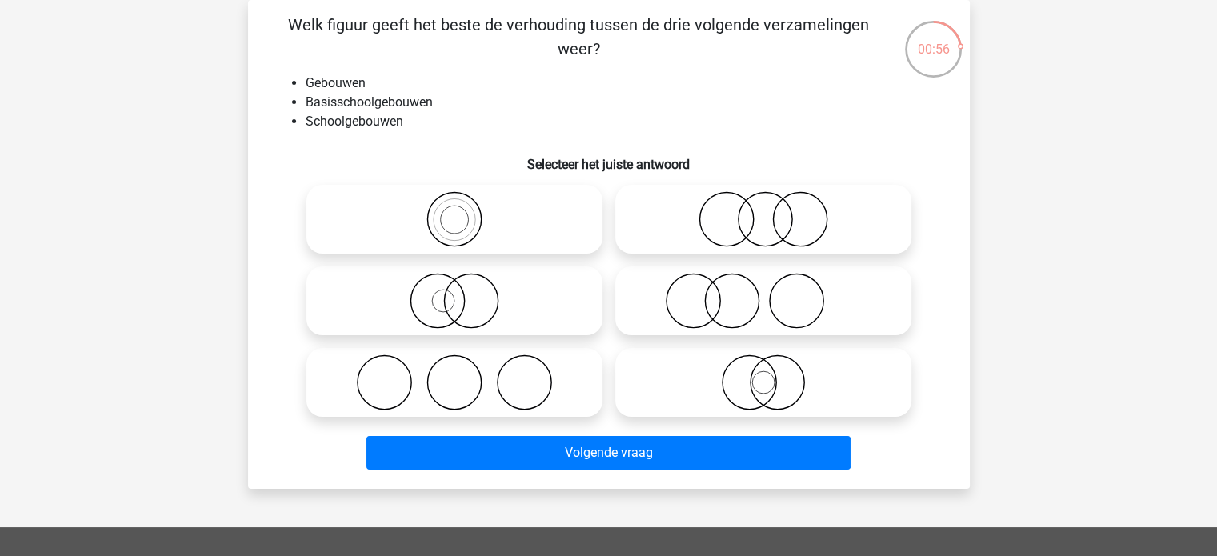
click at [757, 381] on icon at bounding box center [763, 382] width 283 height 56
click at [763, 374] on input "radio" at bounding box center [768, 369] width 10 height 10
radio input "true"
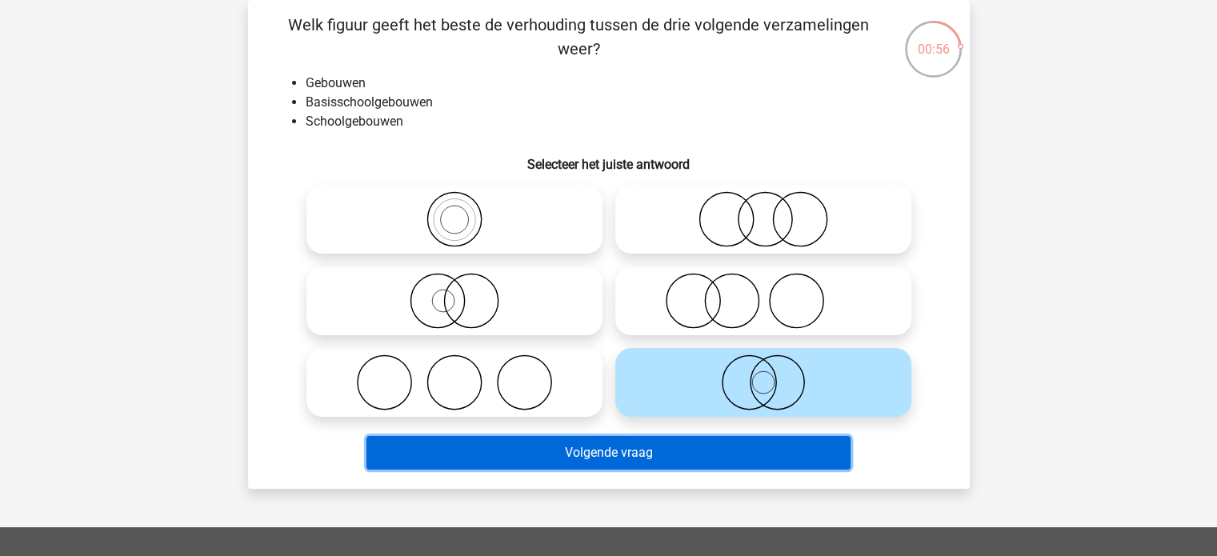
click at [704, 458] on button "Volgende vraag" at bounding box center [608, 453] width 484 height 34
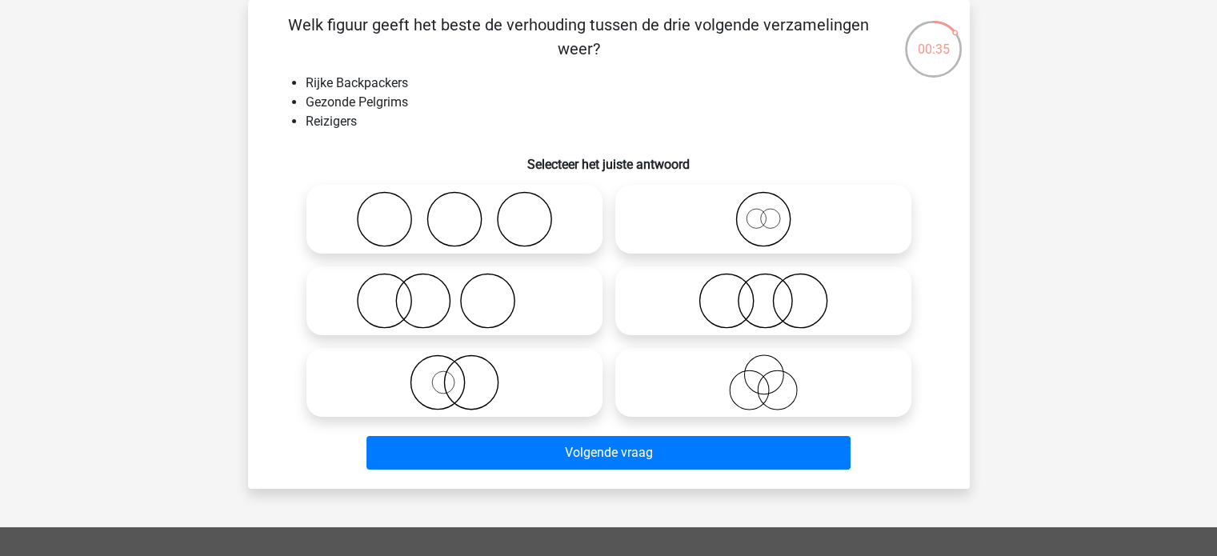
click at [753, 388] on icon at bounding box center [763, 382] width 283 height 56
click at [763, 374] on input "radio" at bounding box center [768, 369] width 10 height 10
radio input "true"
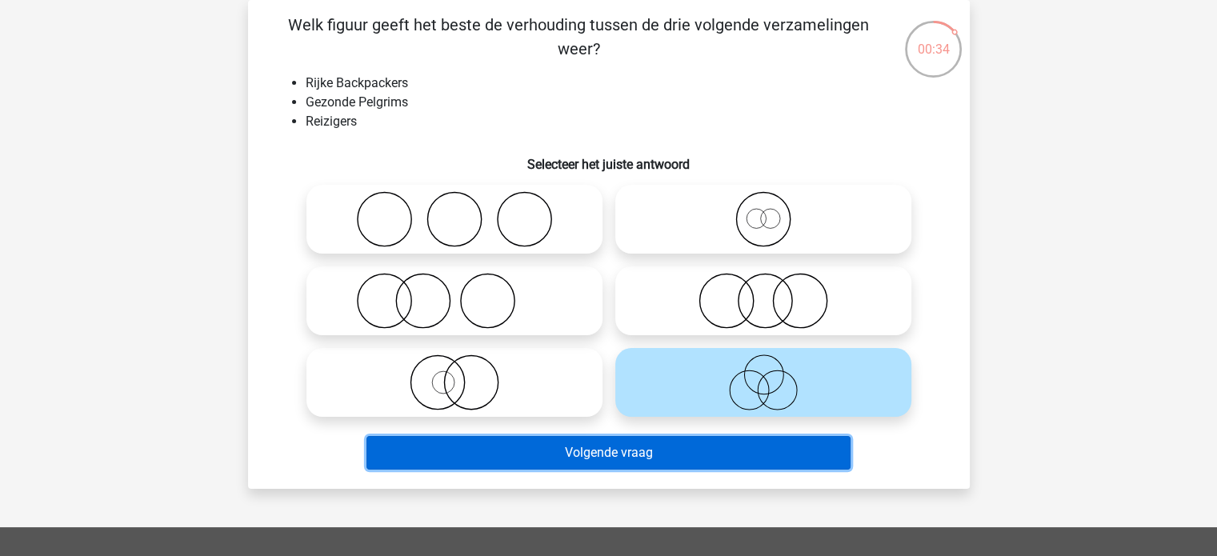
click at [720, 453] on button "Volgende vraag" at bounding box center [608, 453] width 484 height 34
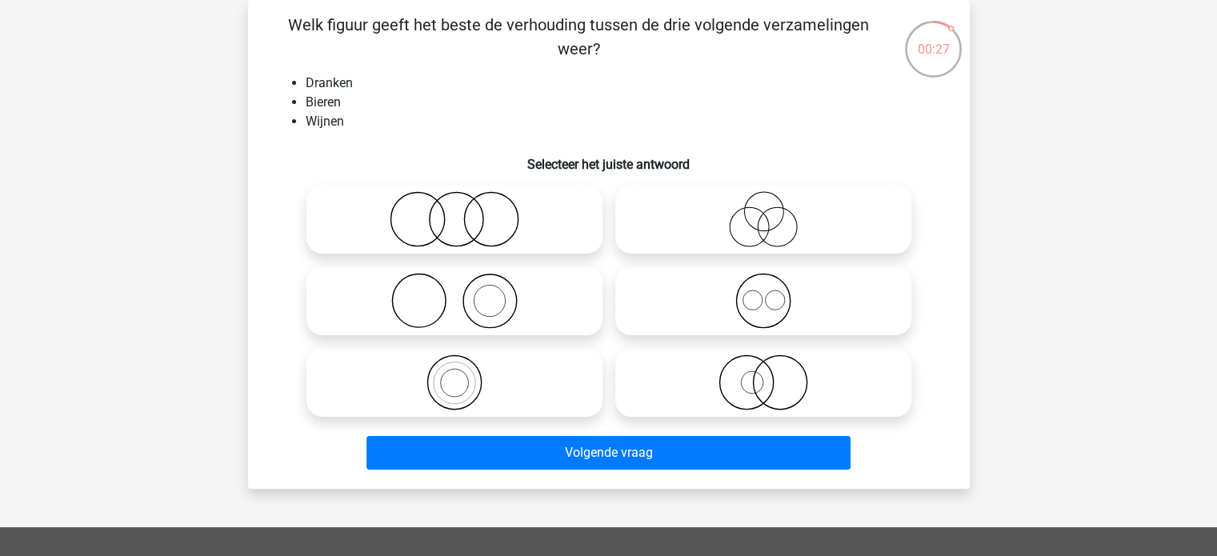
click at [747, 306] on icon at bounding box center [763, 301] width 283 height 56
click at [763, 293] on input "radio" at bounding box center [768, 287] width 10 height 10
radio input "true"
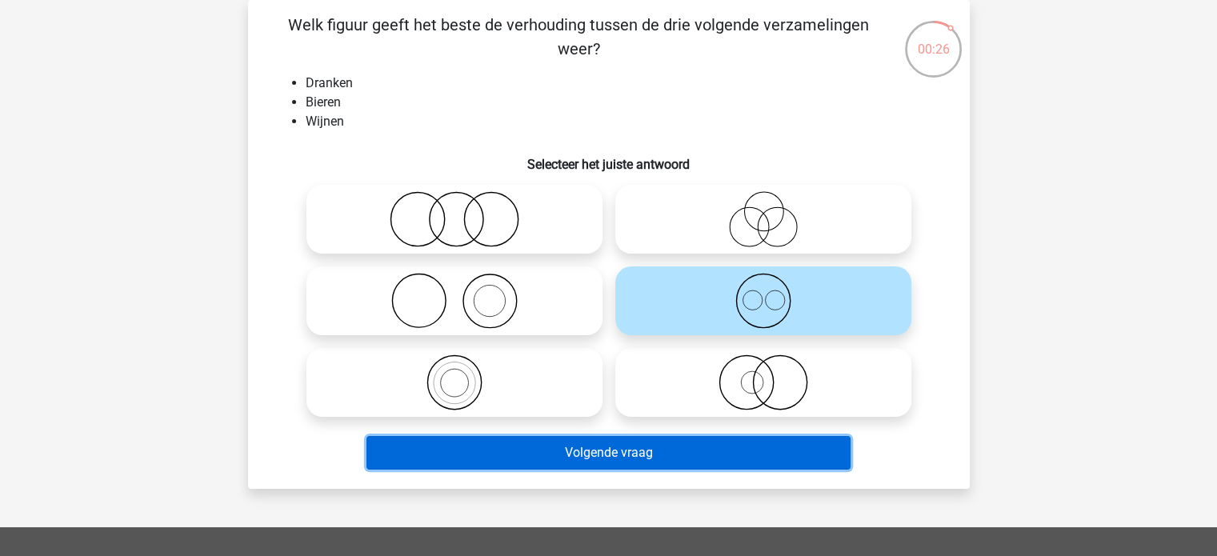
click at [761, 453] on button "Volgende vraag" at bounding box center [608, 453] width 484 height 34
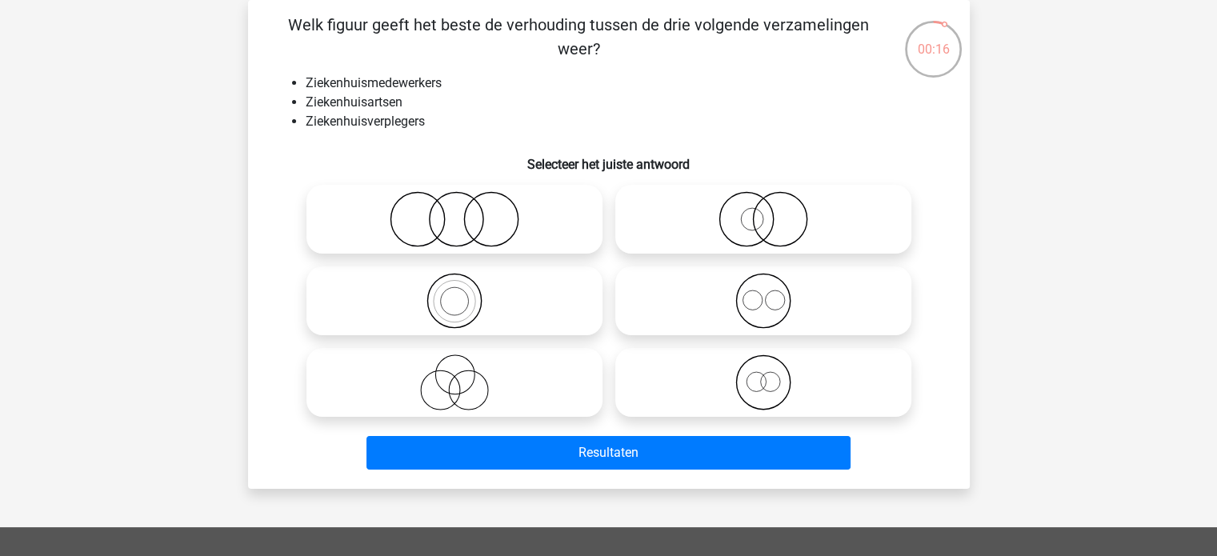
click at [770, 294] on icon at bounding box center [763, 301] width 283 height 56
click at [770, 293] on input "radio" at bounding box center [768, 287] width 10 height 10
radio input "true"
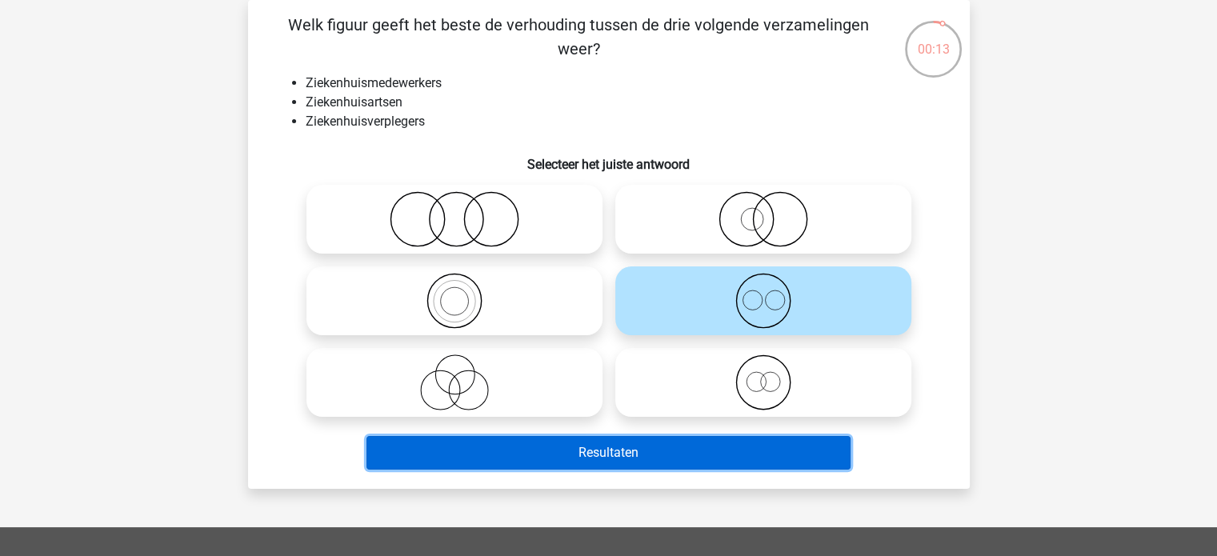
click at [738, 457] on button "Resultaten" at bounding box center [608, 453] width 484 height 34
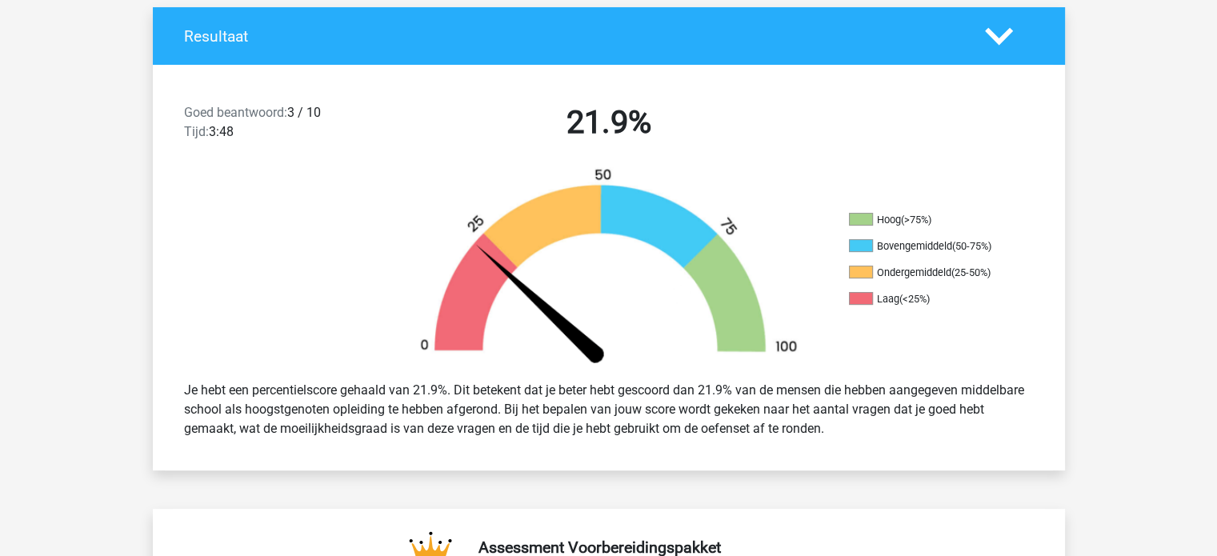
scroll to position [320, 0]
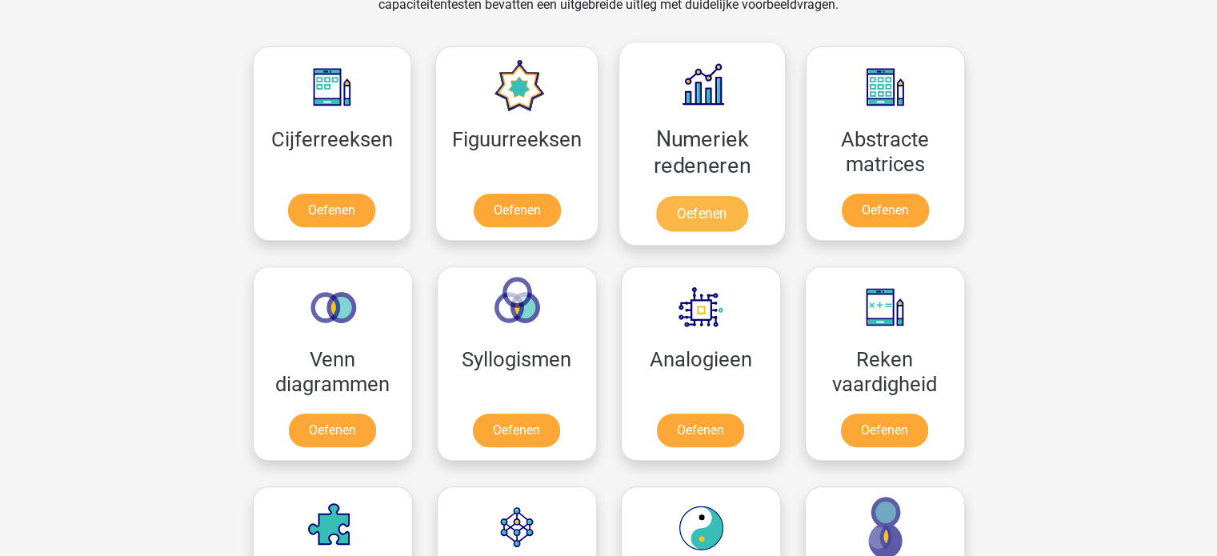
scroll to position [880, 0]
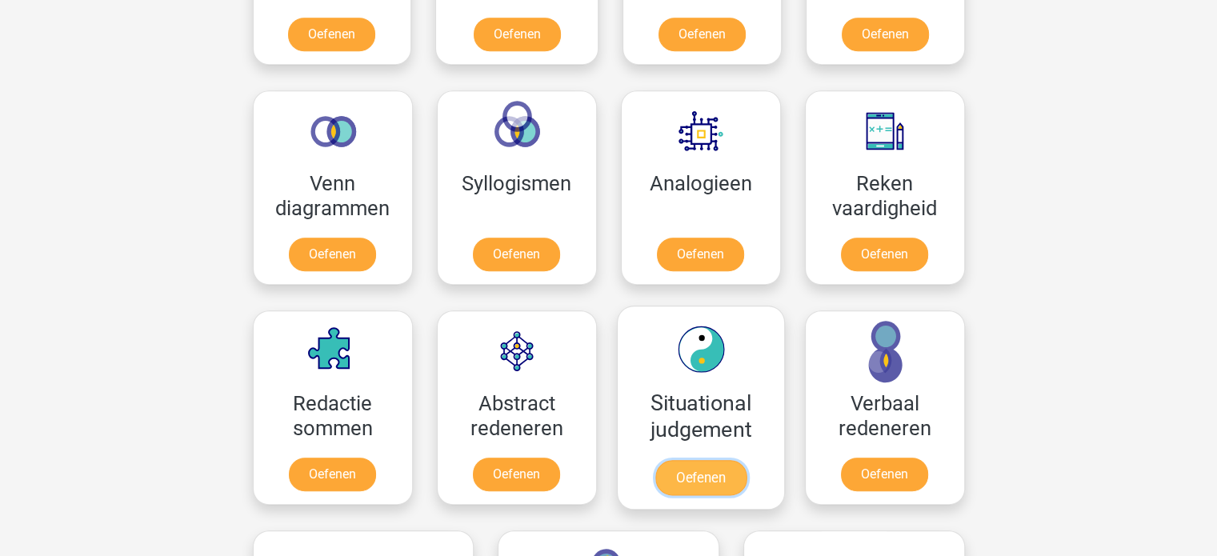
click at [671, 471] on link "Oefenen" at bounding box center [700, 477] width 91 height 35
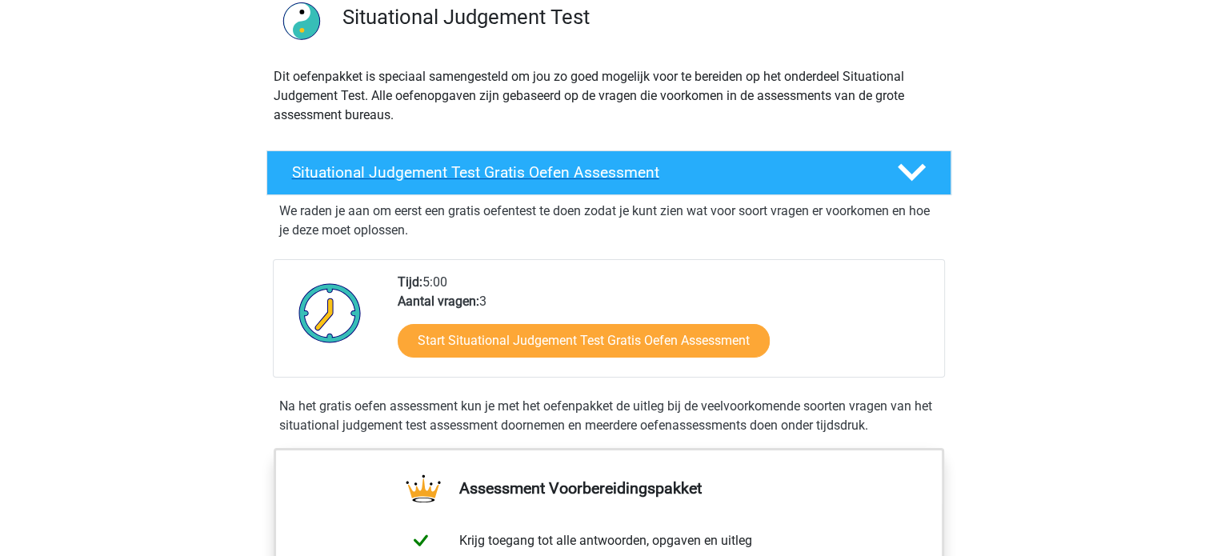
scroll to position [160, 0]
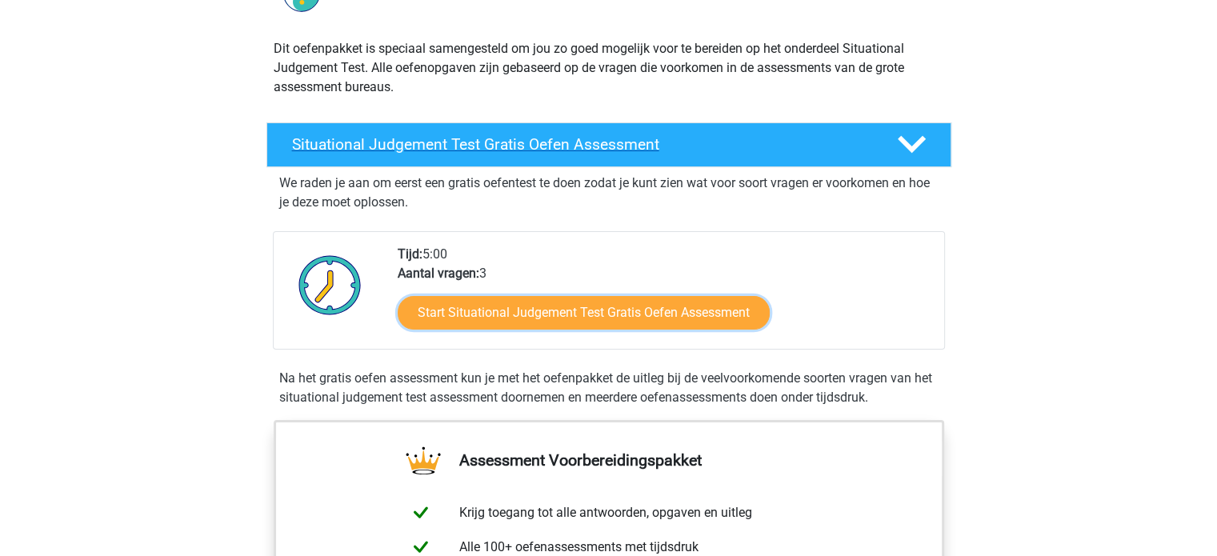
click at [635, 300] on link "Start Situational Judgement Test Gratis Oefen Assessment" at bounding box center [584, 313] width 372 height 34
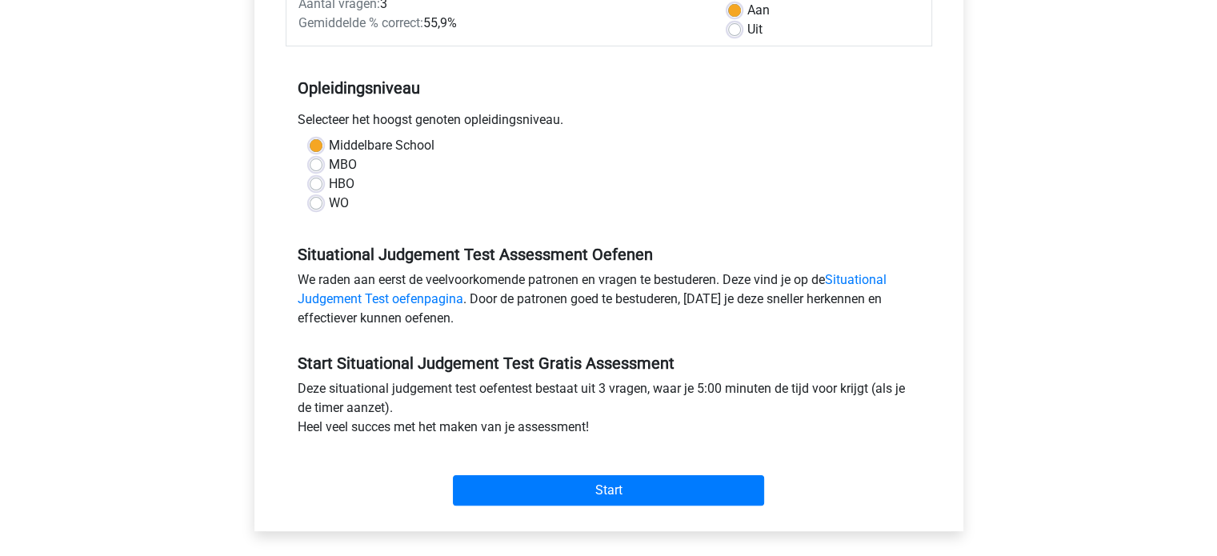
scroll to position [320, 0]
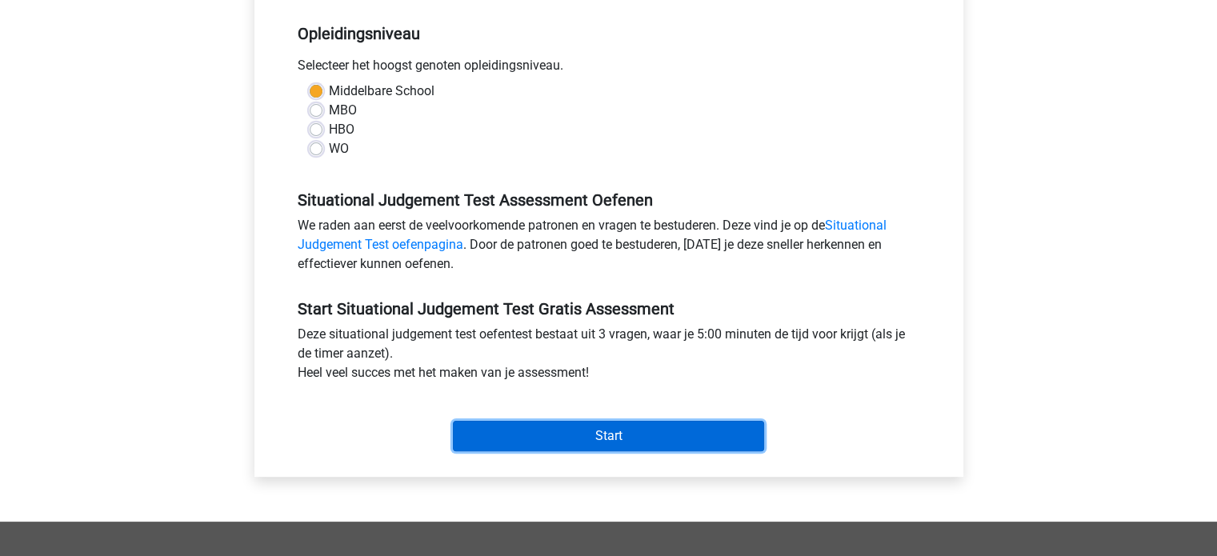
click at [669, 429] on input "Start" at bounding box center [608, 436] width 311 height 30
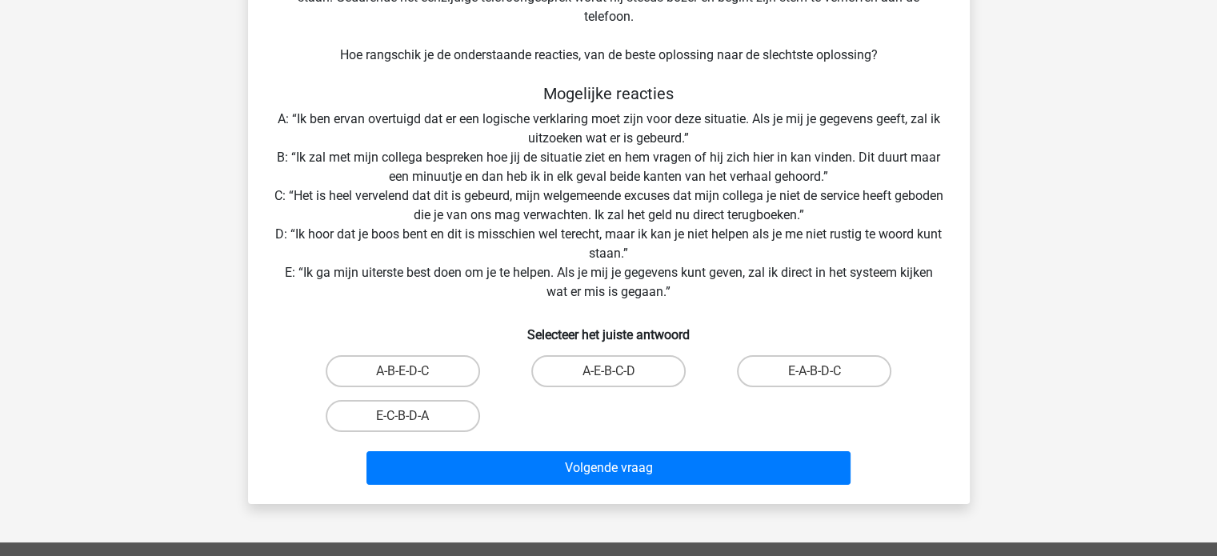
scroll to position [240, 0]
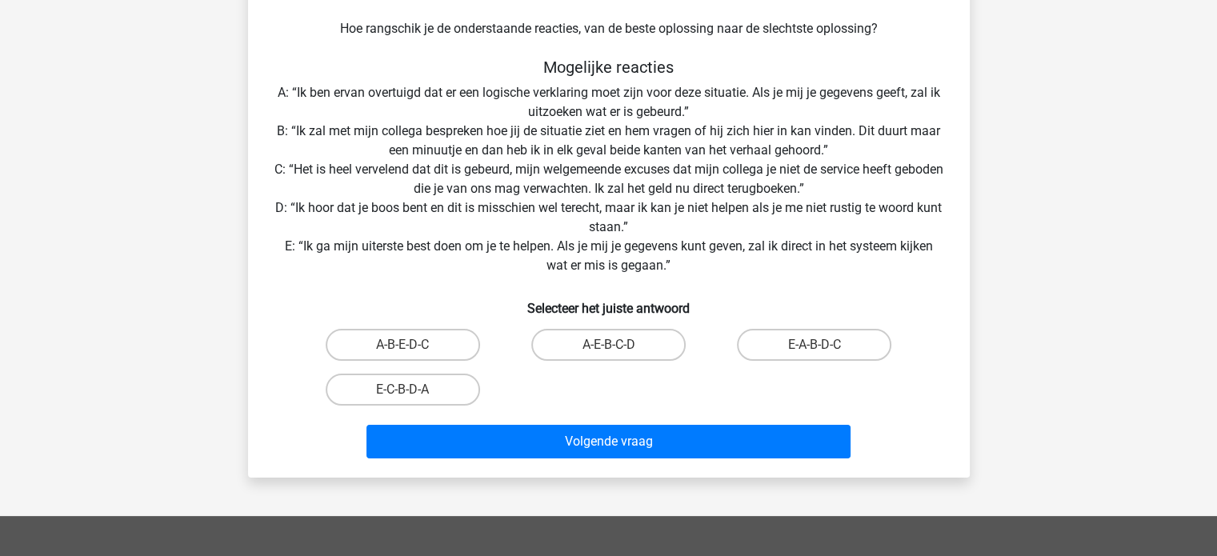
click at [823, 345] on input "E-A-B-D-C" at bounding box center [820, 350] width 10 height 10
radio input "true"
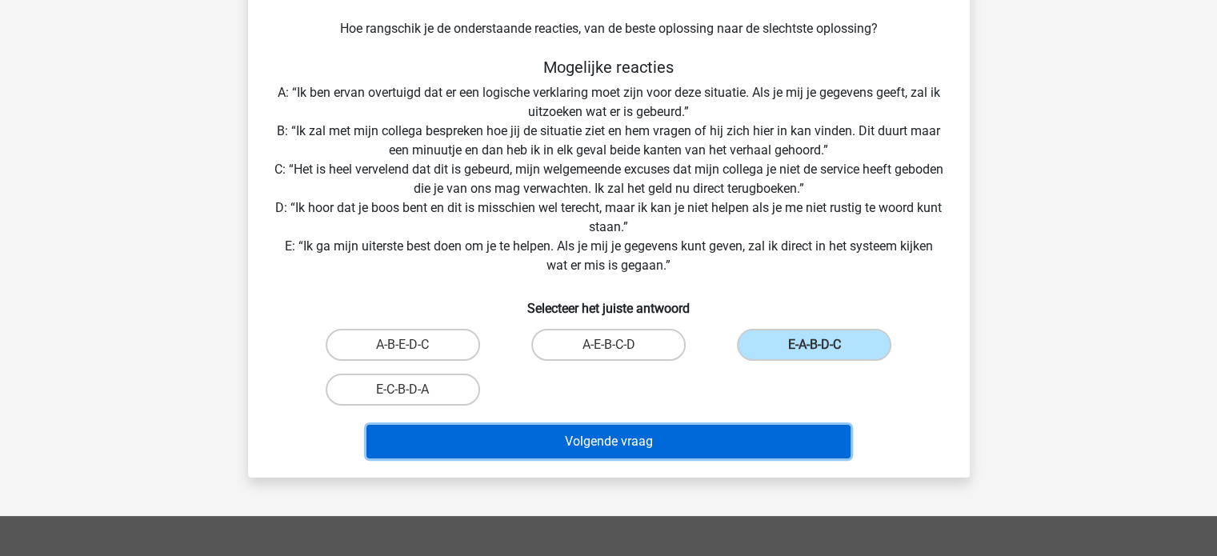
click at [688, 446] on button "Volgende vraag" at bounding box center [608, 442] width 484 height 34
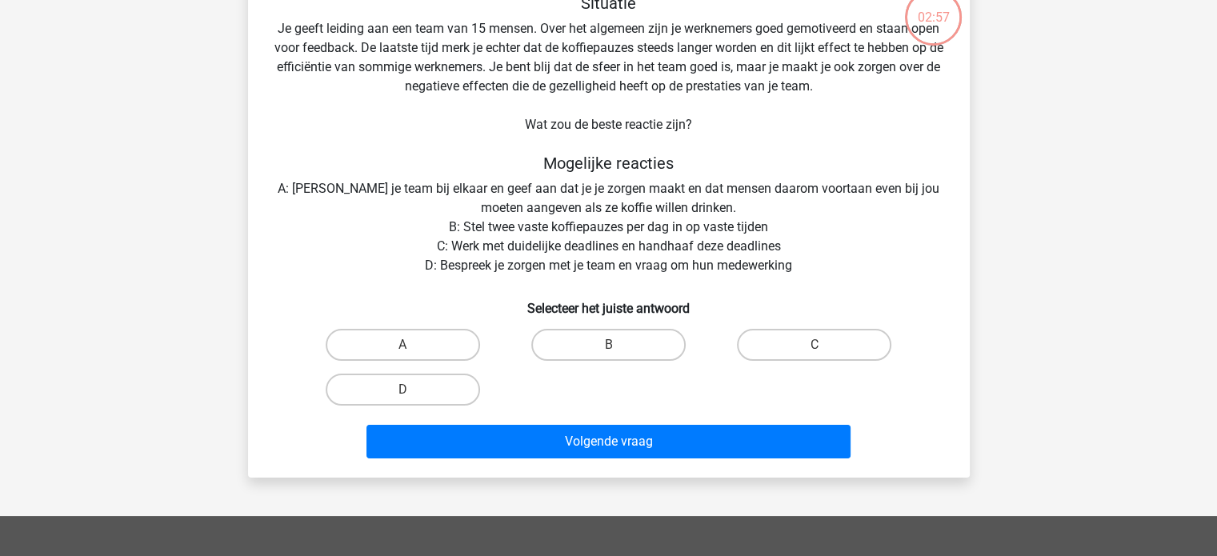
scroll to position [74, 0]
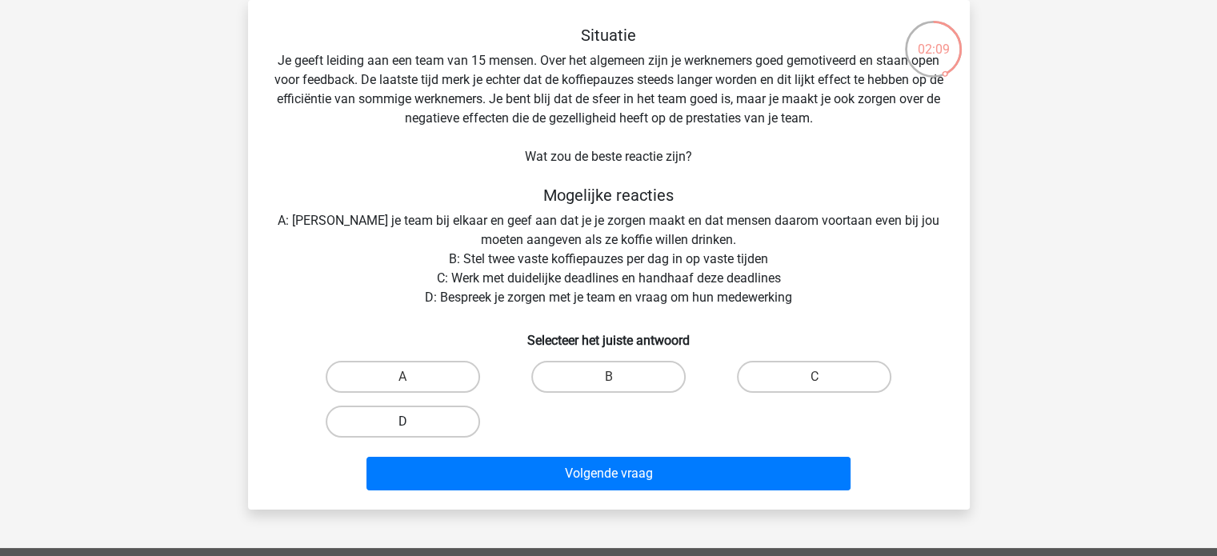
click at [420, 431] on label "D" at bounding box center [403, 422] width 154 height 32
click at [413, 431] on input "D" at bounding box center [408, 427] width 10 height 10
radio input "true"
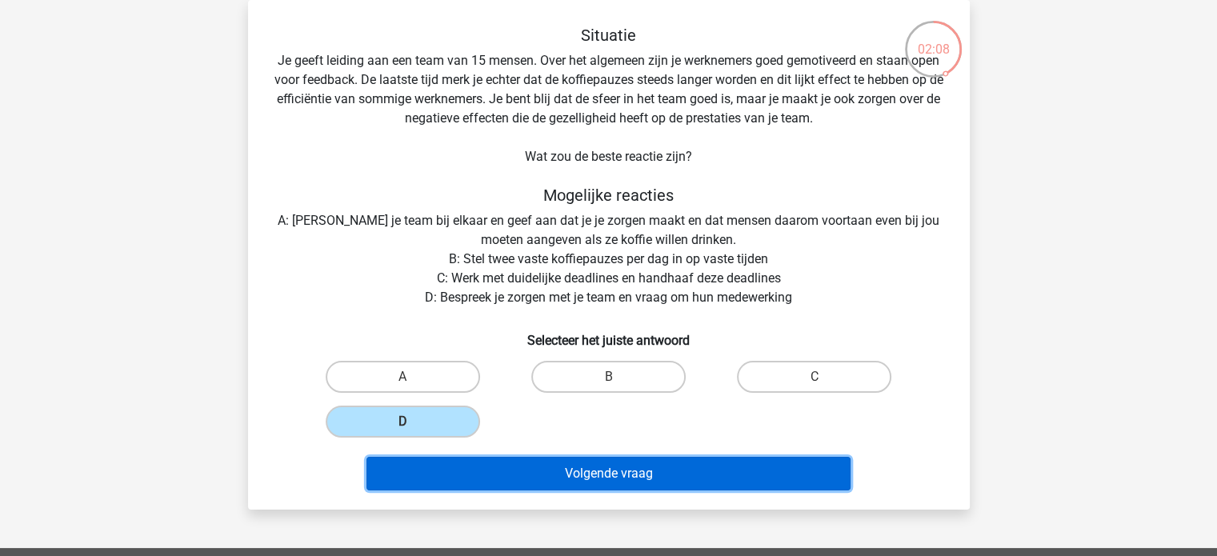
click at [666, 473] on button "Volgende vraag" at bounding box center [608, 474] width 484 height 34
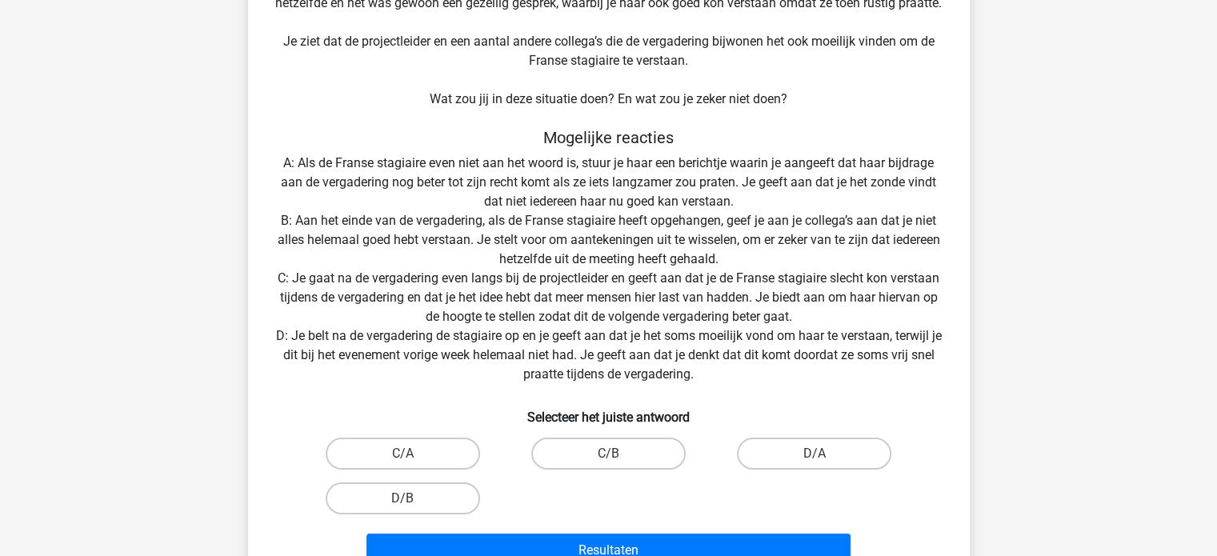
scroll to position [234, 0]
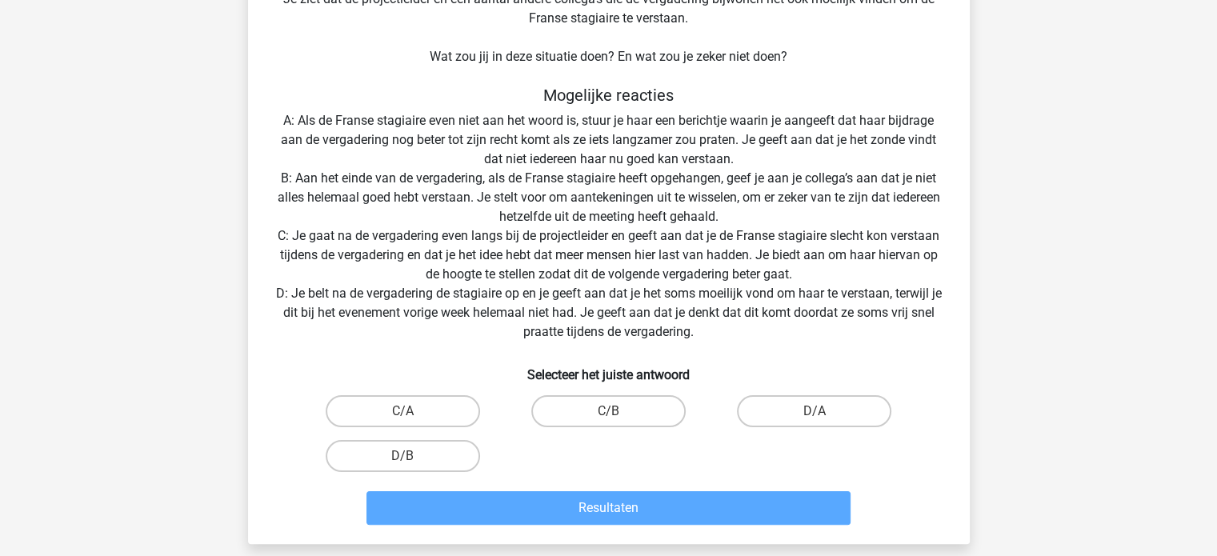
scroll to position [541, 0]
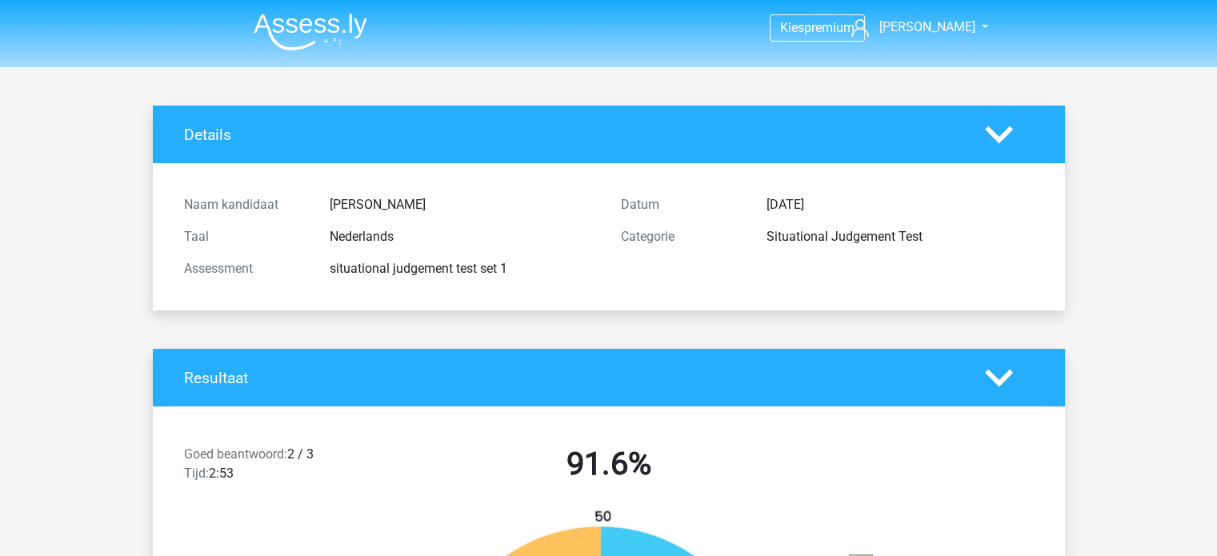
scroll to position [400, 0]
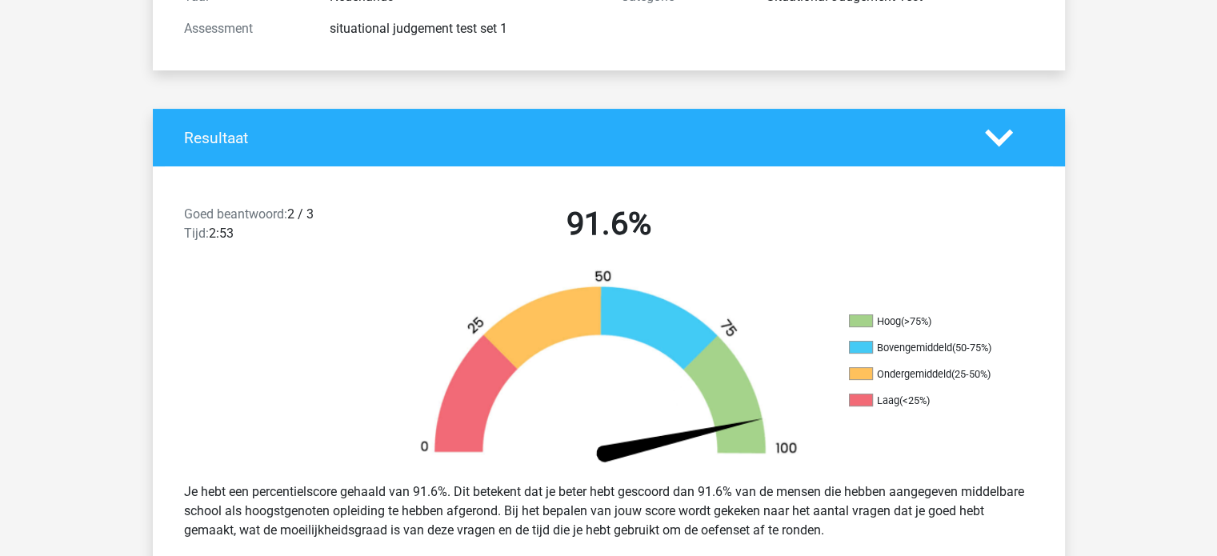
scroll to position [0, 0]
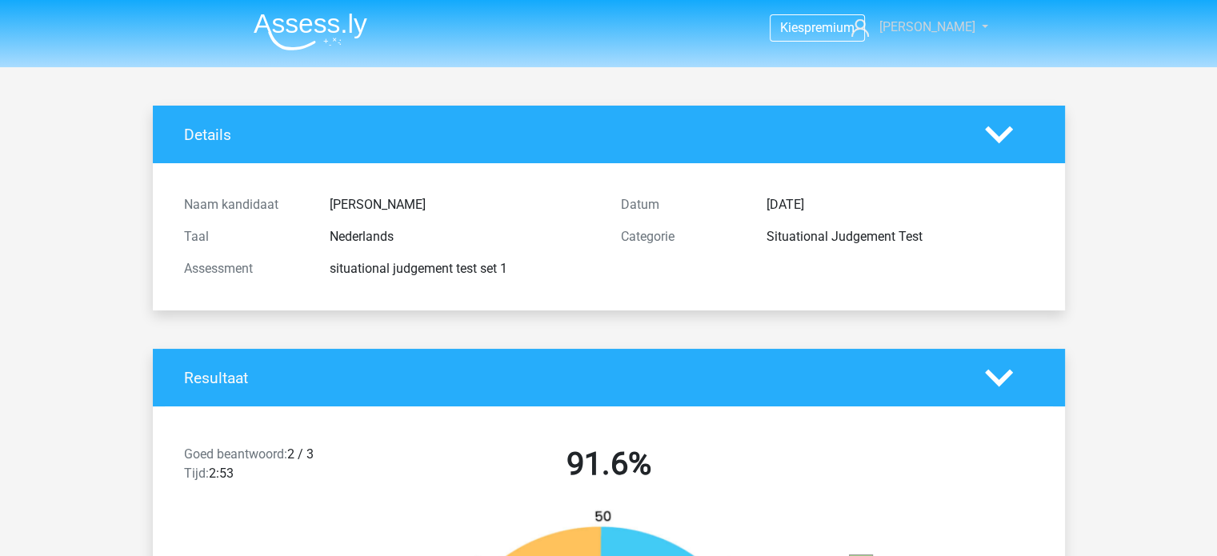
click at [927, 25] on span "[PERSON_NAME]" at bounding box center [927, 26] width 96 height 15
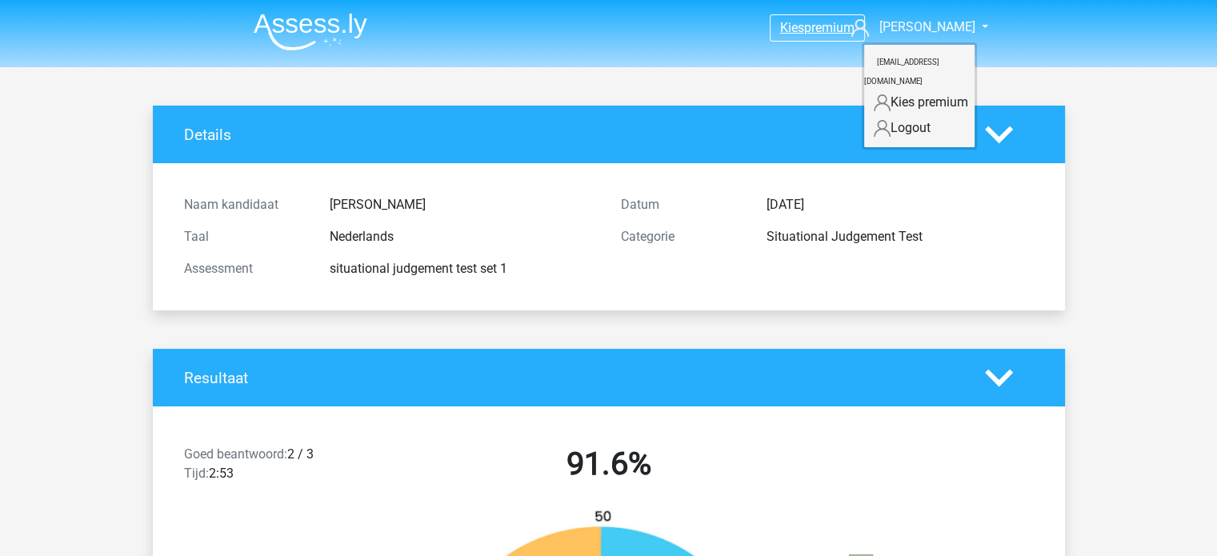
click at [821, 21] on span "premium" at bounding box center [829, 27] width 50 height 15
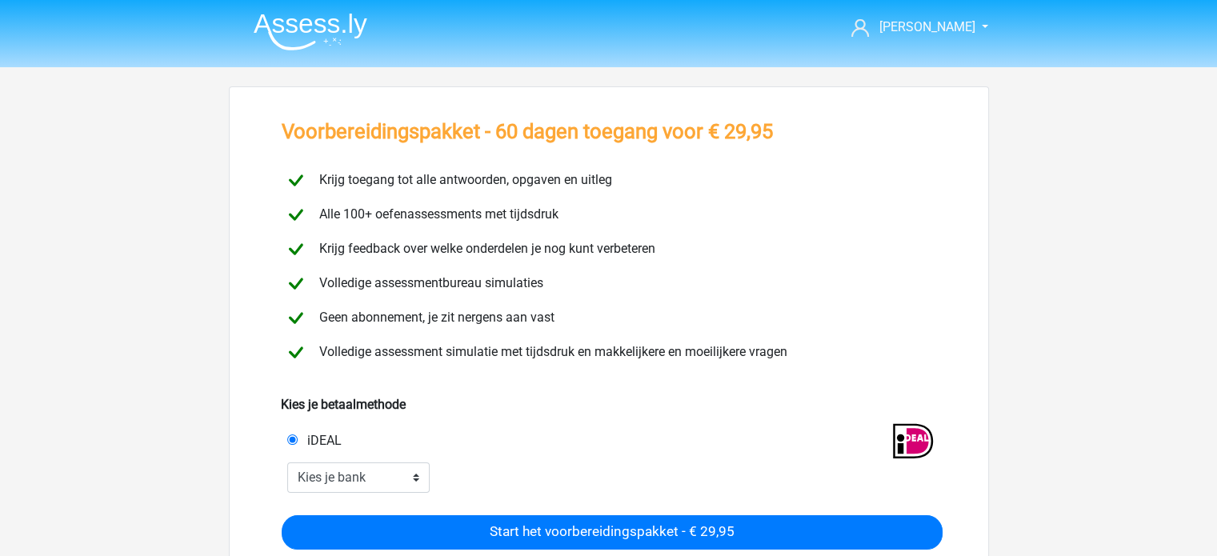
click at [334, 36] on img at bounding box center [311, 32] width 114 height 38
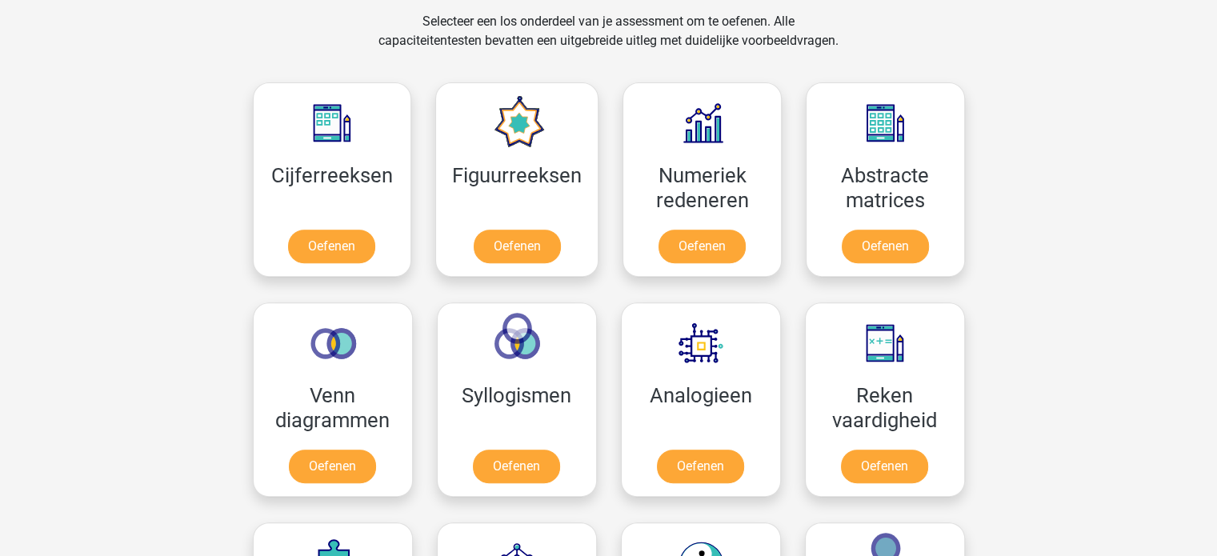
scroll to position [720, 0]
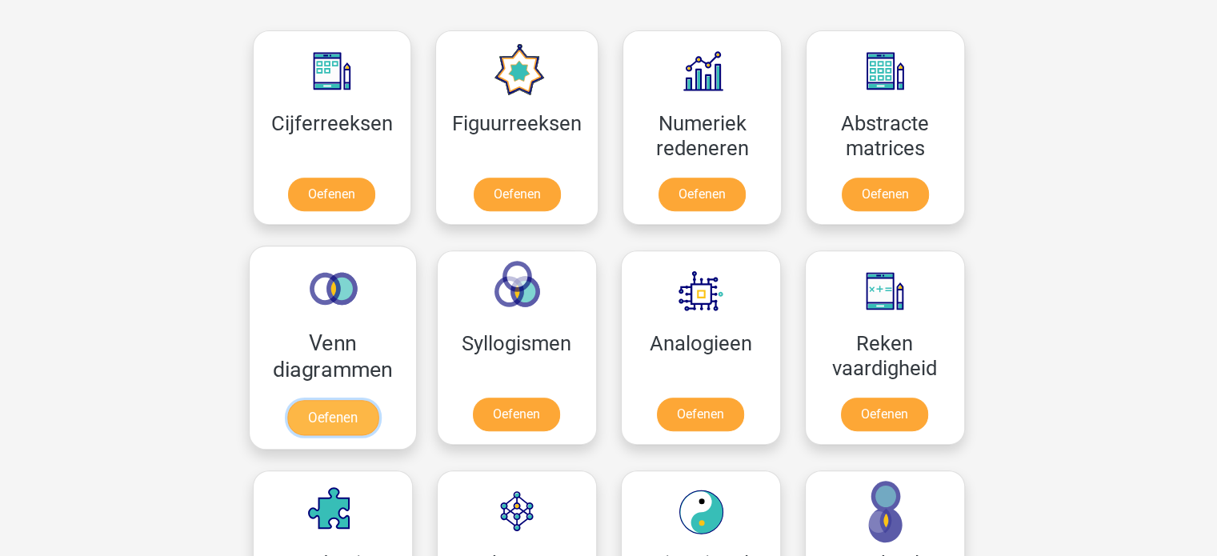
click at [339, 400] on link "Oefenen" at bounding box center [331, 417] width 91 height 35
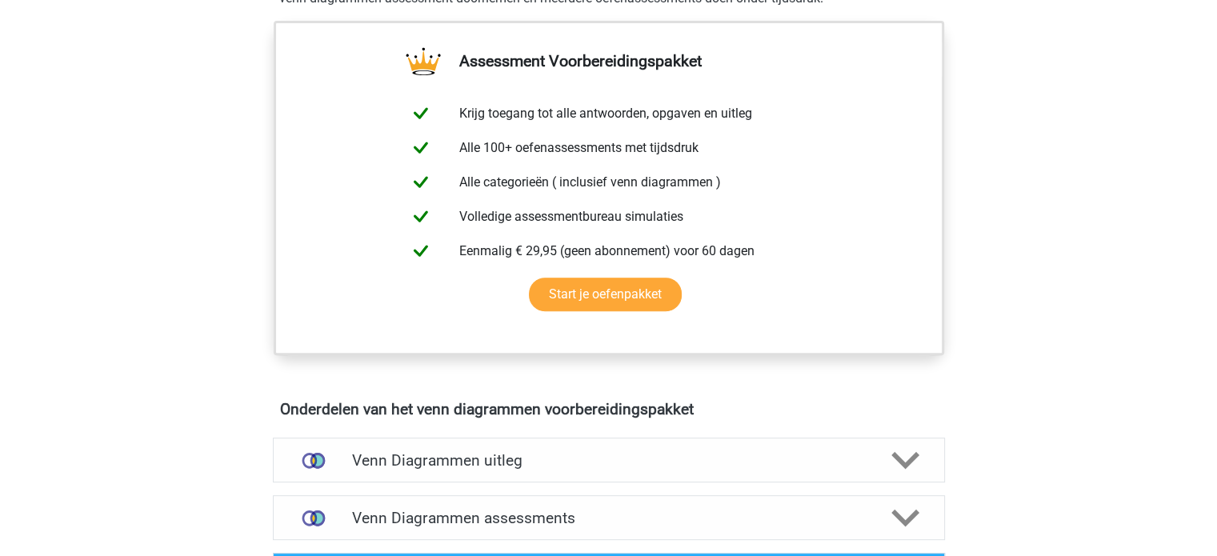
scroll to position [560, 0]
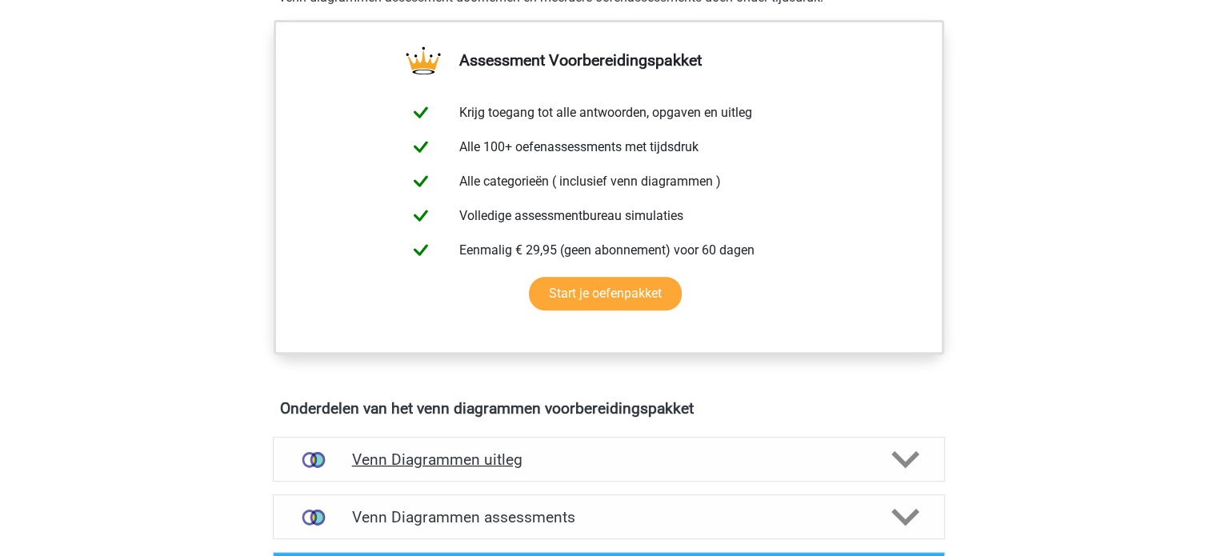
click at [907, 461] on polygon at bounding box center [905, 460] width 28 height 18
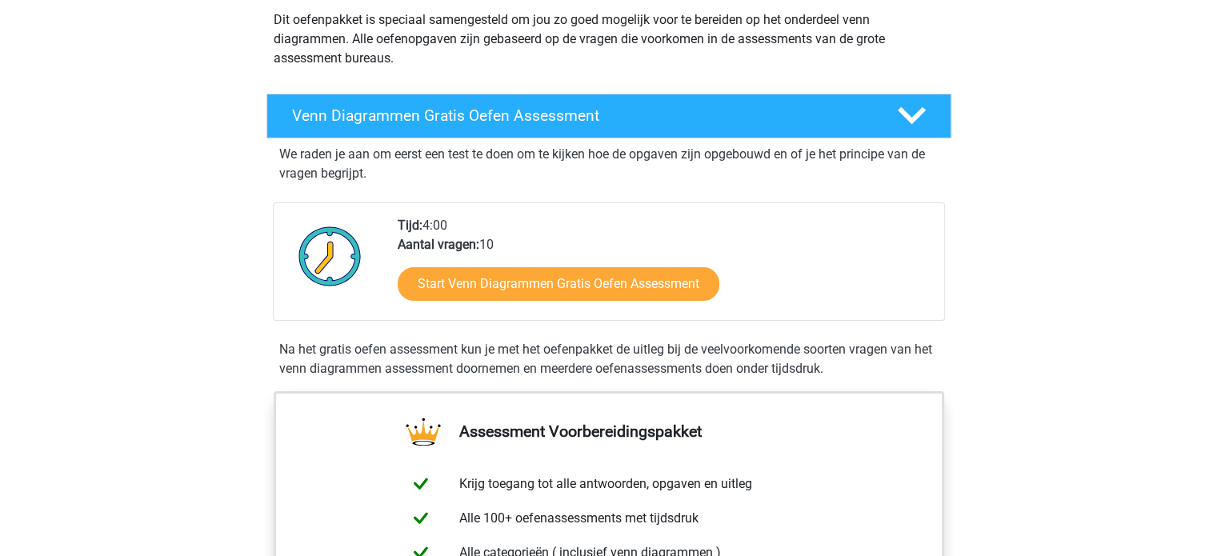
scroll to position [160, 0]
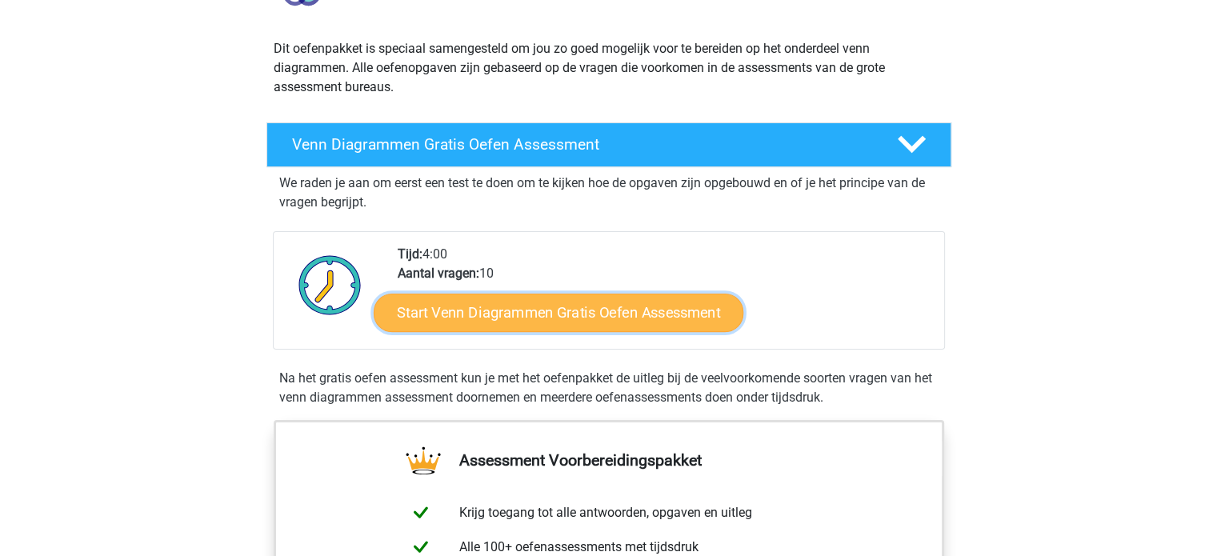
click at [570, 308] on link "Start Venn Diagrammen Gratis Oefen Assessment" at bounding box center [559, 313] width 370 height 38
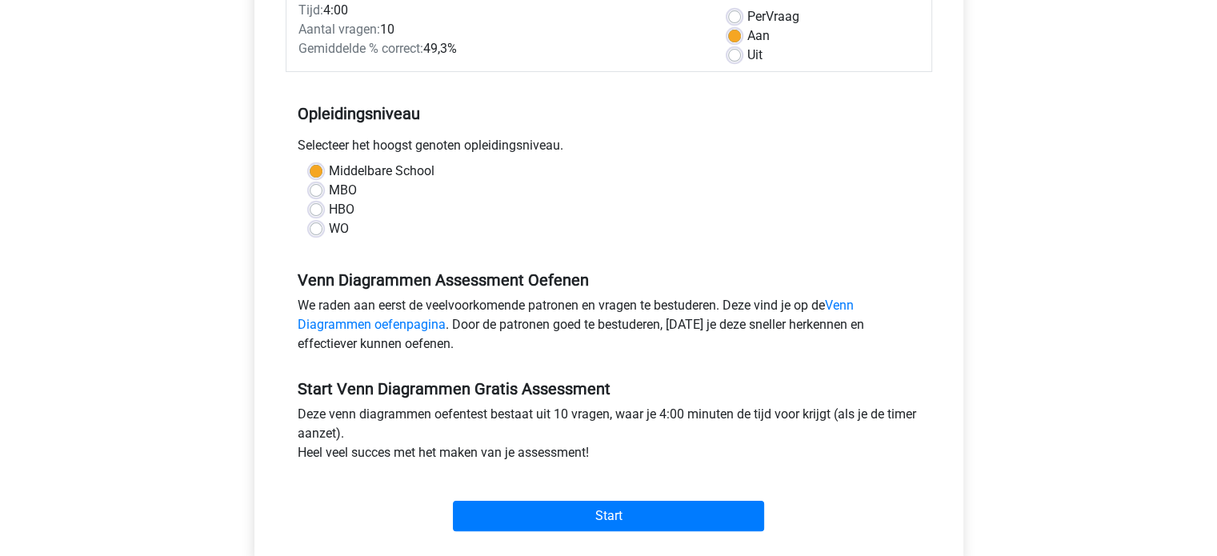
scroll to position [400, 0]
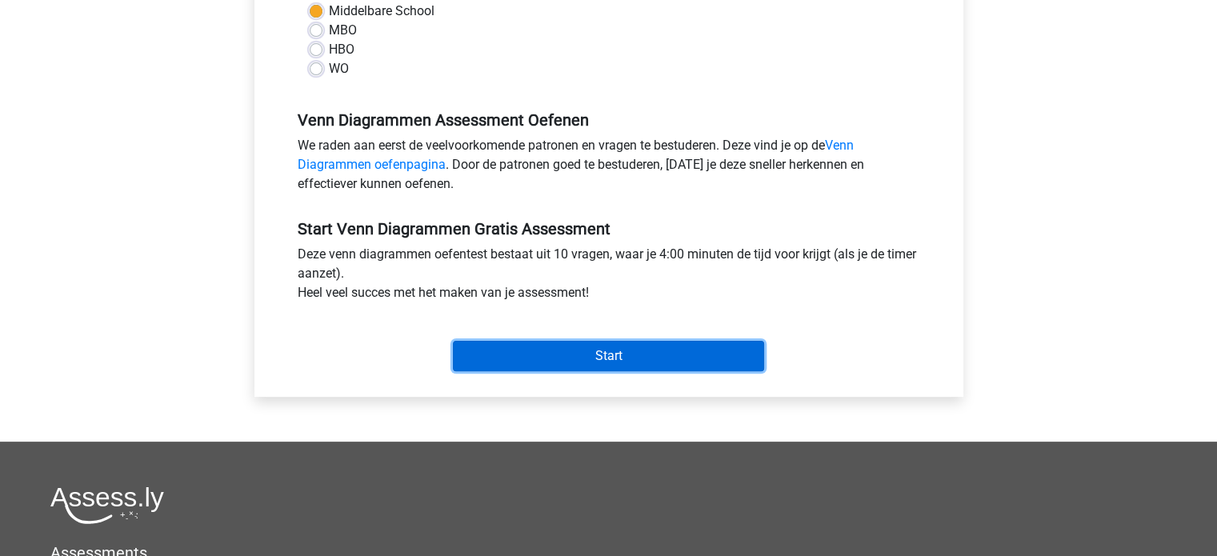
click at [592, 360] on input "Start" at bounding box center [608, 356] width 311 height 30
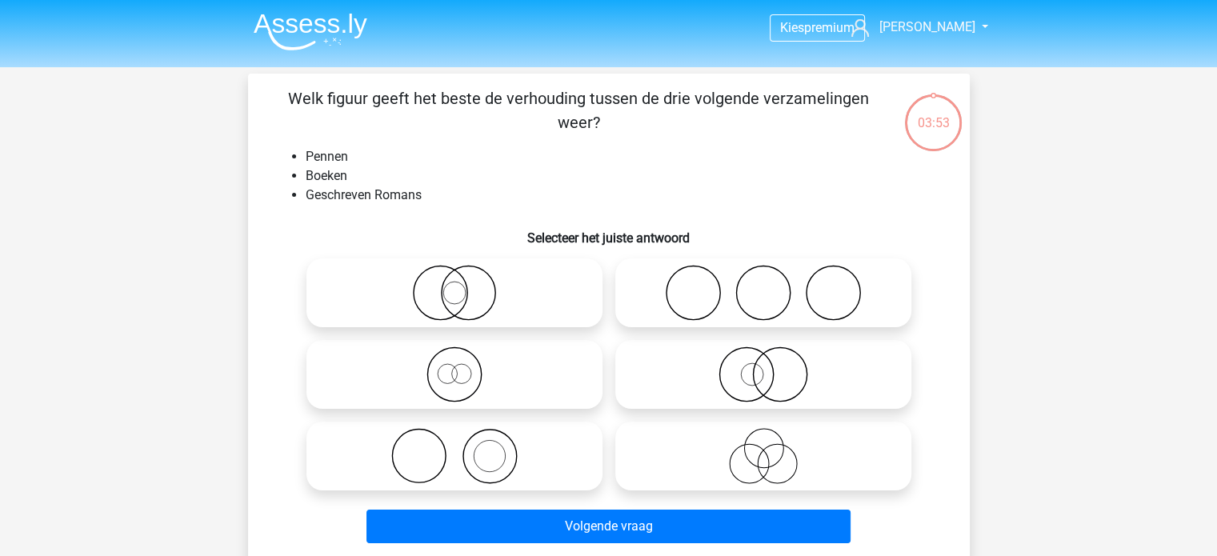
drag, startPoint x: 623, startPoint y: 124, endPoint x: 284, endPoint y: 94, distance: 339.8
click at [285, 94] on p "Welk figuur geeft het beste de verhouding tussen de drie volgende verzamelingen…" at bounding box center [579, 110] width 611 height 48
copy p "Welk figuur geeft het beste de verhouding tussen de drie volgende verzamelingen…"
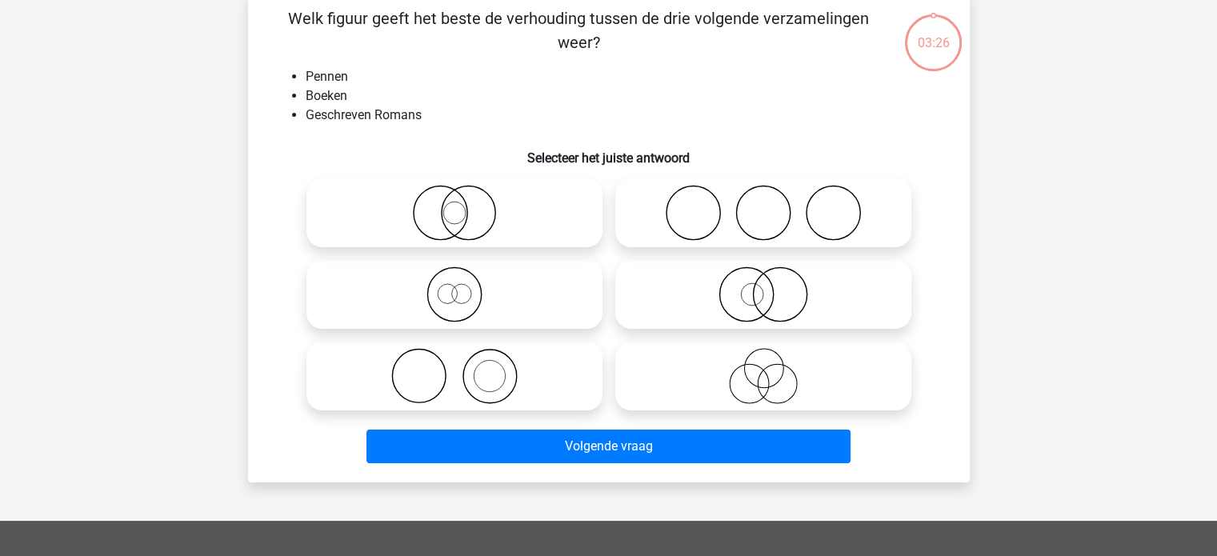
click at [451, 212] on icon at bounding box center [454, 213] width 283 height 56
click at [455, 205] on input "radio" at bounding box center [460, 199] width 10 height 10
radio input "true"
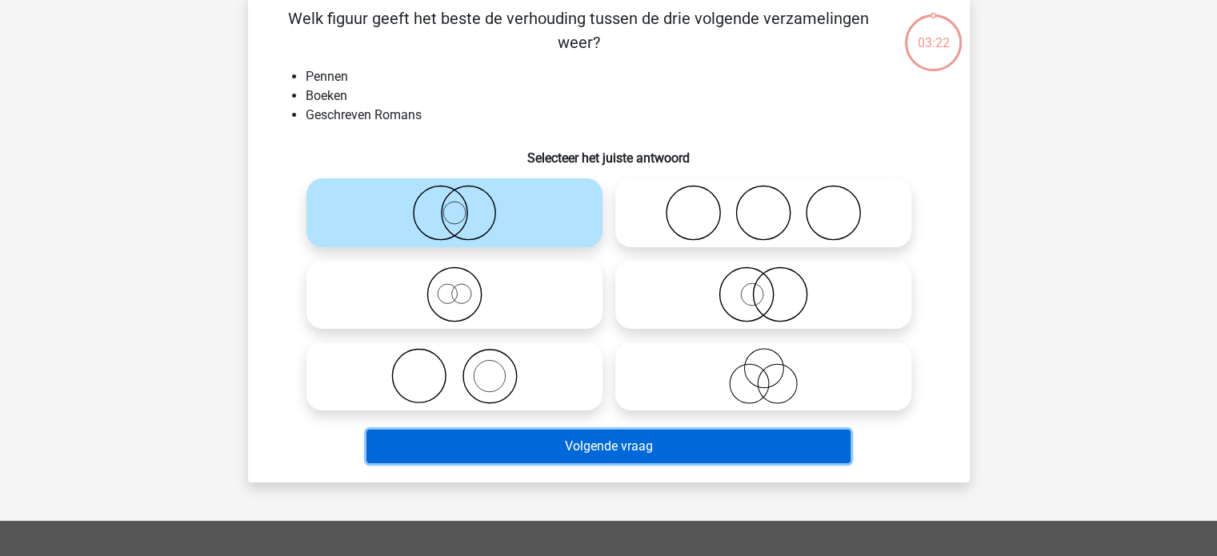
click at [634, 451] on button "Volgende vraag" at bounding box center [608, 447] width 484 height 34
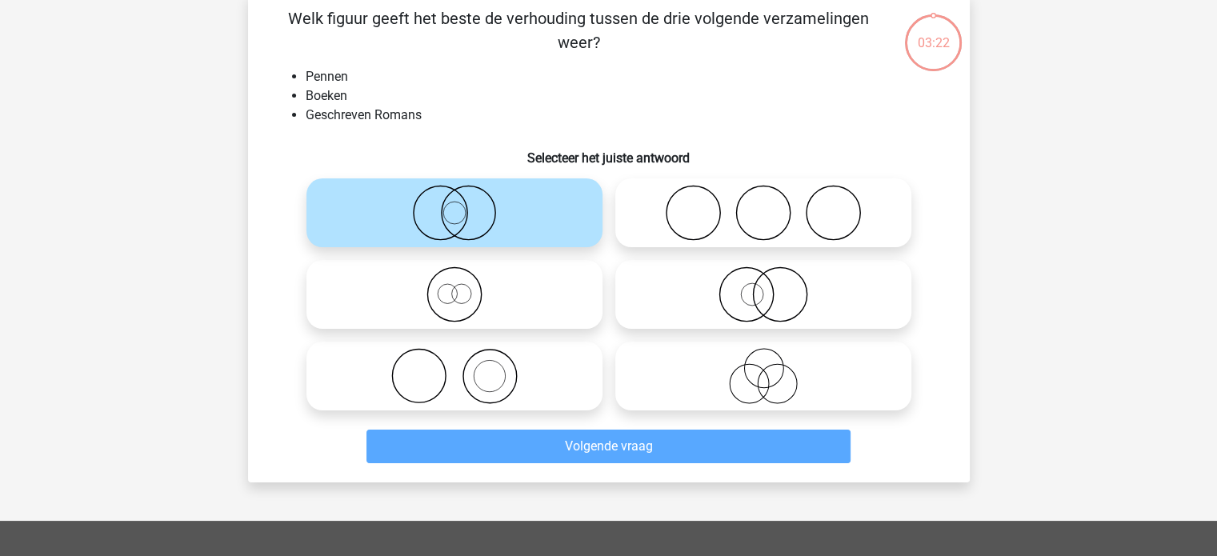
scroll to position [74, 0]
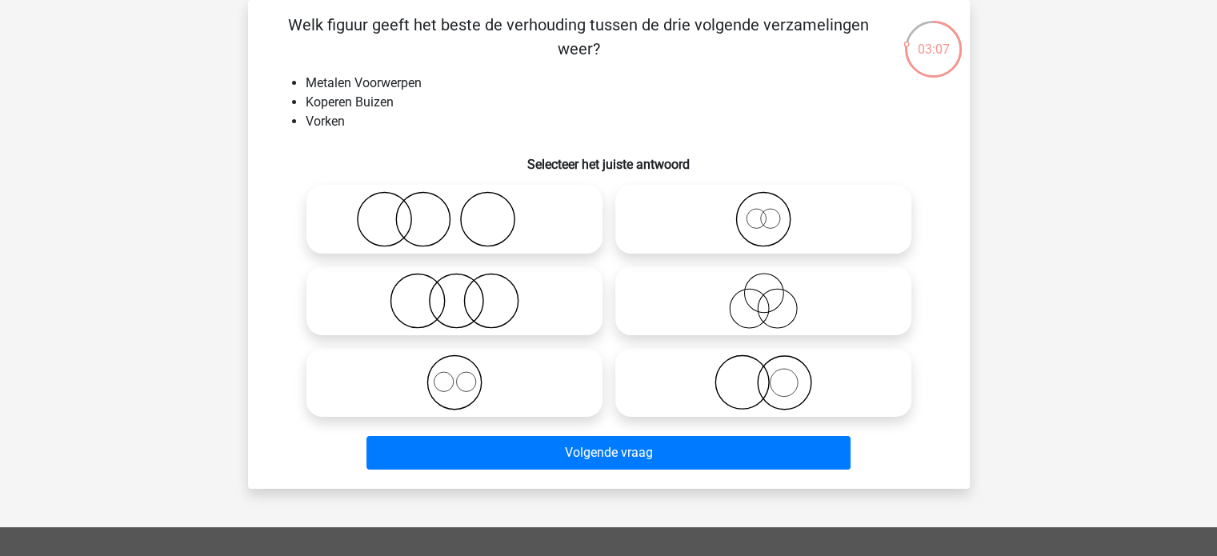
click at [462, 374] on input "radio" at bounding box center [460, 369] width 10 height 10
radio input "true"
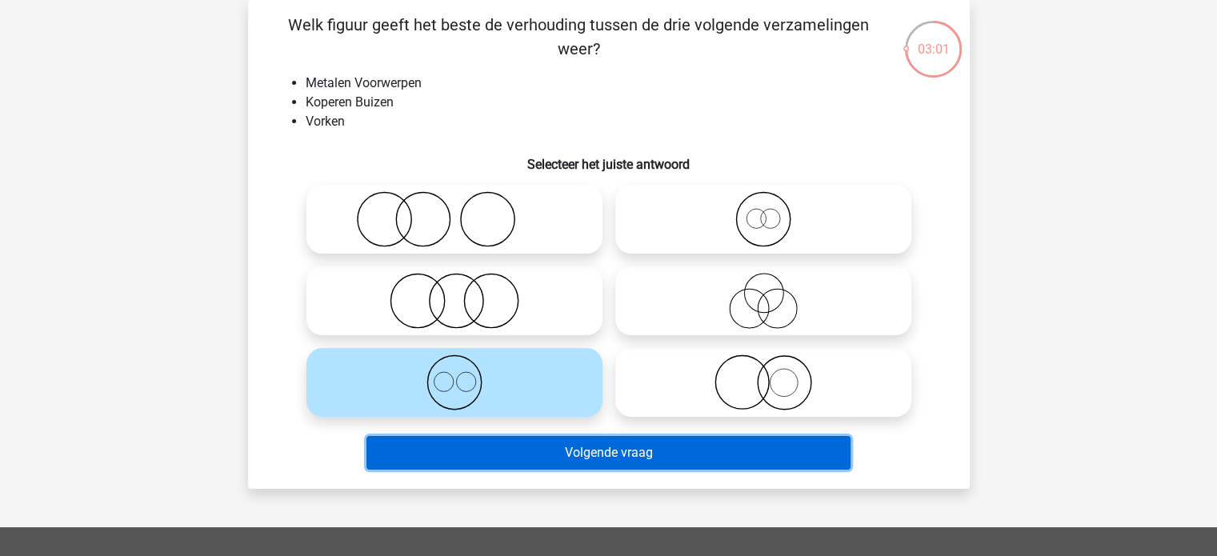
click at [704, 448] on button "Volgende vraag" at bounding box center [608, 453] width 484 height 34
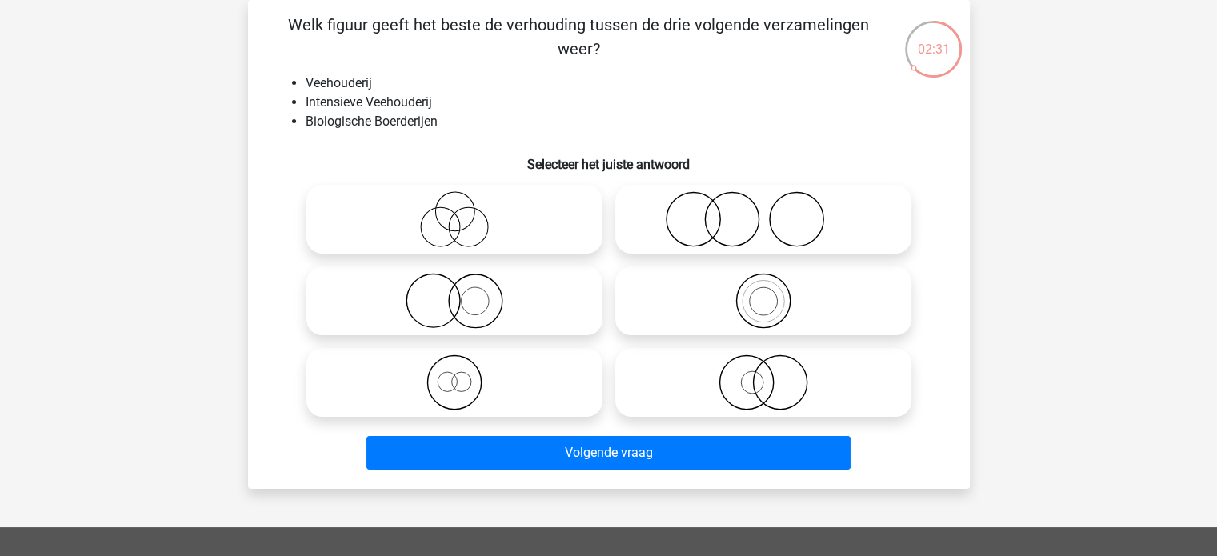
click at [775, 310] on icon at bounding box center [763, 301] width 283 height 56
click at [774, 293] on input "radio" at bounding box center [768, 287] width 10 height 10
radio input "true"
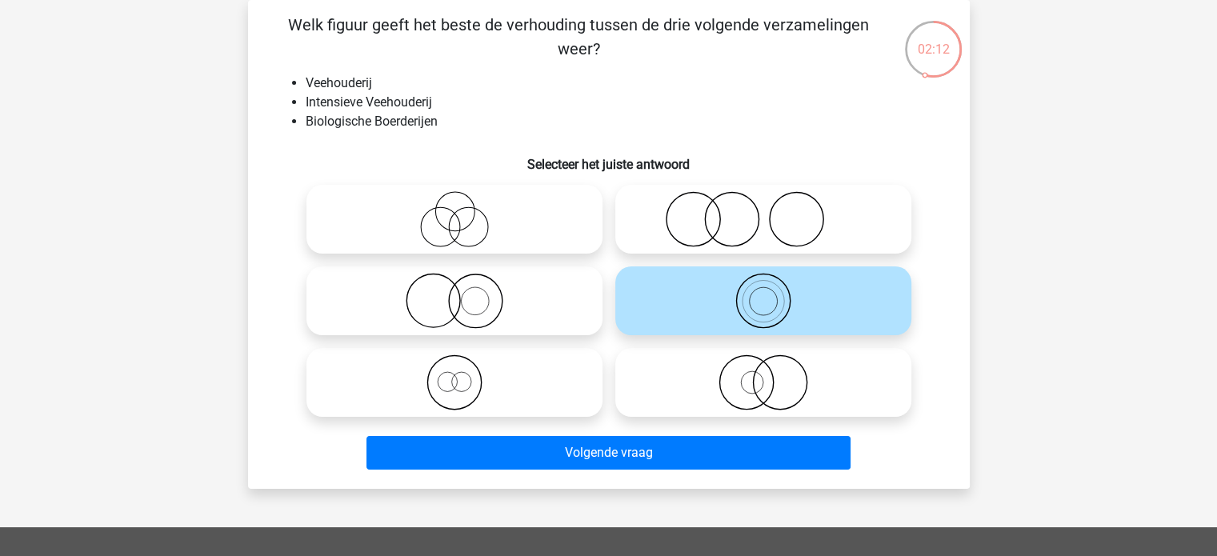
click at [445, 223] on icon at bounding box center [454, 219] width 283 height 56
click at [455, 211] on input "radio" at bounding box center [460, 206] width 10 height 10
radio input "true"
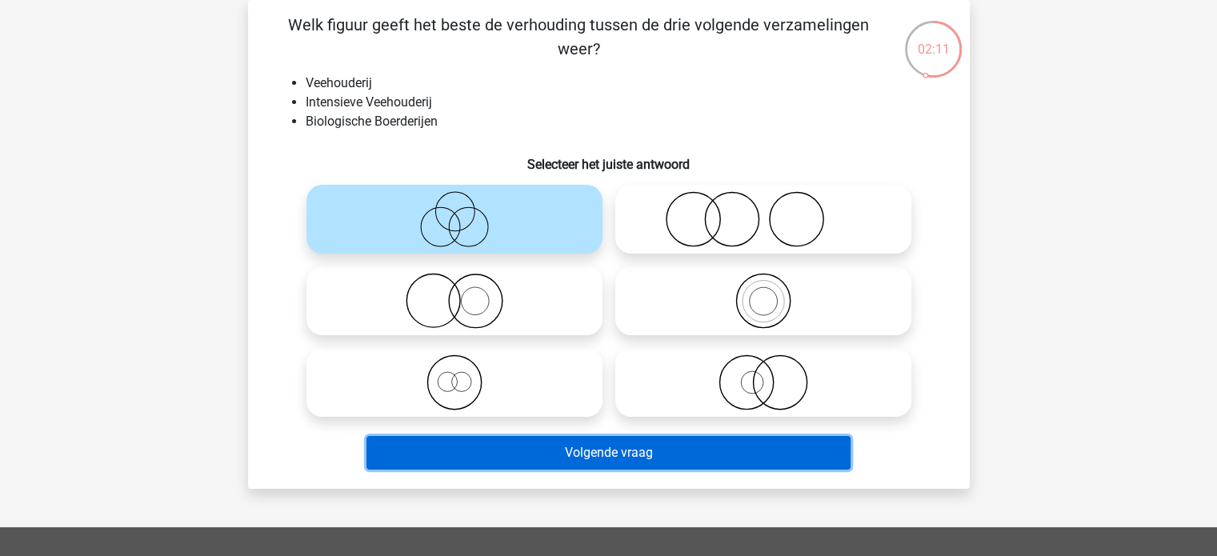
click at [579, 449] on button "Volgende vraag" at bounding box center [608, 453] width 484 height 34
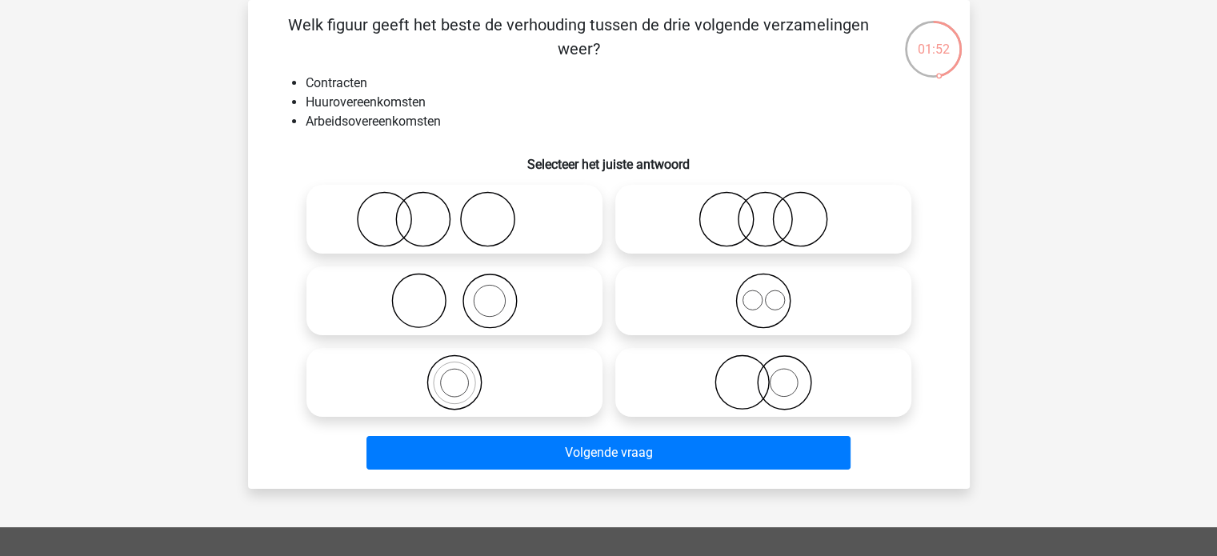
click at [775, 293] on icon at bounding box center [763, 301] width 283 height 56
click at [774, 293] on input "radio" at bounding box center [768, 287] width 10 height 10
radio input "true"
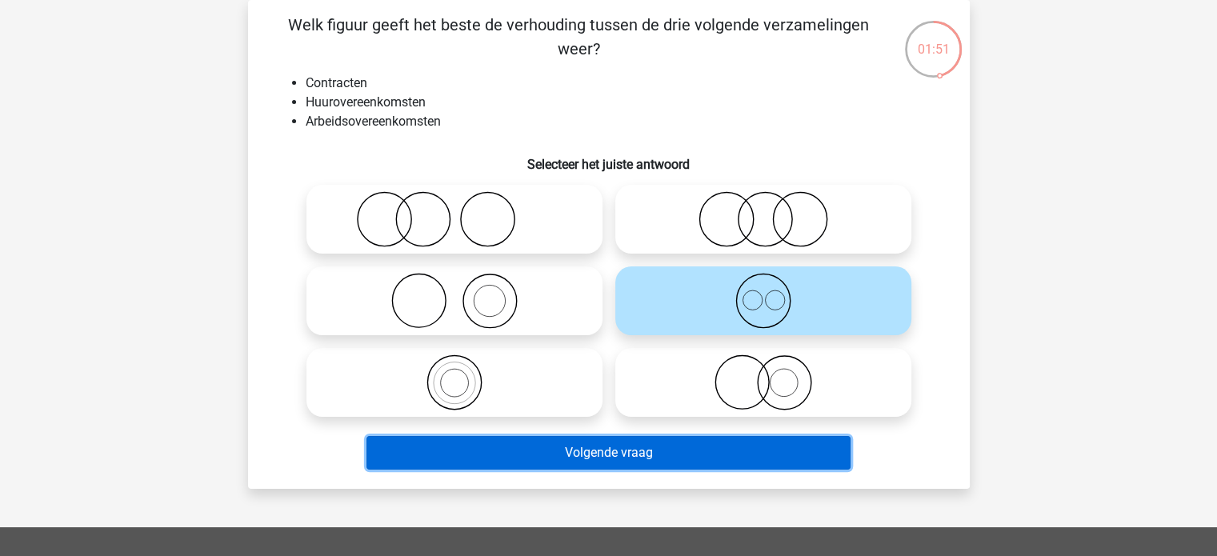
click at [739, 455] on button "Volgende vraag" at bounding box center [608, 453] width 484 height 34
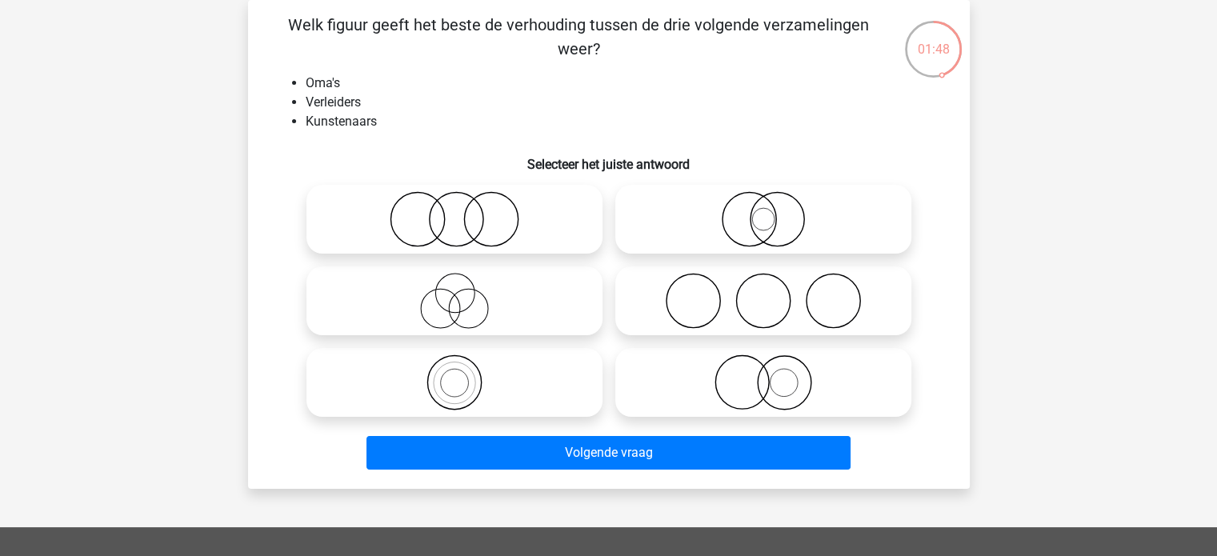
click at [771, 313] on icon at bounding box center [763, 301] width 283 height 56
click at [771, 293] on input "radio" at bounding box center [768, 287] width 10 height 10
radio input "true"
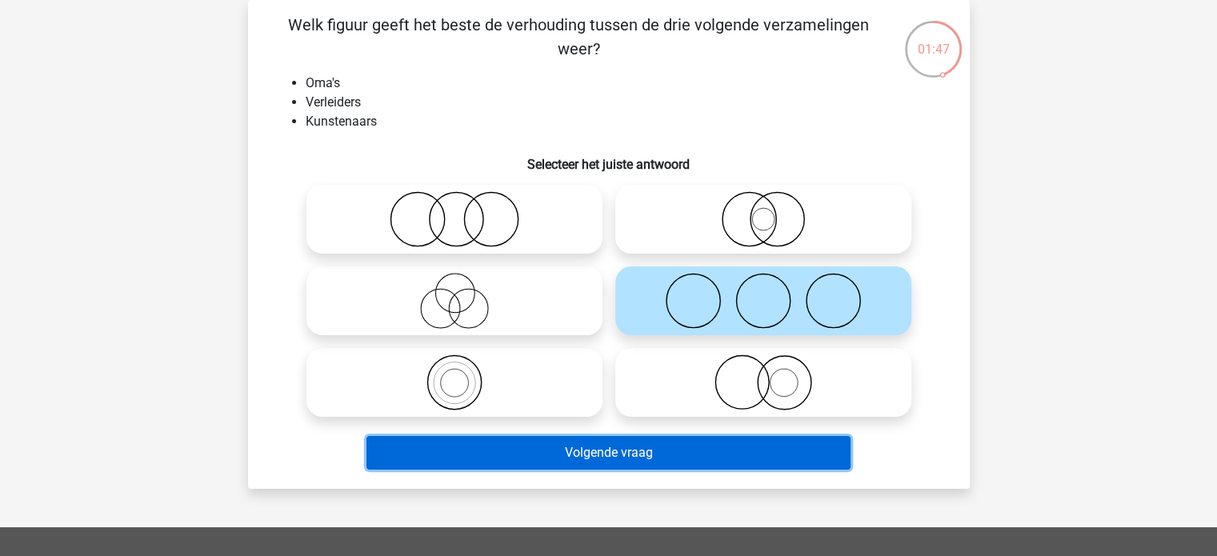
click at [697, 453] on button "Volgende vraag" at bounding box center [608, 453] width 484 height 34
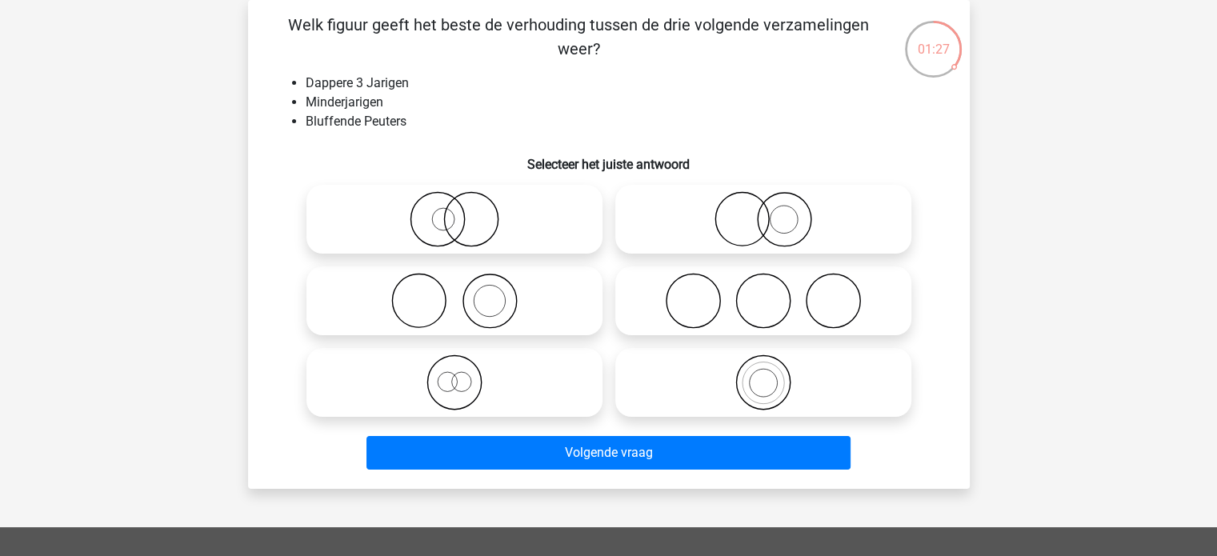
click at [765, 216] on icon at bounding box center [763, 219] width 283 height 56
click at [765, 211] on input "radio" at bounding box center [768, 206] width 10 height 10
radio input "true"
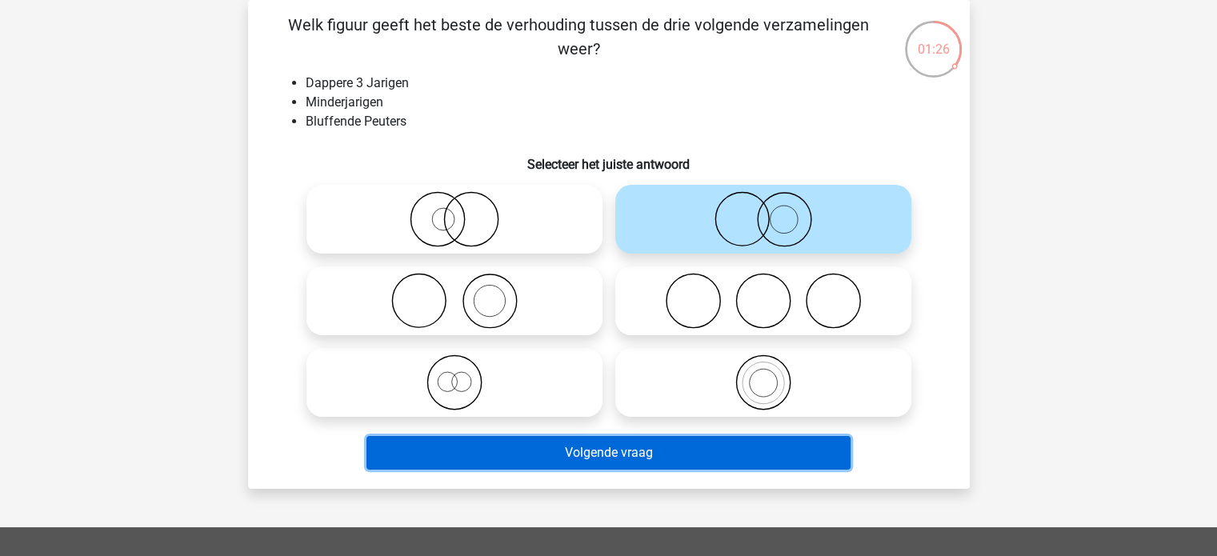
click at [746, 463] on button "Volgende vraag" at bounding box center [608, 453] width 484 height 34
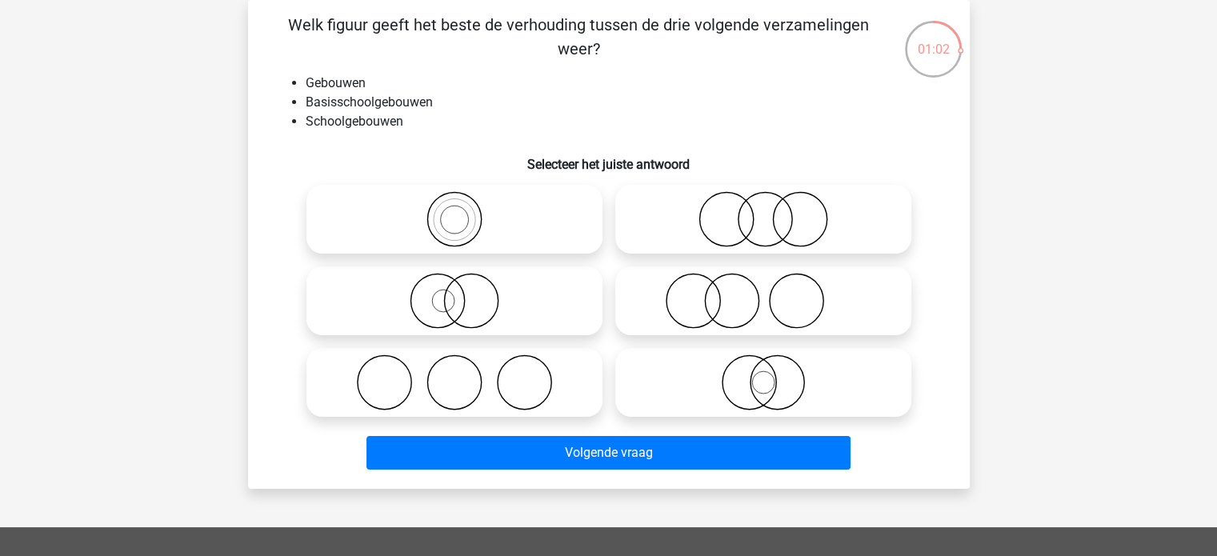
click at [447, 221] on icon at bounding box center [454, 219] width 283 height 56
click at [455, 211] on input "radio" at bounding box center [460, 206] width 10 height 10
radio input "true"
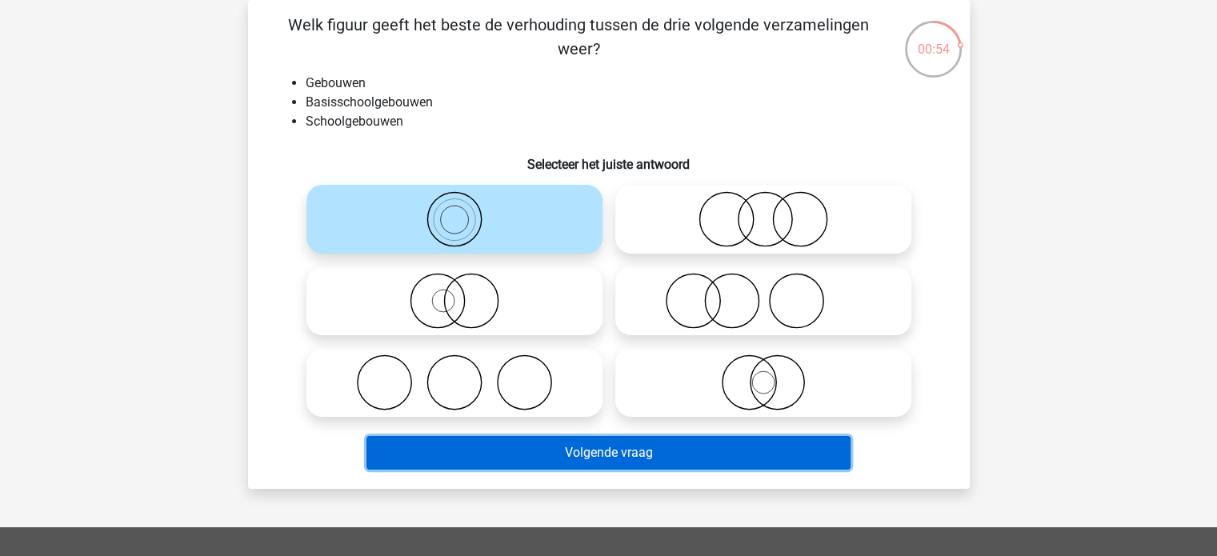
click at [651, 459] on button "Volgende vraag" at bounding box center [608, 453] width 484 height 34
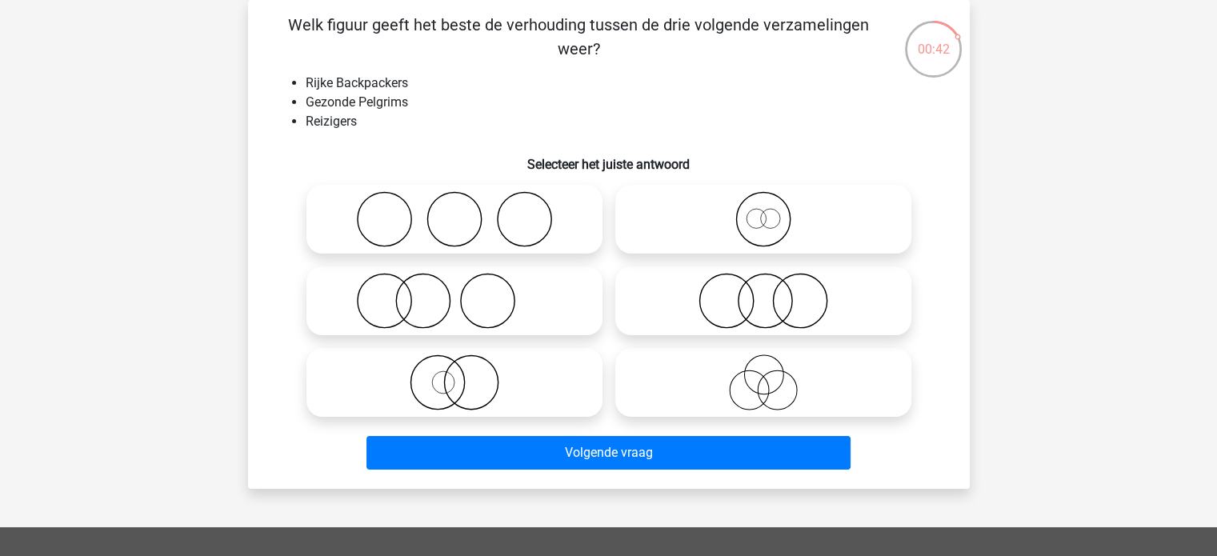
click at [765, 390] on icon at bounding box center [763, 382] width 283 height 56
click at [765, 374] on input "radio" at bounding box center [768, 369] width 10 height 10
radio input "true"
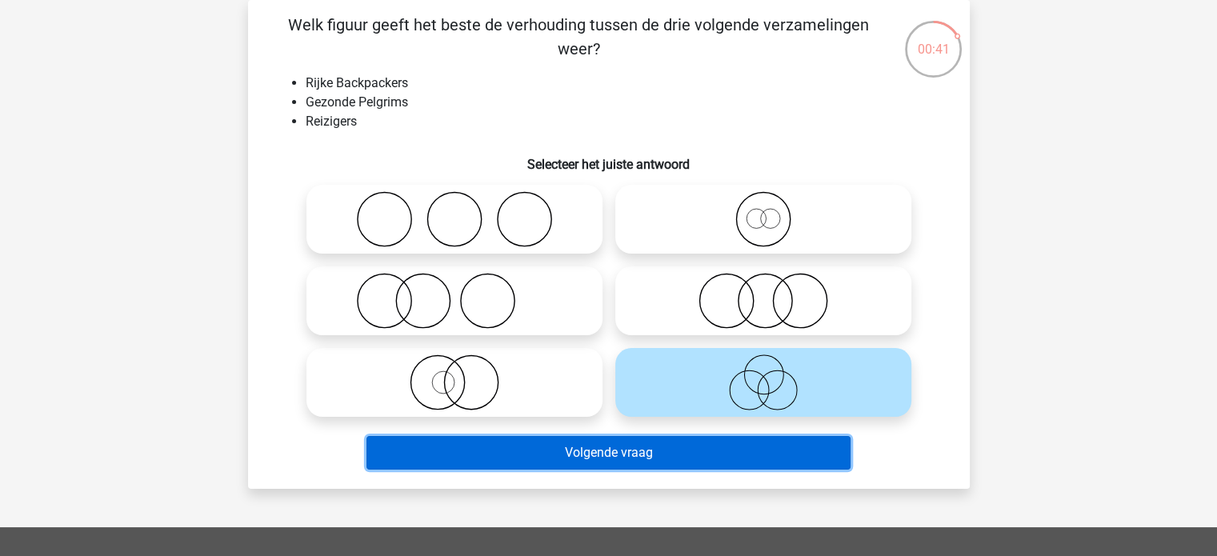
click at [675, 461] on button "Volgende vraag" at bounding box center [608, 453] width 484 height 34
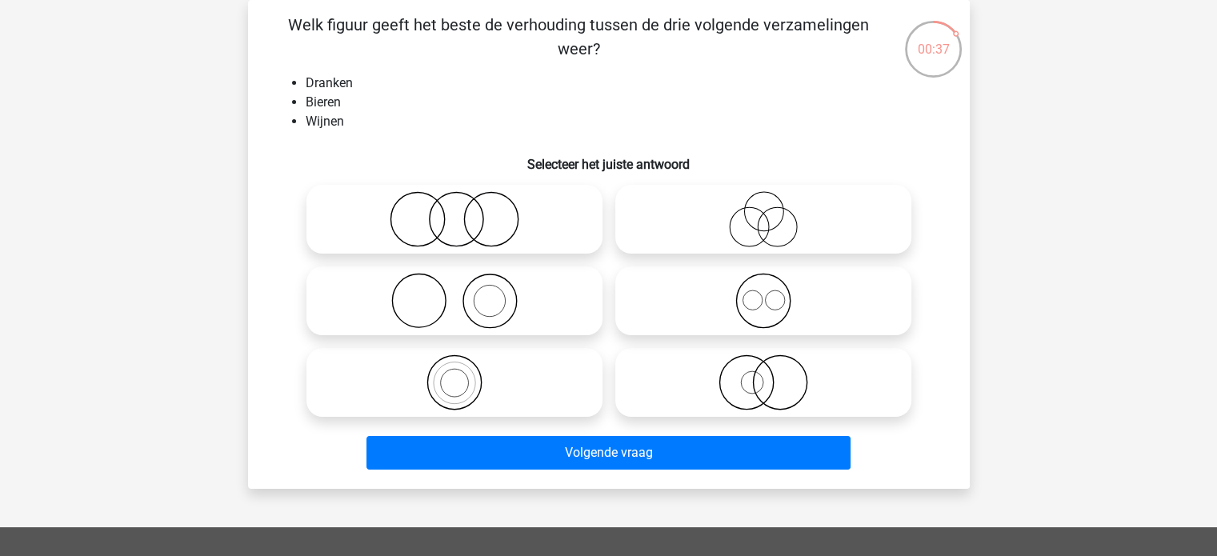
click at [754, 306] on icon at bounding box center [763, 301] width 283 height 56
click at [763, 293] on input "radio" at bounding box center [768, 287] width 10 height 10
radio input "true"
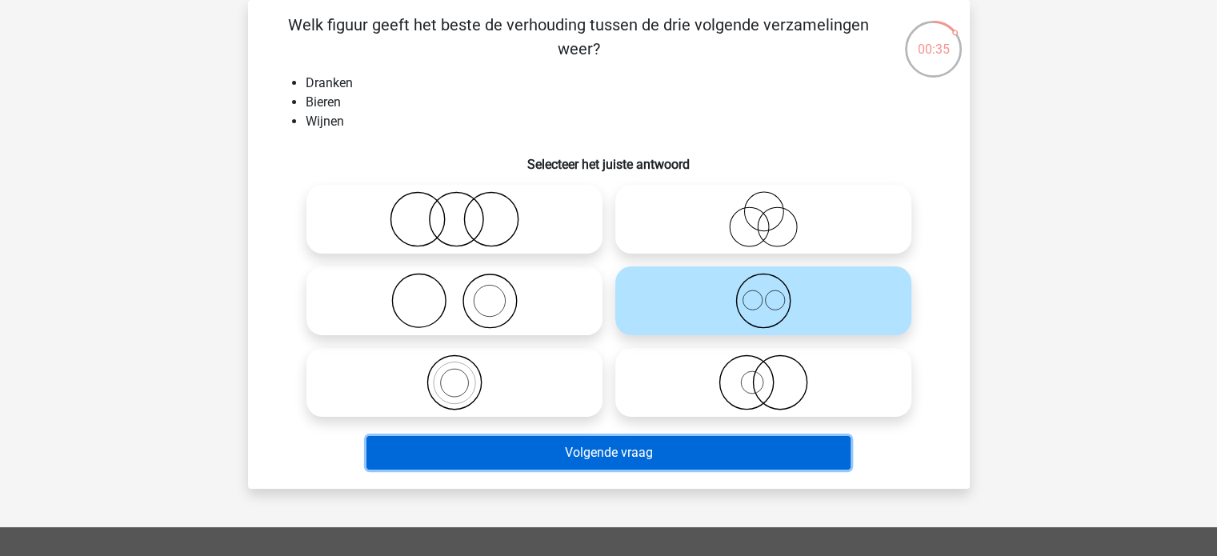
click at [624, 452] on button "Volgende vraag" at bounding box center [608, 453] width 484 height 34
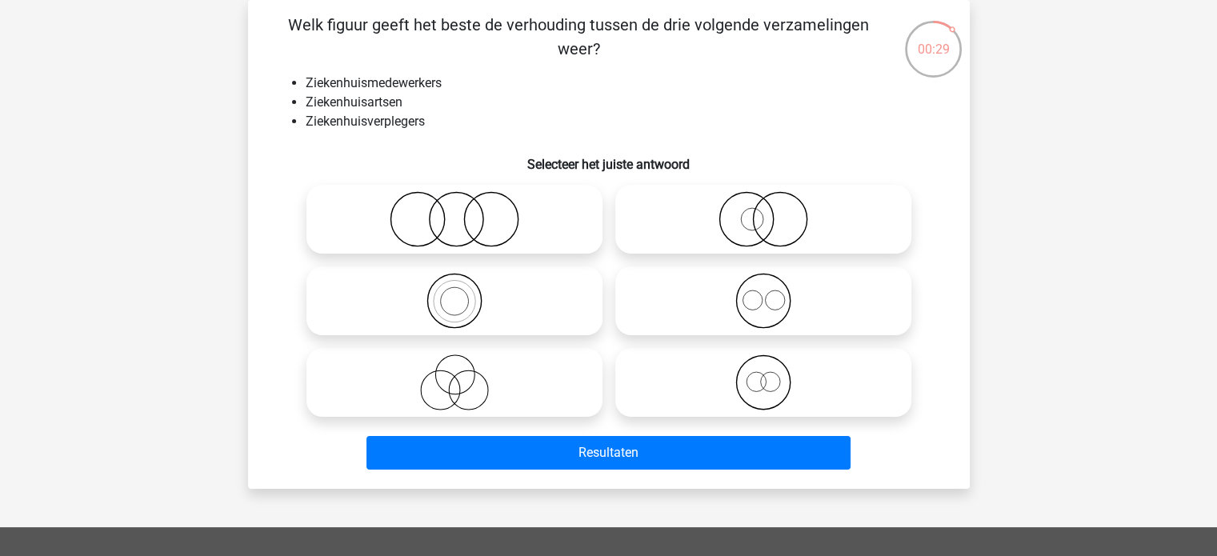
click at [455, 298] on icon at bounding box center [454, 301] width 283 height 56
click at [455, 293] on input "radio" at bounding box center [460, 287] width 10 height 10
radio input "true"
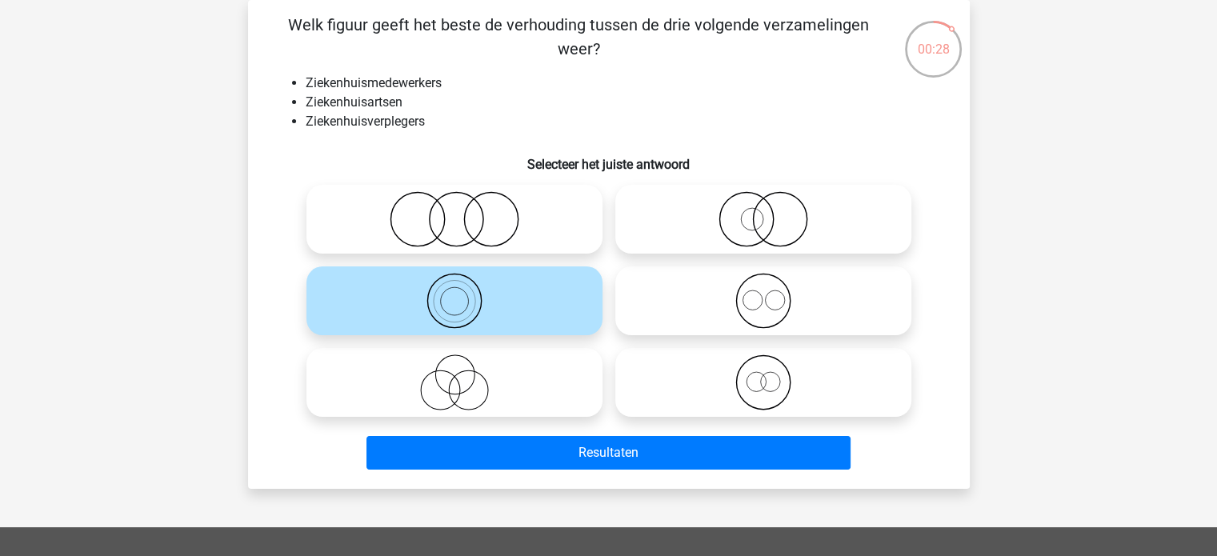
click at [572, 472] on div "Resultaten" at bounding box center [609, 456] width 618 height 40
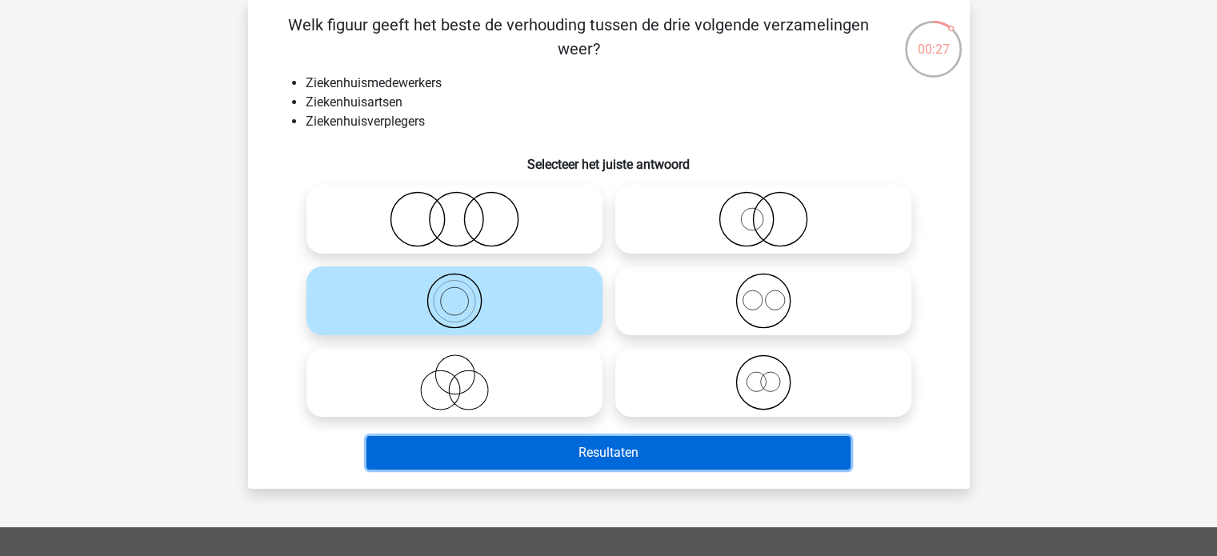
click at [583, 452] on button "Resultaten" at bounding box center [608, 453] width 484 height 34
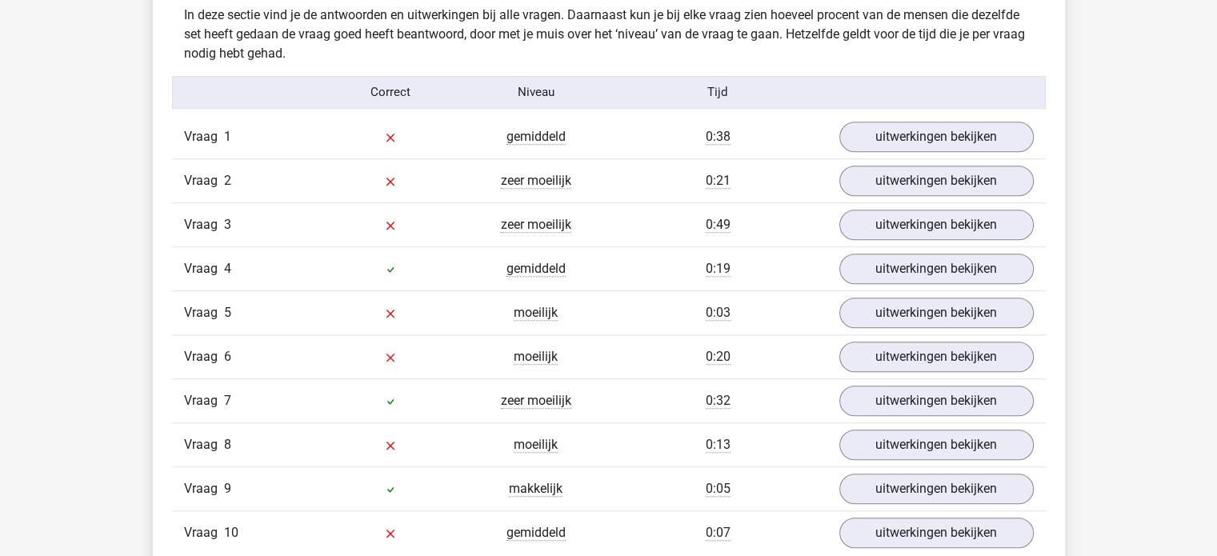
scroll to position [1280, 0]
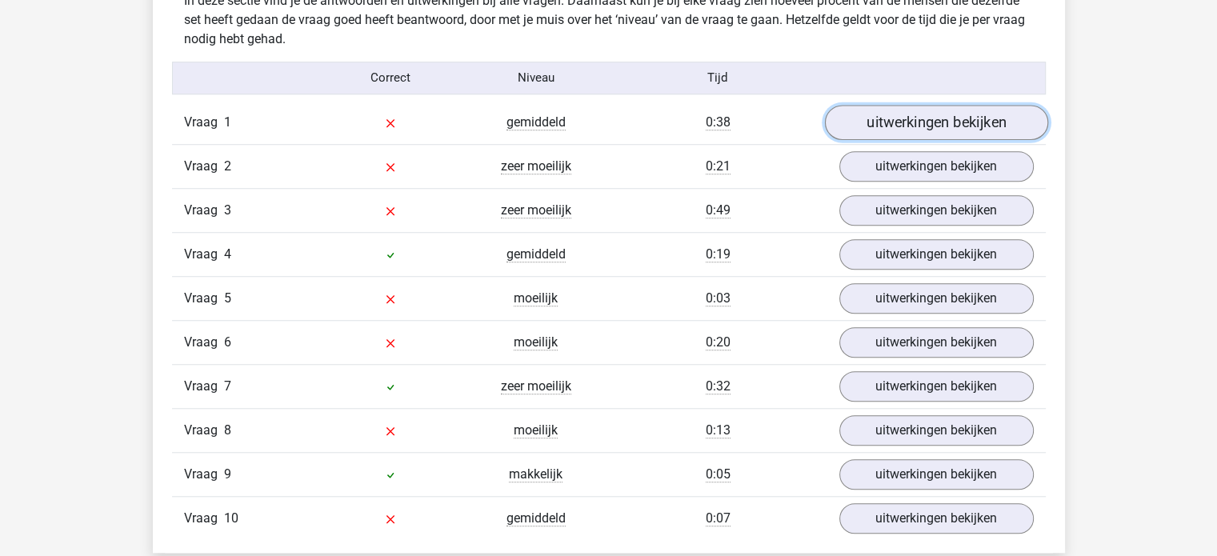
click at [923, 124] on link "uitwerkingen bekijken" at bounding box center [935, 122] width 223 height 35
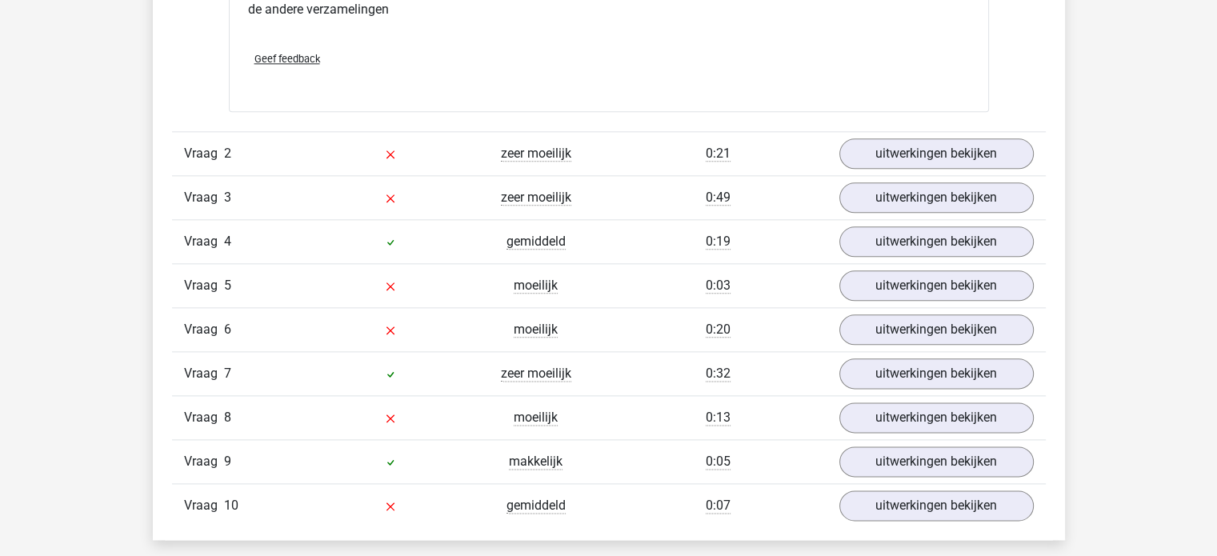
scroll to position [1920, 0]
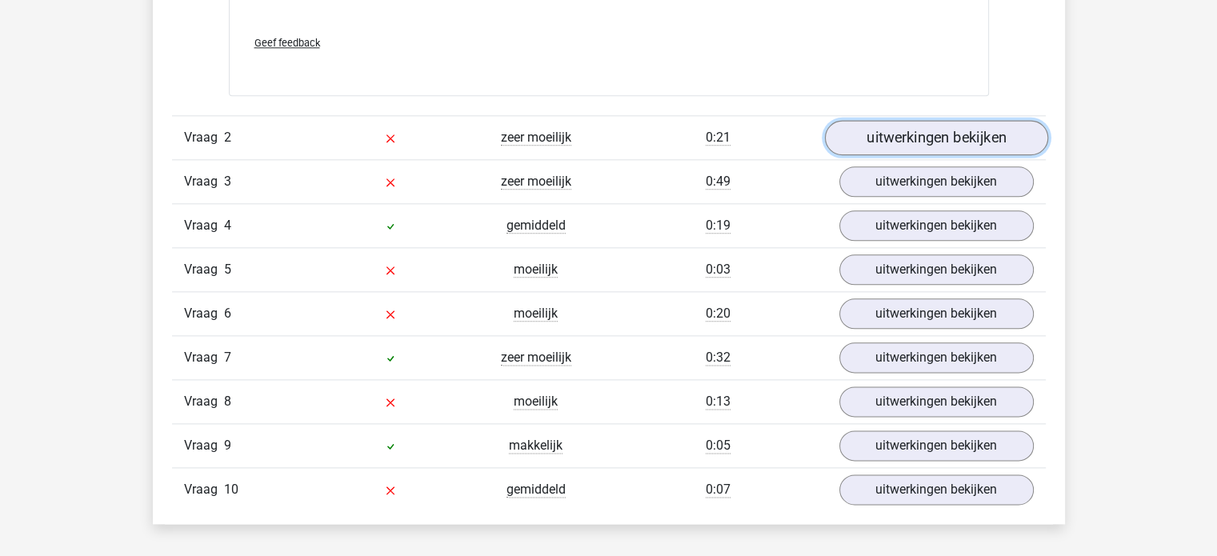
click at [941, 136] on link "uitwerkingen bekijken" at bounding box center [935, 137] width 223 height 35
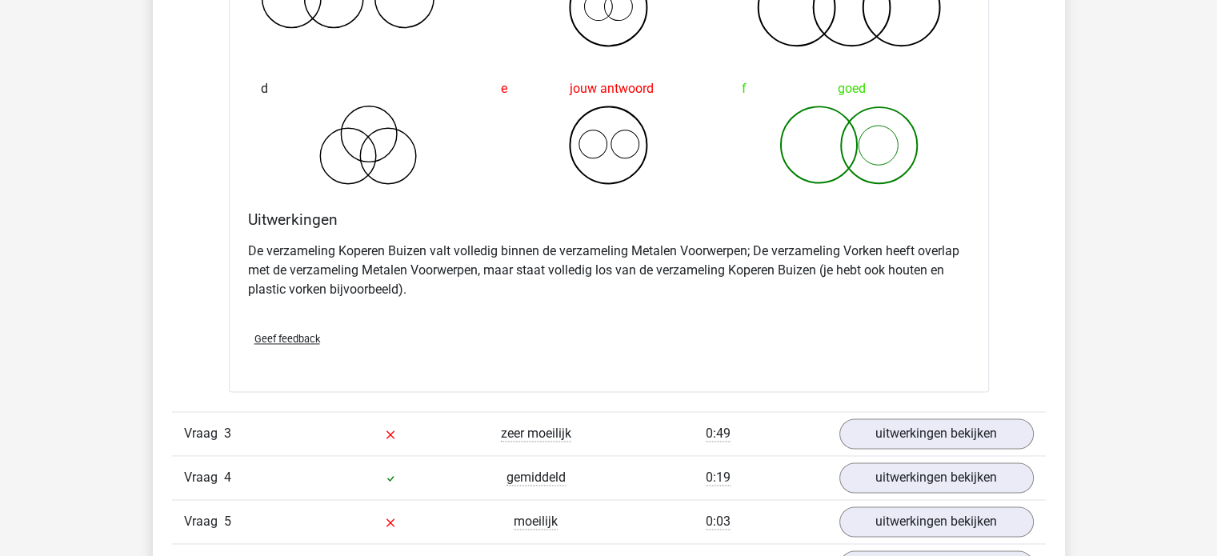
scroll to position [2321, 0]
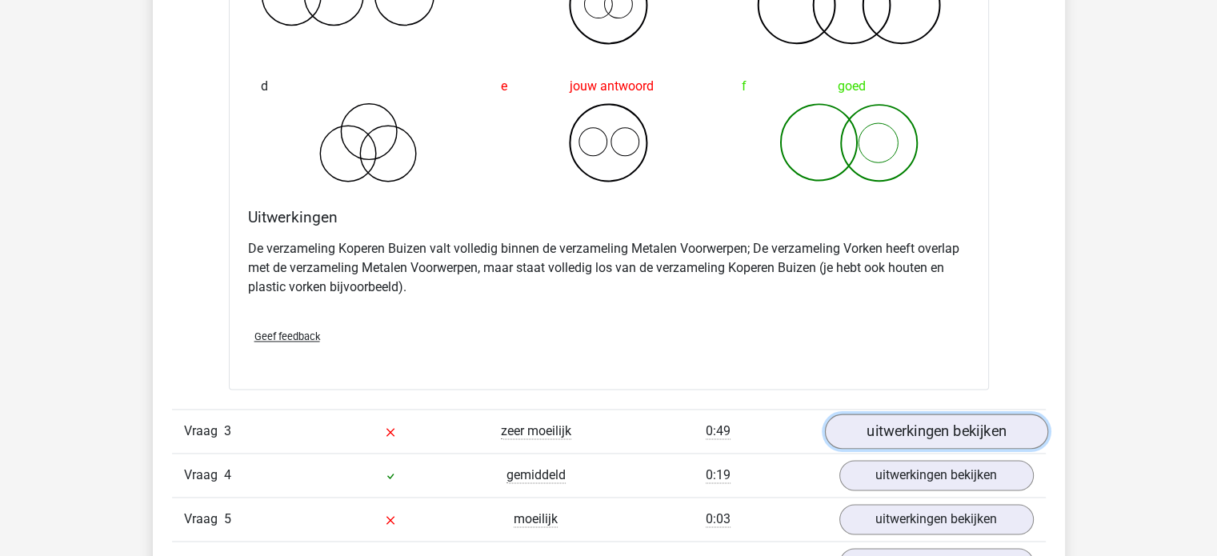
click at [969, 419] on link "uitwerkingen bekijken" at bounding box center [935, 431] width 223 height 35
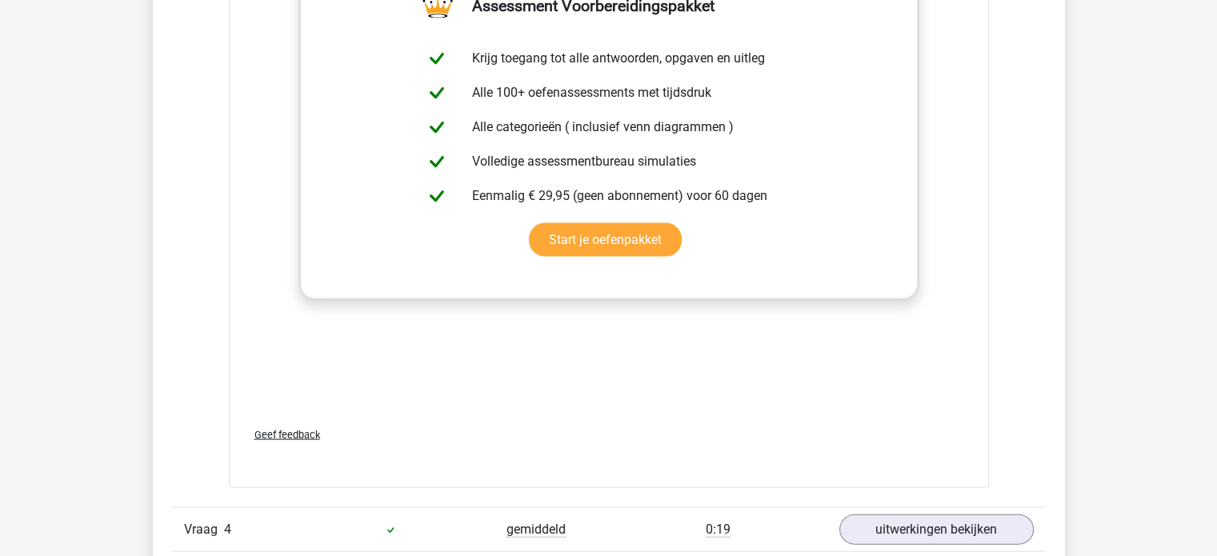
scroll to position [3521, 0]
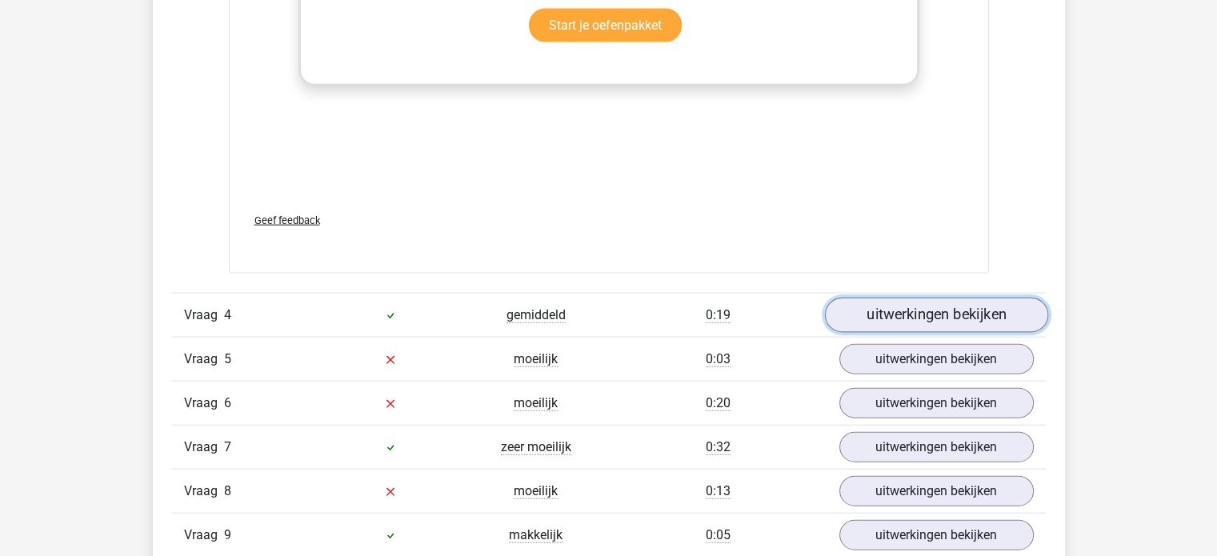
click at [963, 315] on link "uitwerkingen bekijken" at bounding box center [935, 315] width 223 height 35
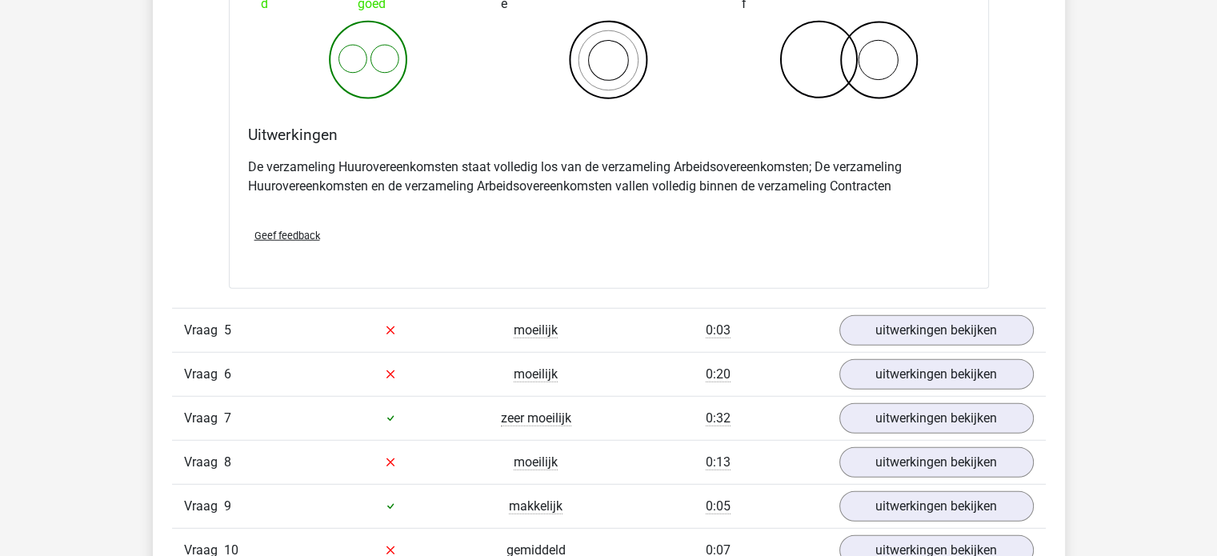
scroll to position [4241, 0]
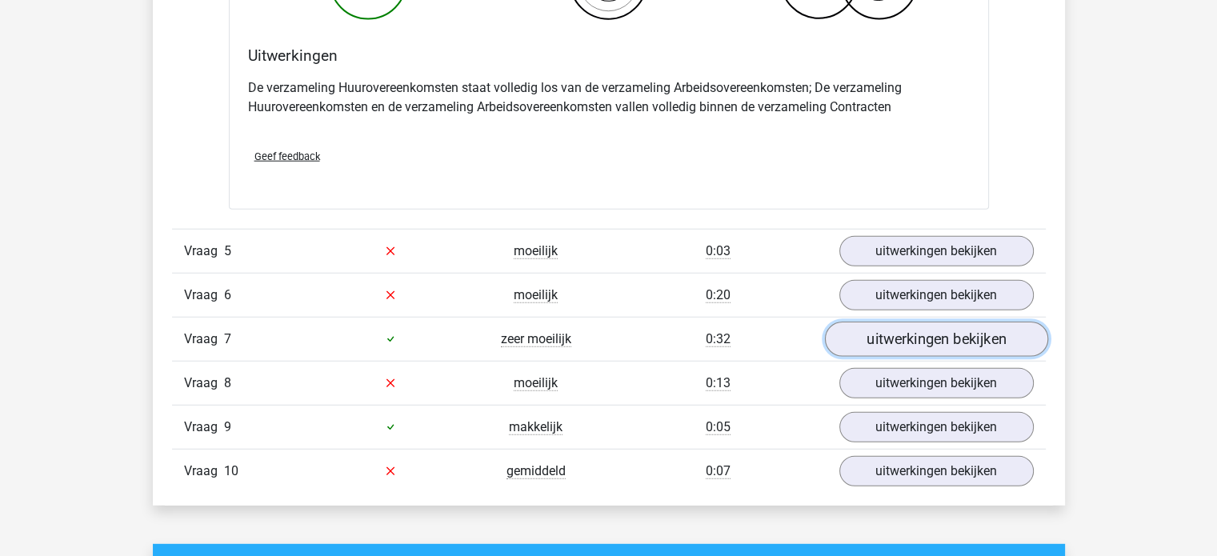
click at [883, 333] on link "uitwerkingen bekijken" at bounding box center [935, 339] width 223 height 35
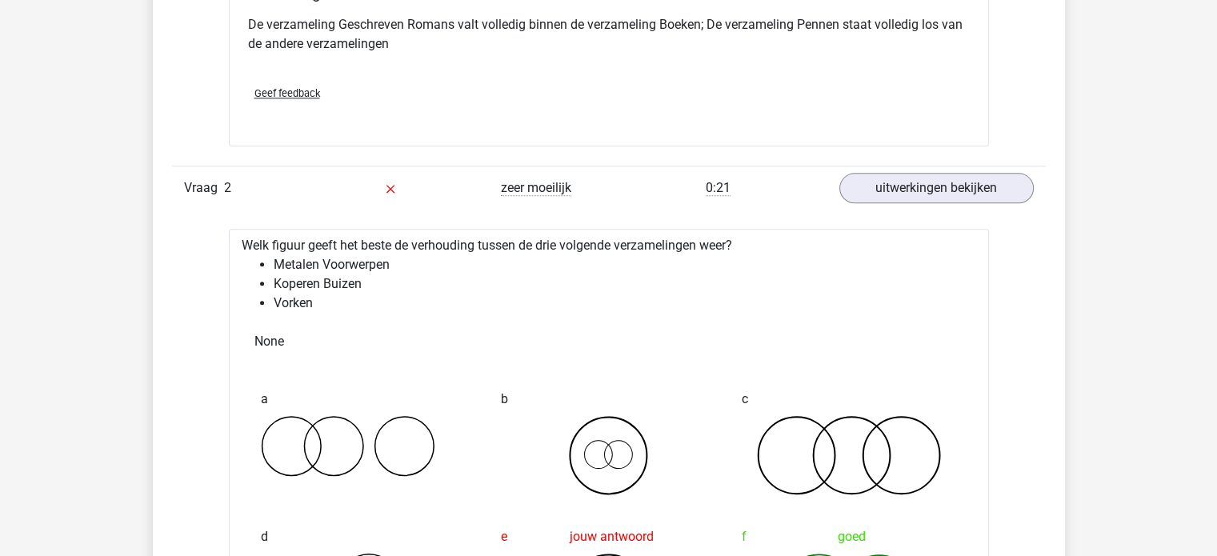
scroll to position [1840, 0]
